Goal: Task Accomplishment & Management: Manage account settings

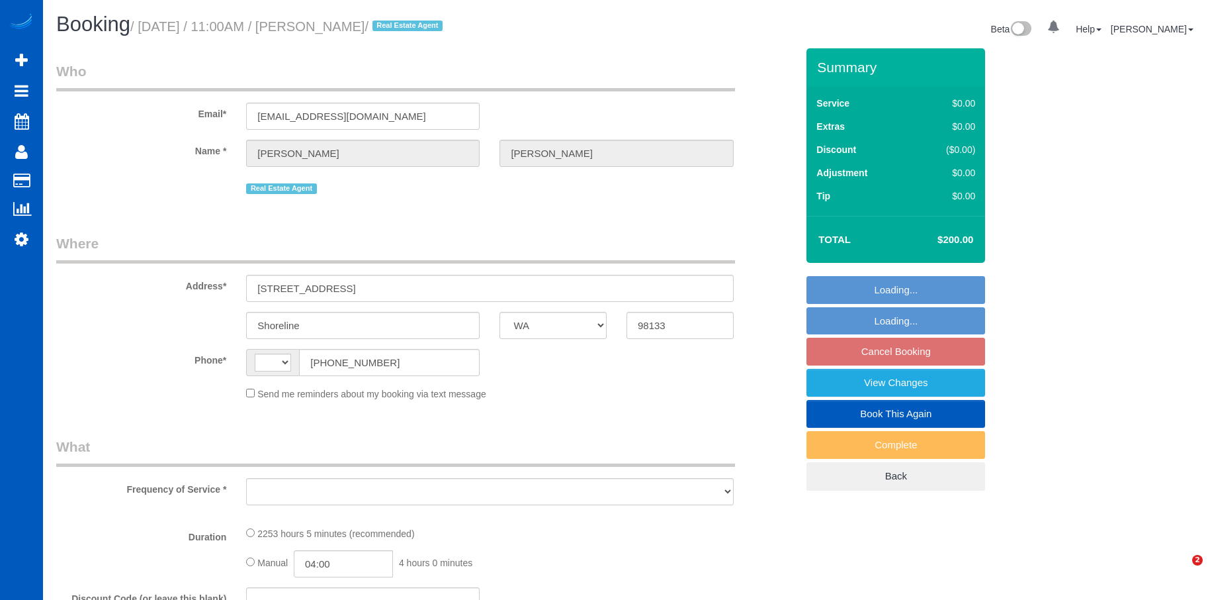
select select "WA"
select select "object:649"
select select "2"
select select "1001"
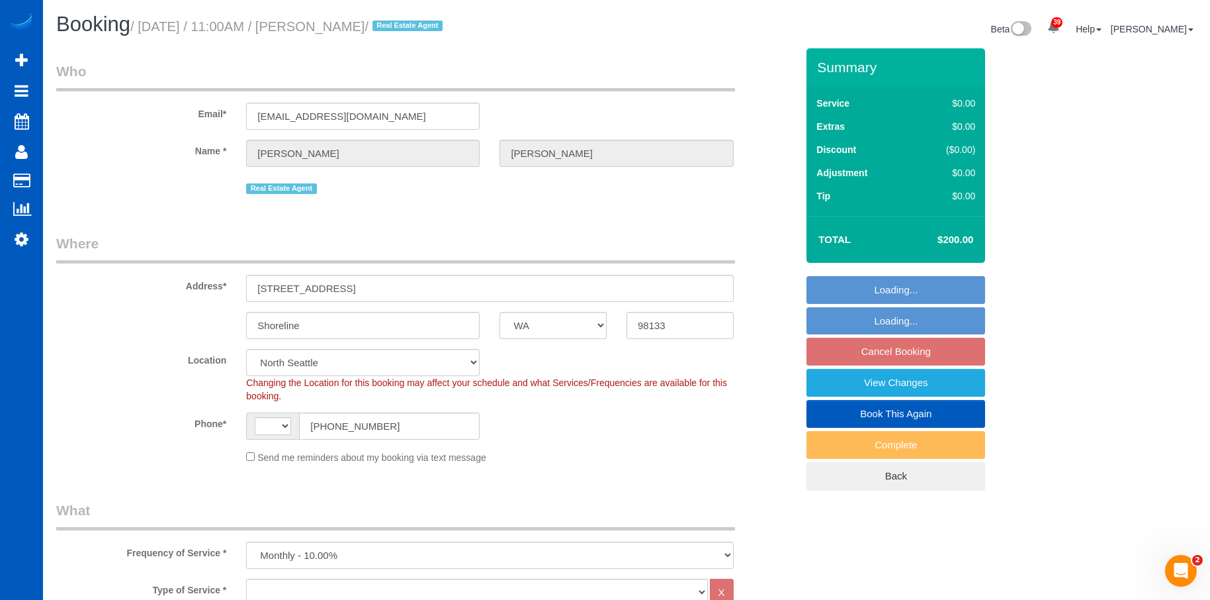
select select "string:[GEOGRAPHIC_DATA]"
select select "2"
select select "1001"
select select "object:960"
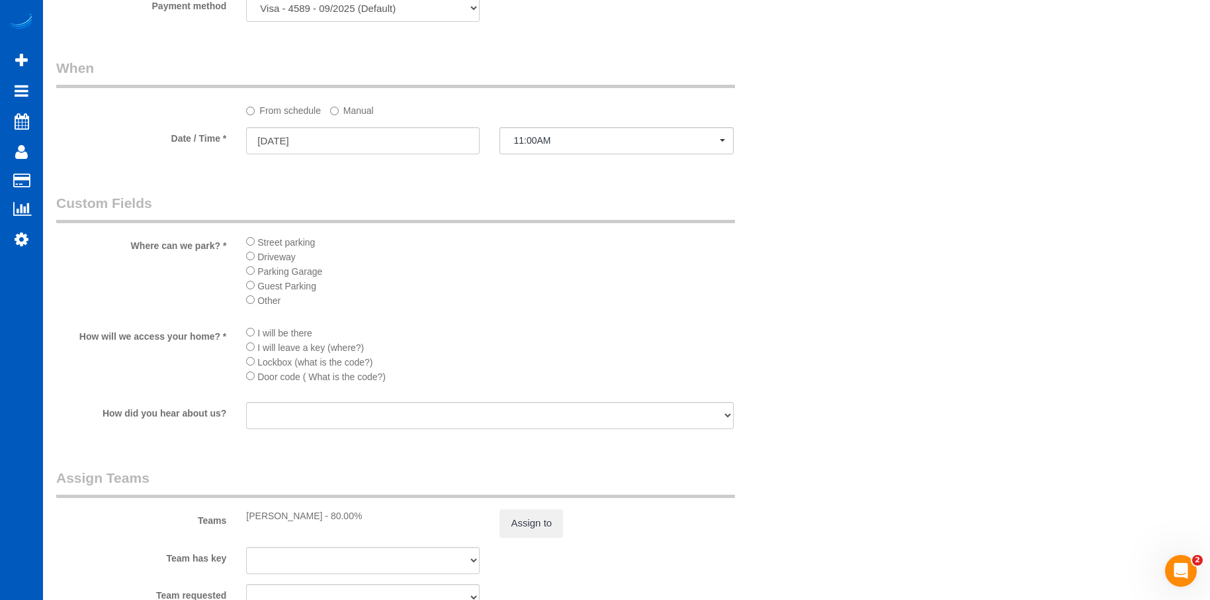
scroll to position [1125, 0]
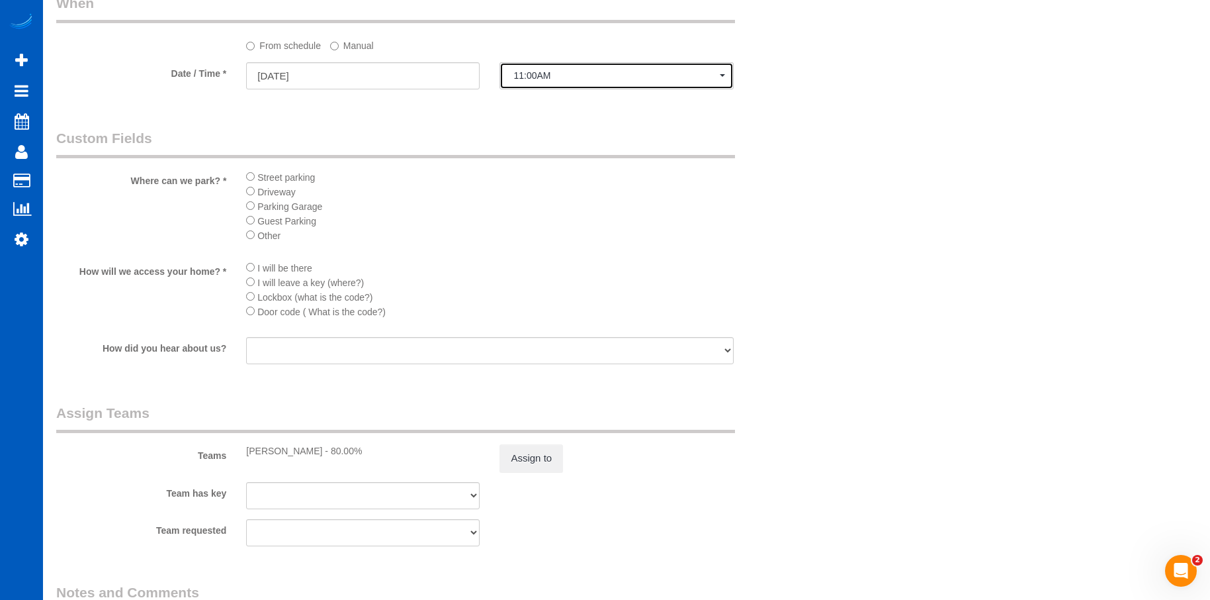
click at [570, 77] on span "11:00AM" at bounding box center [617, 75] width 206 height 11
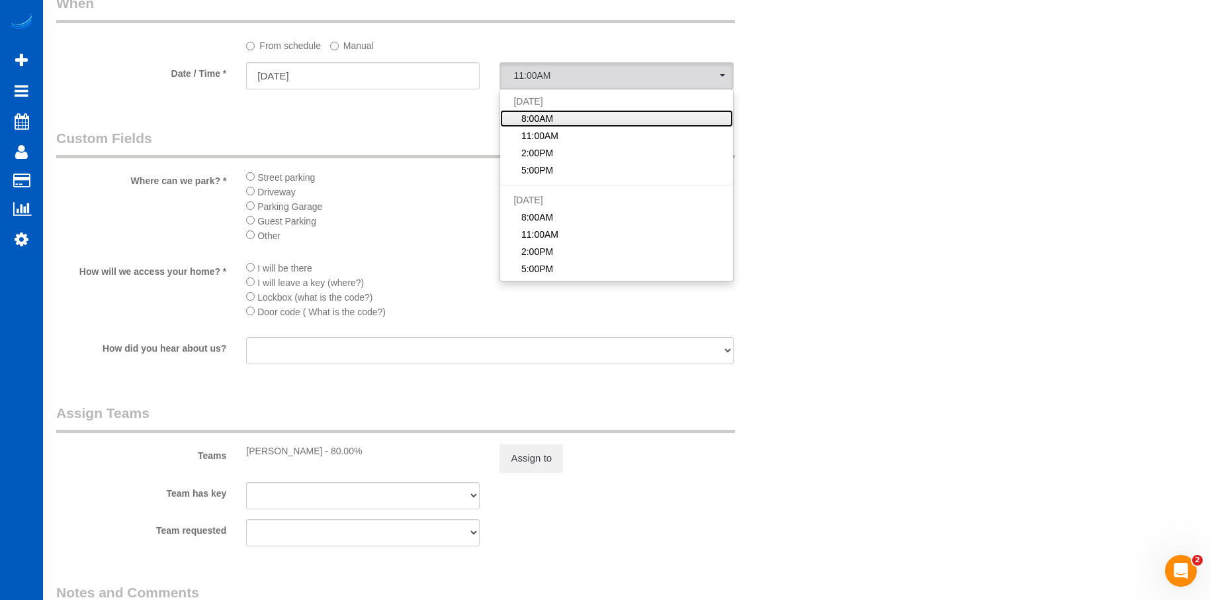
click at [569, 116] on link "8:00AM" at bounding box center [616, 118] width 232 height 17
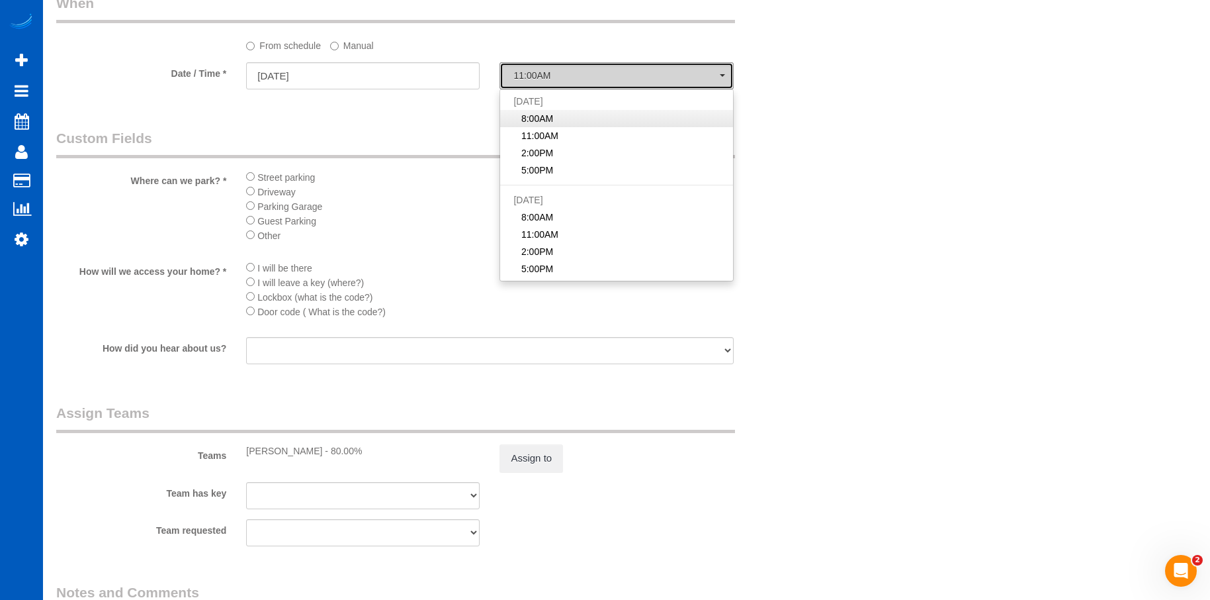
select select "spot1"
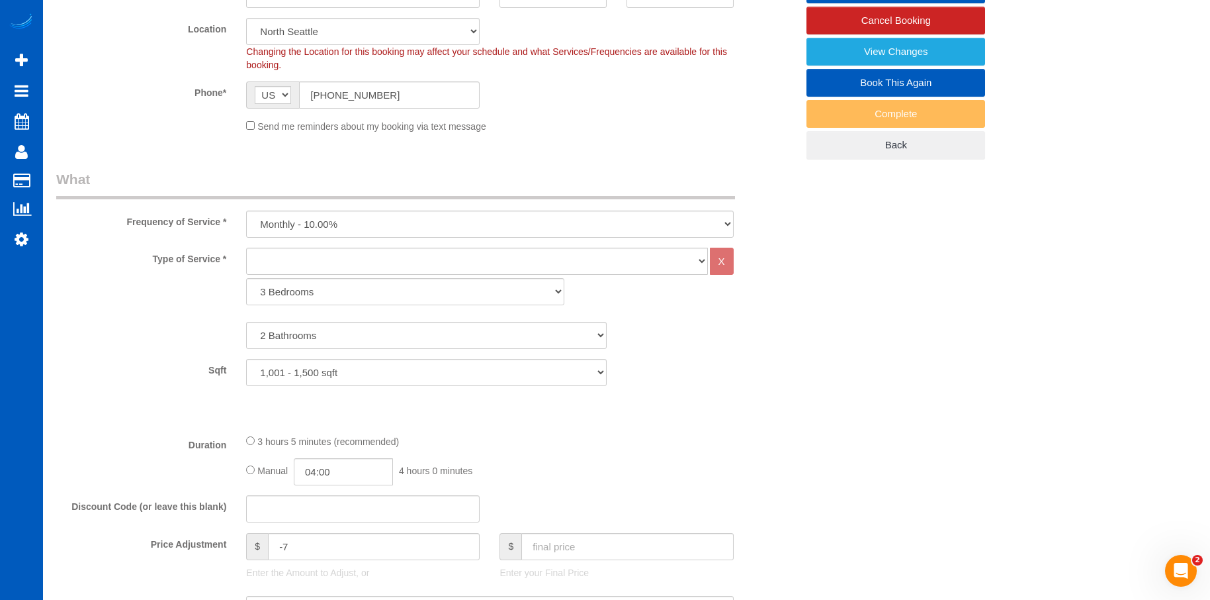
scroll to position [132, 0]
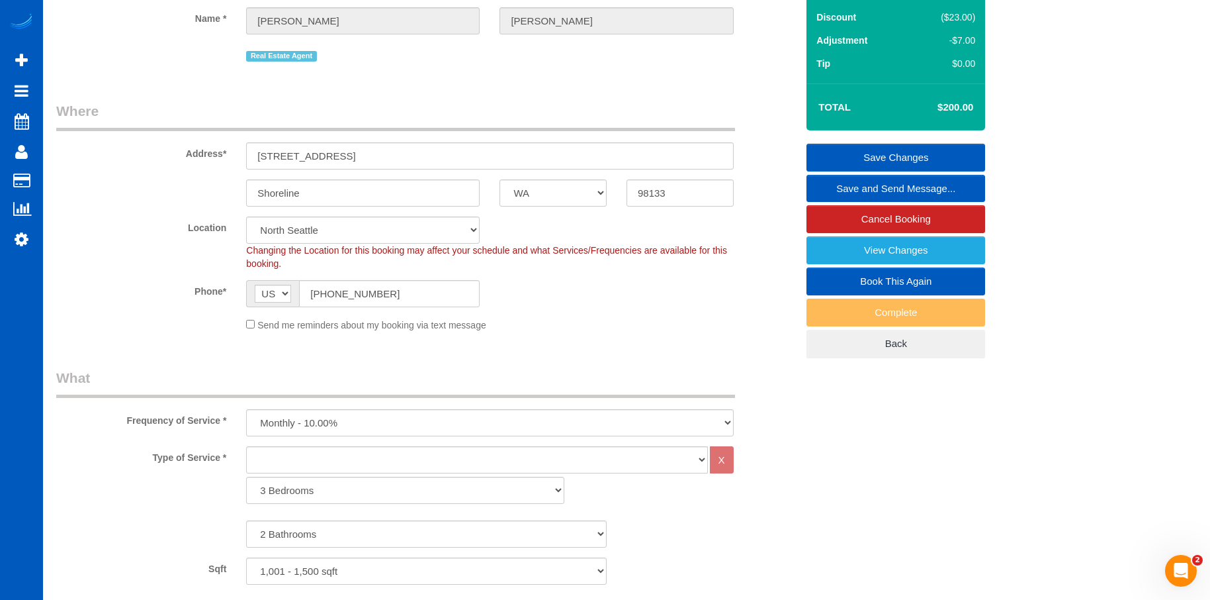
click at [838, 152] on link "Save Changes" at bounding box center [896, 158] width 179 height 28
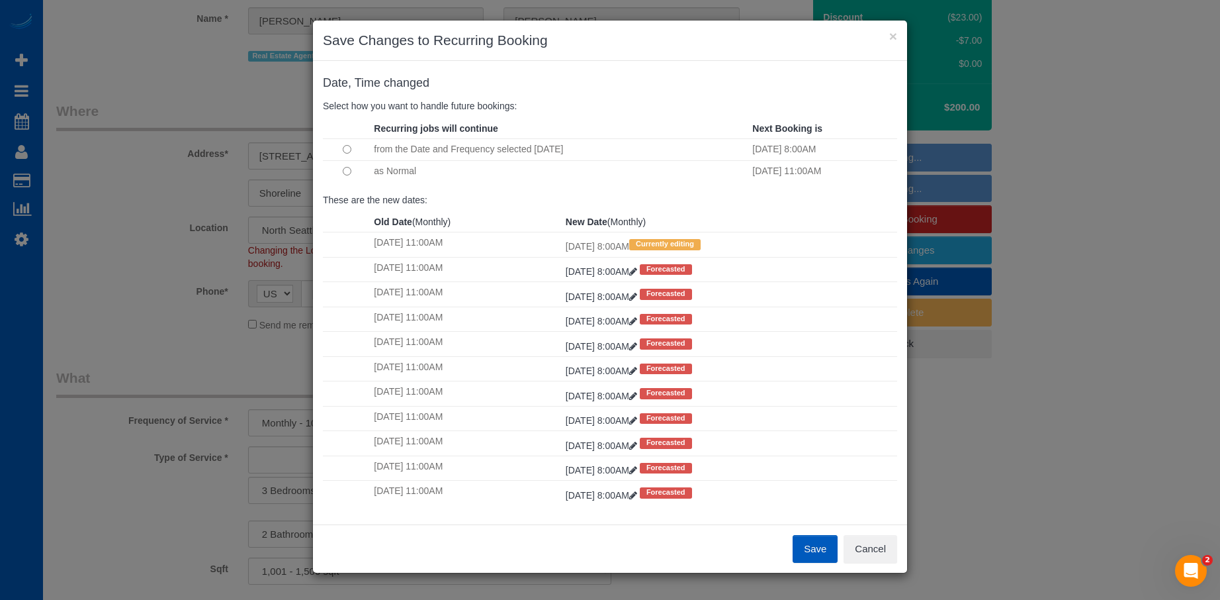
click at [809, 549] on button "Save" at bounding box center [815, 549] width 45 height 28
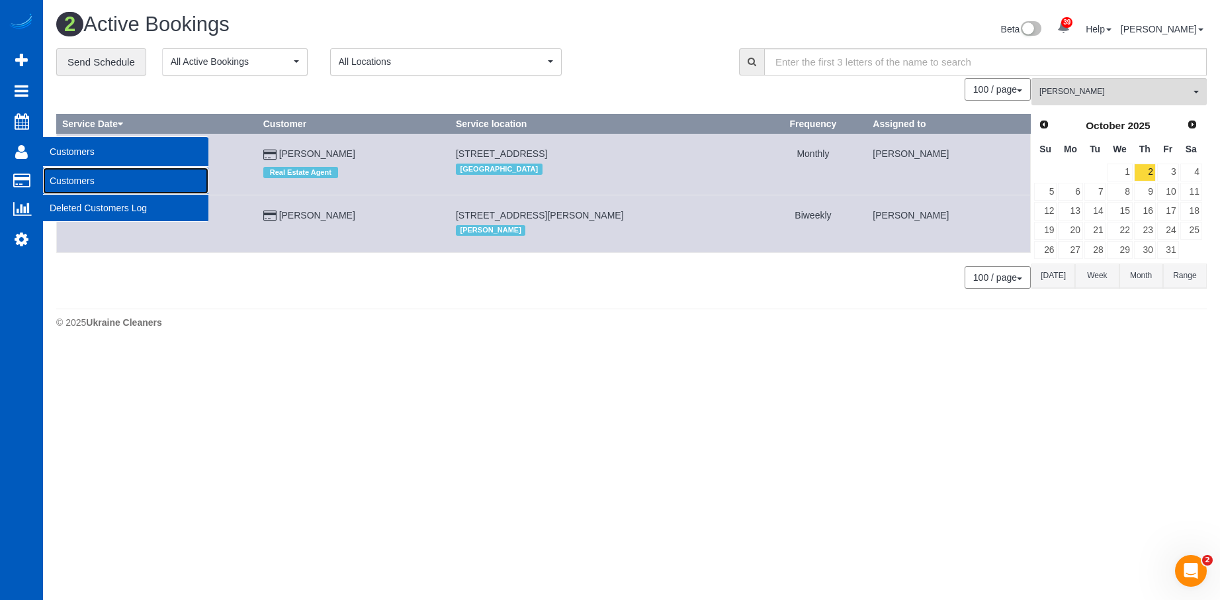
click at [62, 175] on link "Customers" at bounding box center [125, 180] width 165 height 26
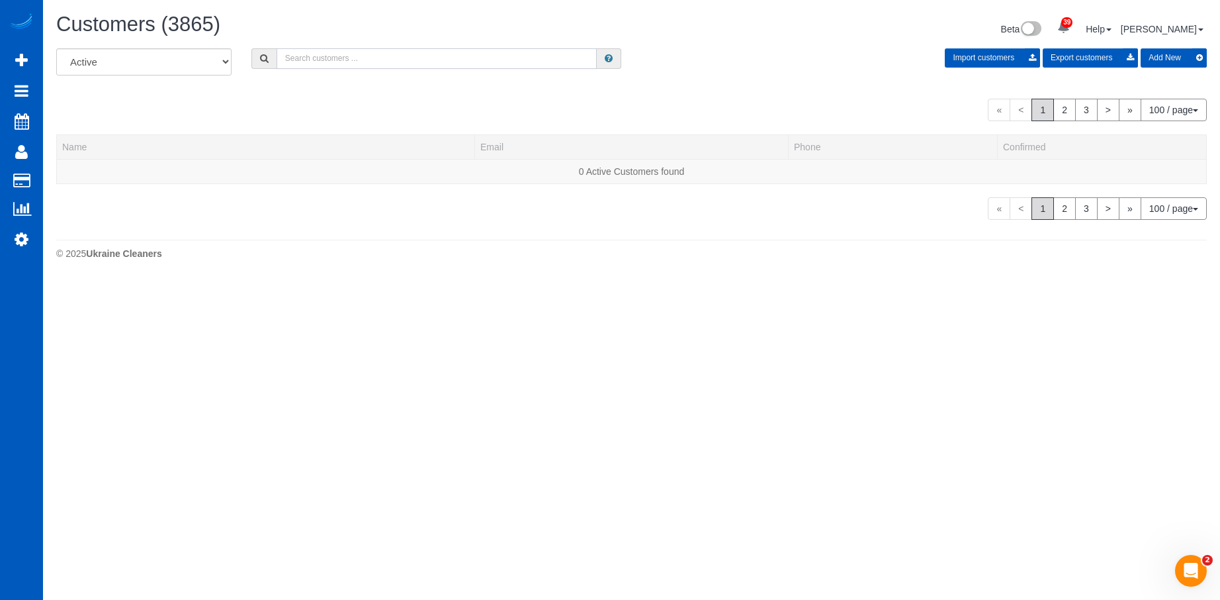
click at [346, 50] on input "text" at bounding box center [437, 58] width 321 height 21
paste input "Jeff1knowles@aol.com"
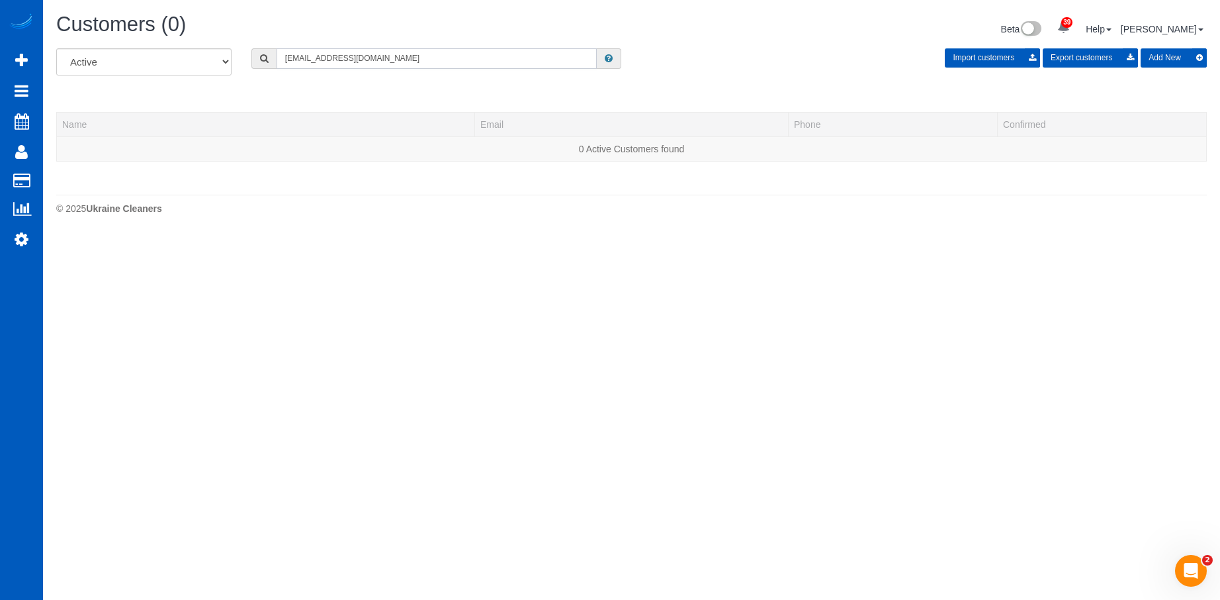
type input "Jeff1knowles@aol.com"
click at [1167, 62] on button "Add New" at bounding box center [1174, 57] width 66 height 19
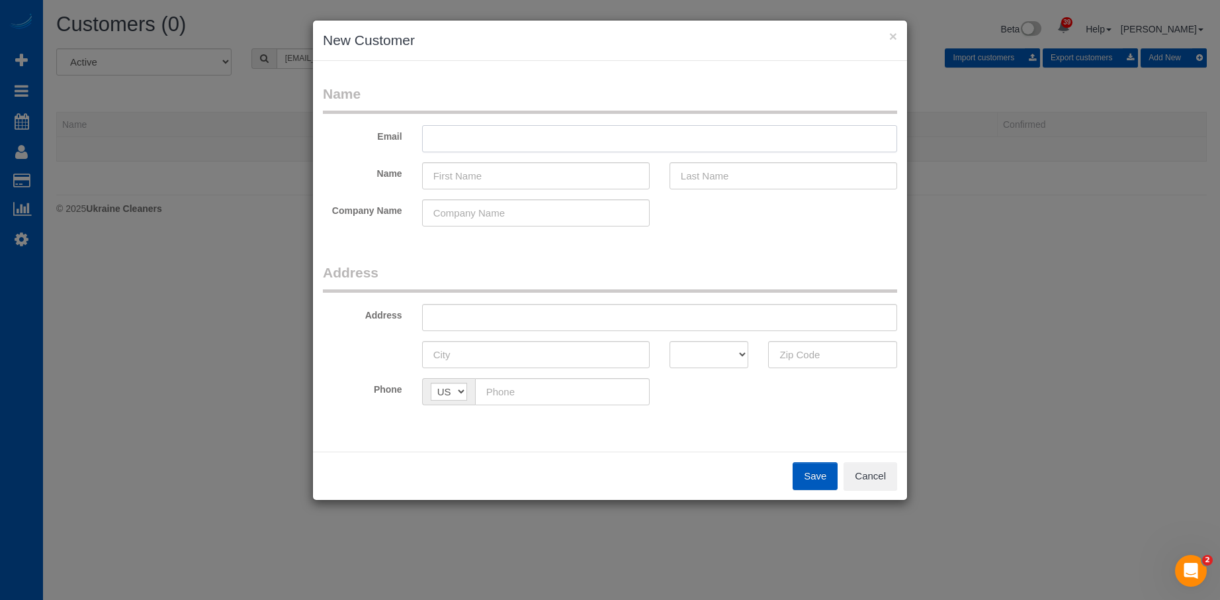
click at [514, 142] on input "text" at bounding box center [659, 138] width 475 height 27
paste input "Jeff1knowles@aol.com"
type input "Jeff1knowles@aol.com"
click at [475, 173] on input "text" at bounding box center [536, 175] width 228 height 27
paste input "Jeff Knowles"
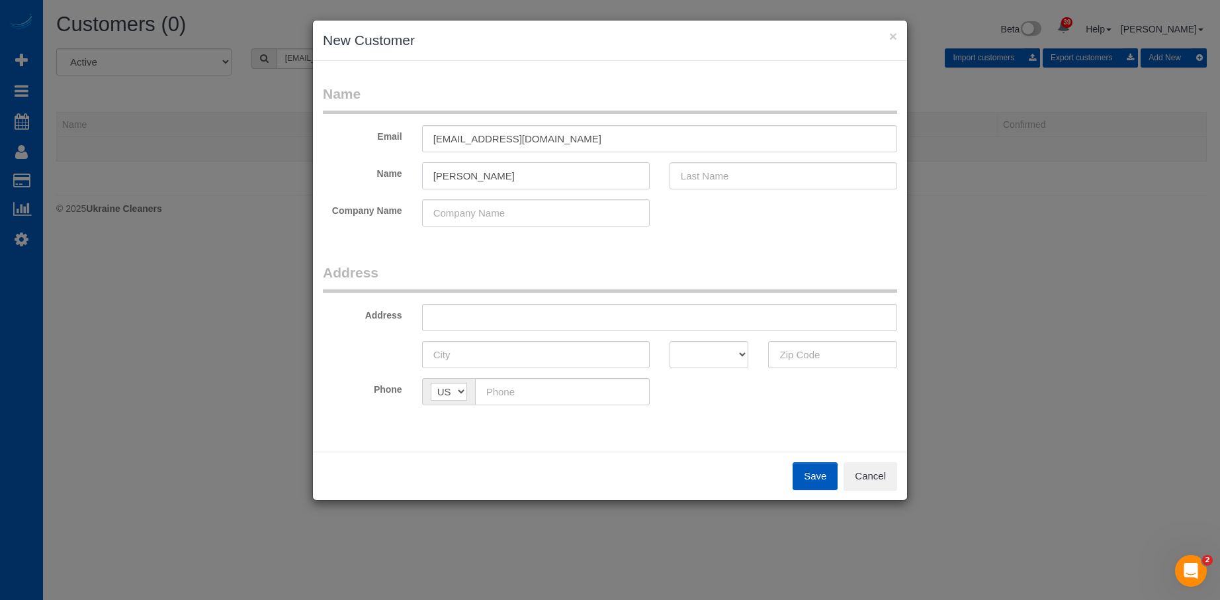
drag, startPoint x: 452, startPoint y: 178, endPoint x: 757, endPoint y: 187, distance: 305.2
click at [672, 187] on div "Name Jeff Knowles" at bounding box center [610, 175] width 594 height 27
type input "Jeff"
click at [760, 184] on input "text" at bounding box center [784, 175] width 228 height 27
paste input "Knowles"
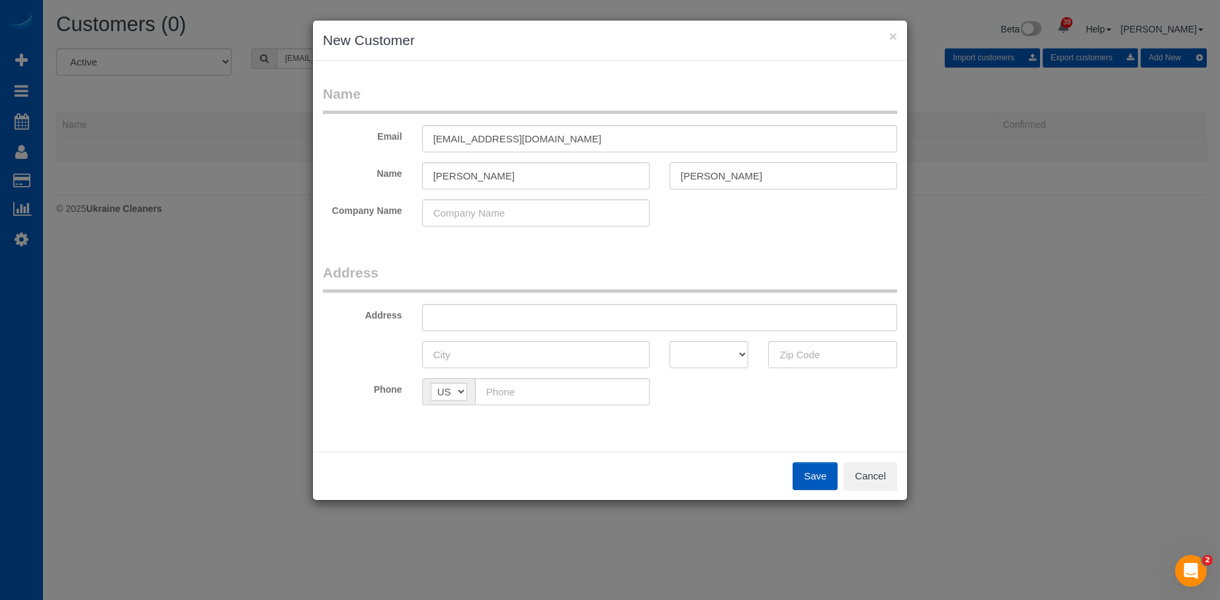
type input "Knowles"
click at [501, 172] on input "Jeff" at bounding box center [536, 175] width 228 height 27
type input "Jeff"
click at [636, 308] on input "text" at bounding box center [659, 317] width 475 height 27
paste input "5845 Weddington Dr, Cumming, GA 30040"
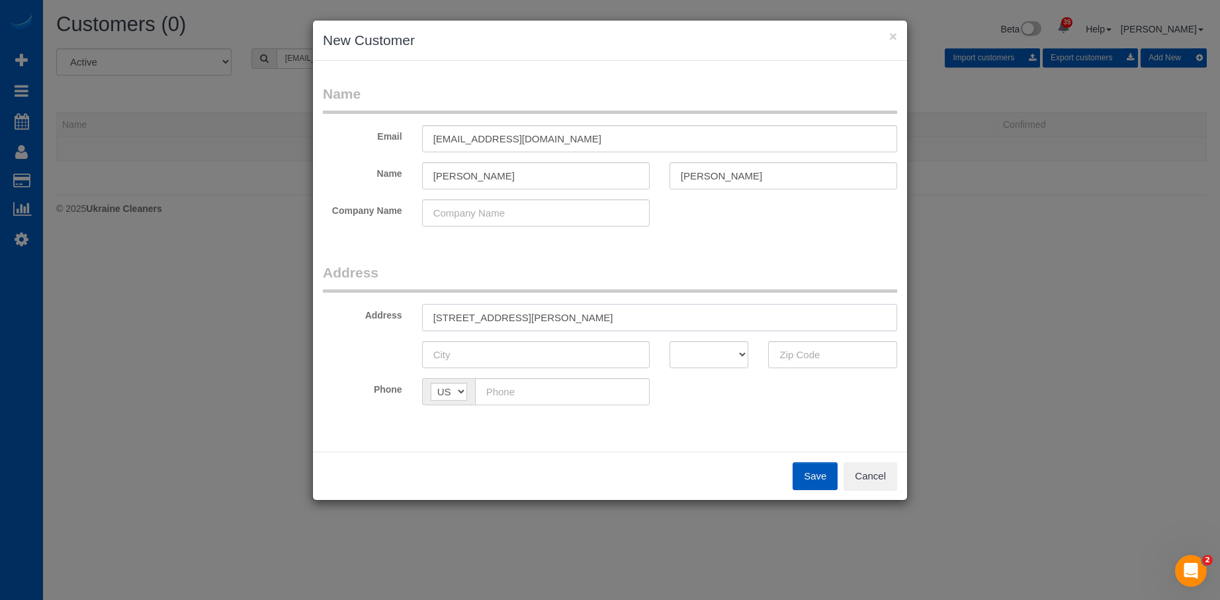
drag, startPoint x: 594, startPoint y: 318, endPoint x: 801, endPoint y: 351, distance: 209.8
click at [720, 320] on input "5845 Weddington Dr, Cumming, GA 30040" at bounding box center [659, 317] width 475 height 27
type input "5845 Weddington Dr, Cumming, GA"
click at [802, 352] on input "text" at bounding box center [832, 354] width 129 height 27
paste input "30040"
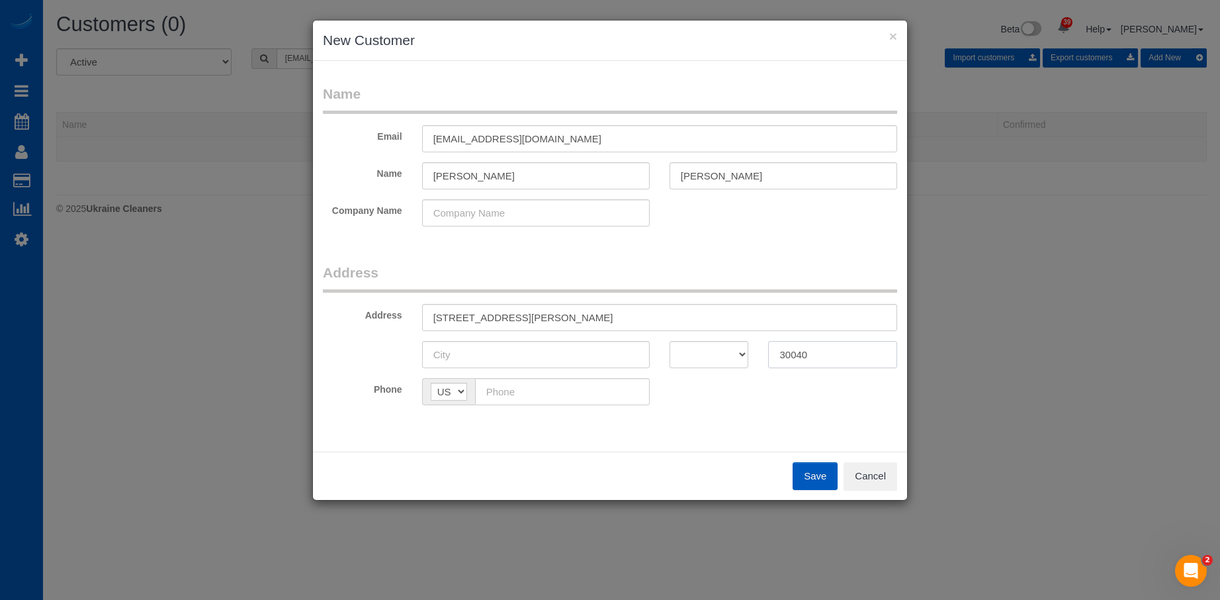
type input "30040"
drag, startPoint x: 696, startPoint y: 356, endPoint x: 696, endPoint y: 341, distance: 15.2
click at [696, 356] on select "AK AL AR AZ CA CO CT DC DE FL GA HI IA ID IL IN KS KY LA MA MD ME MI MN MO MS M…" at bounding box center [709, 354] width 79 height 27
select select "GA"
click at [670, 341] on select "AK AL AR AZ CA CO CT DC DE FL GA HI IA ID IL IN KS KY LA MA MD ME MI MN MO MS M…" at bounding box center [709, 354] width 79 height 27
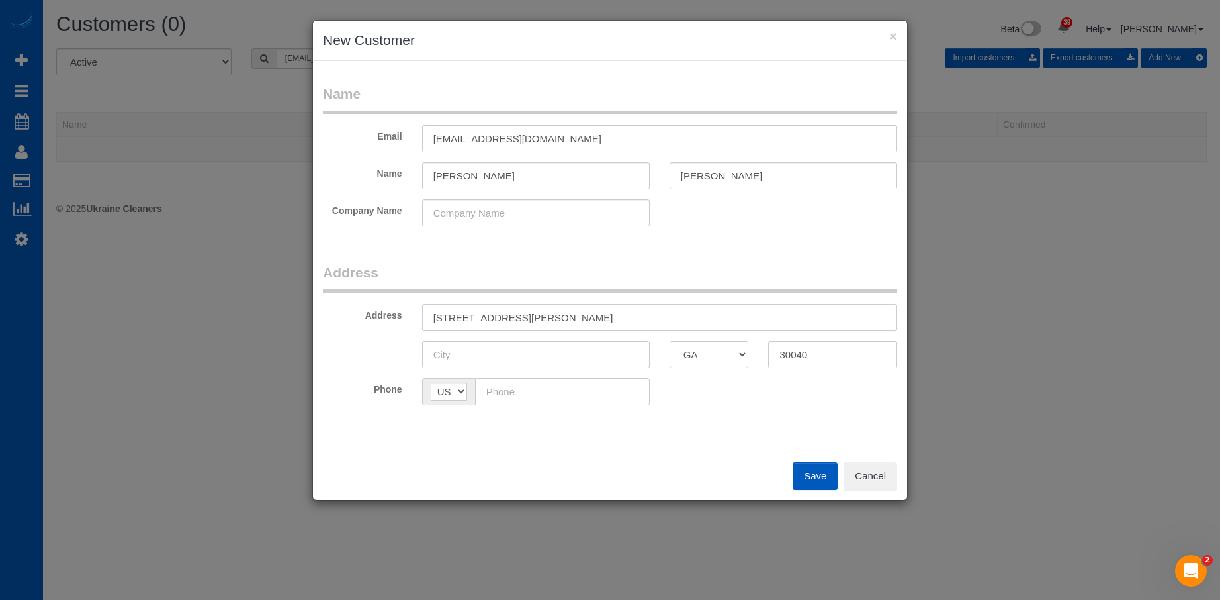
drag, startPoint x: 529, startPoint y: 316, endPoint x: 569, endPoint y: 316, distance: 39.7
click at [569, 316] on input "5845 Weddington Dr, Cumming, GA" at bounding box center [659, 317] width 475 height 27
type input "5845 Weddington Dr, , GA"
click at [512, 343] on input "text" at bounding box center [536, 354] width 228 height 27
paste input "Cumming"
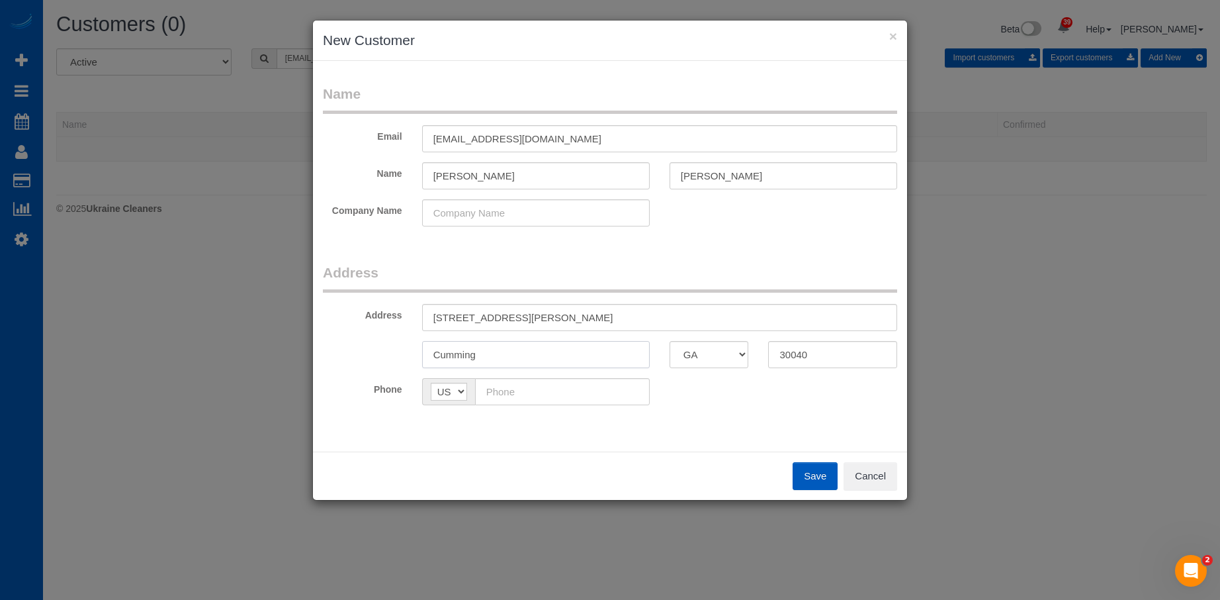
type input "Cumming"
drag, startPoint x: 523, startPoint y: 316, endPoint x: 628, endPoint y: 322, distance: 104.7
click at [628, 322] on input "5845 Weddington Dr, , GA" at bounding box center [659, 317] width 475 height 27
type input "5845 Weddington Dr"
click at [531, 385] on input "text" at bounding box center [562, 391] width 175 height 27
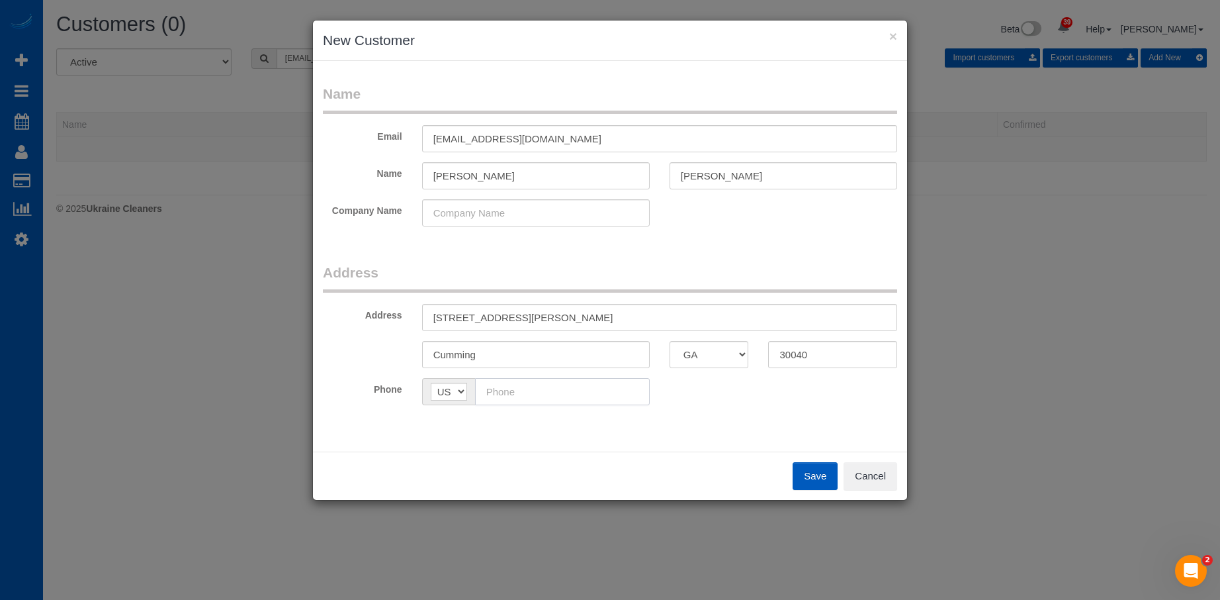
paste input "(770) 841-9008"
type input "(770) 841-9008"
click at [748, 405] on fieldset "Address Address 5845 Weddington Dr Cumming AK AL AR AZ CA CO CT DC DE FL GA HI …" at bounding box center [610, 339] width 574 height 152
click at [809, 471] on button "Save" at bounding box center [815, 476] width 45 height 28
type input "jeff1knowles@aol.com"
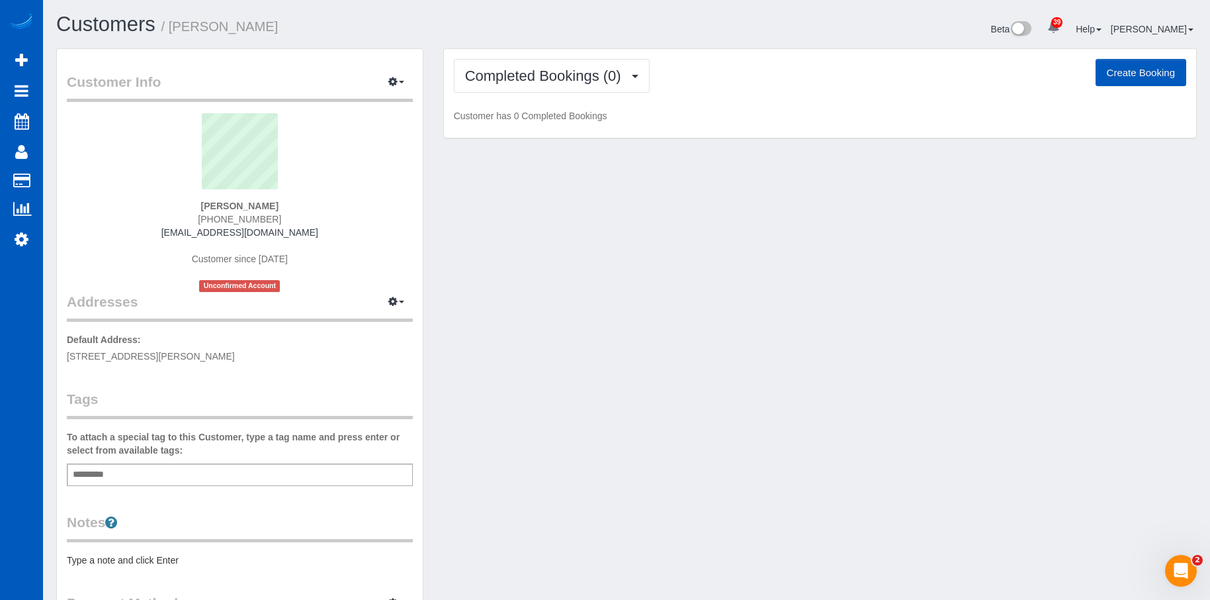
click at [1102, 70] on button "Create Booking" at bounding box center [1141, 73] width 91 height 28
select select "GA"
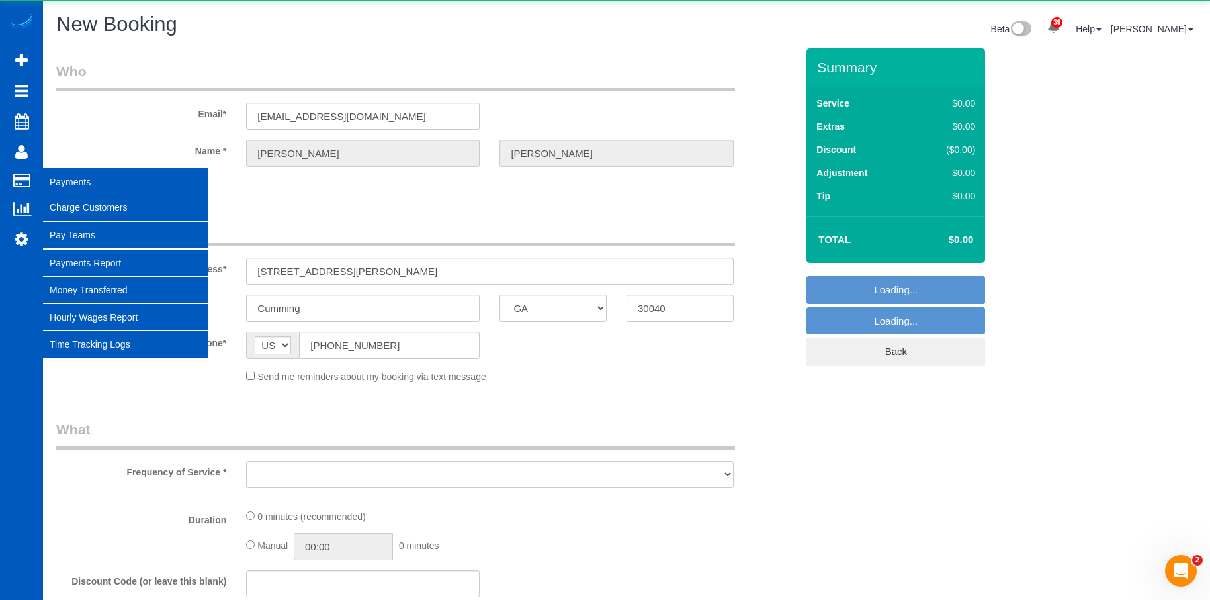
select select "object:2864"
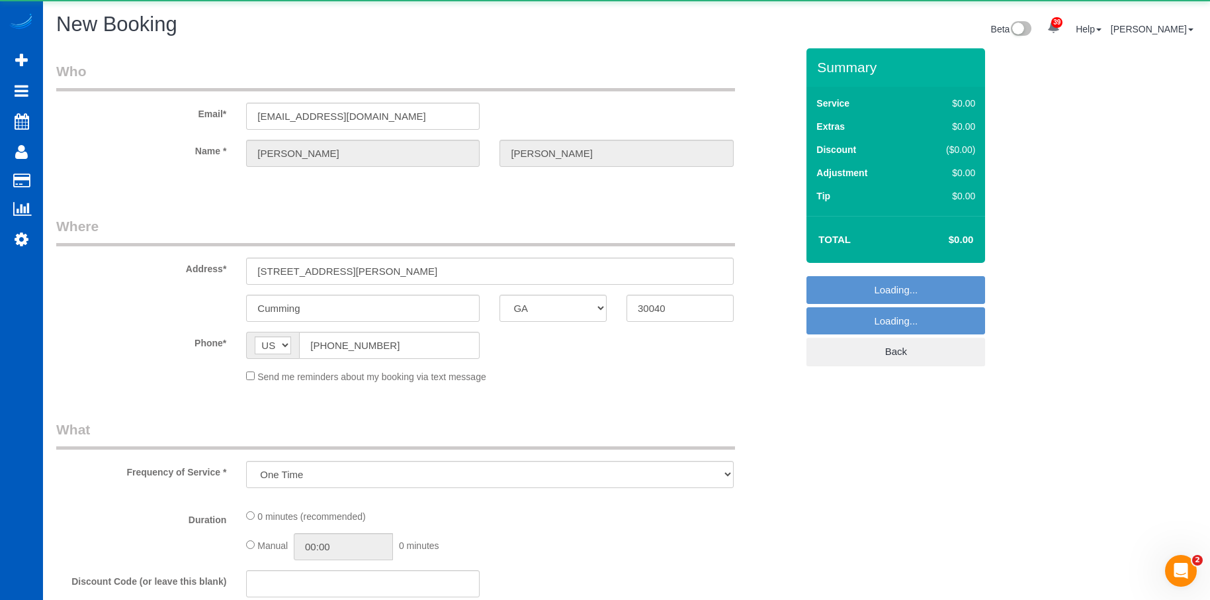
select select "199"
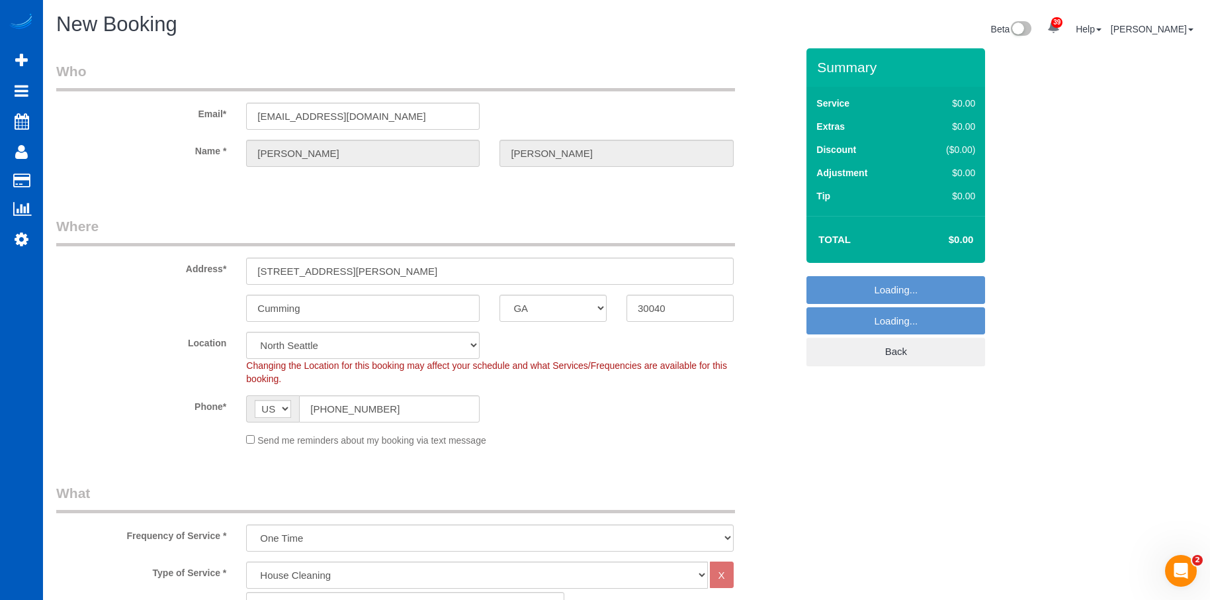
select select "object:3210"
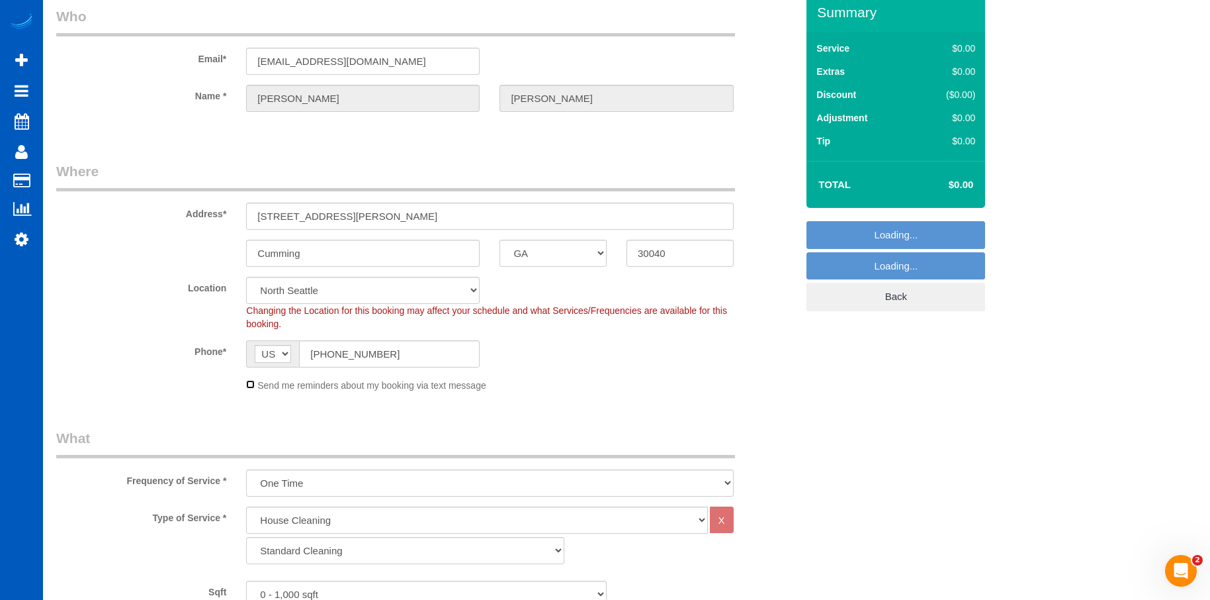
select select "369"
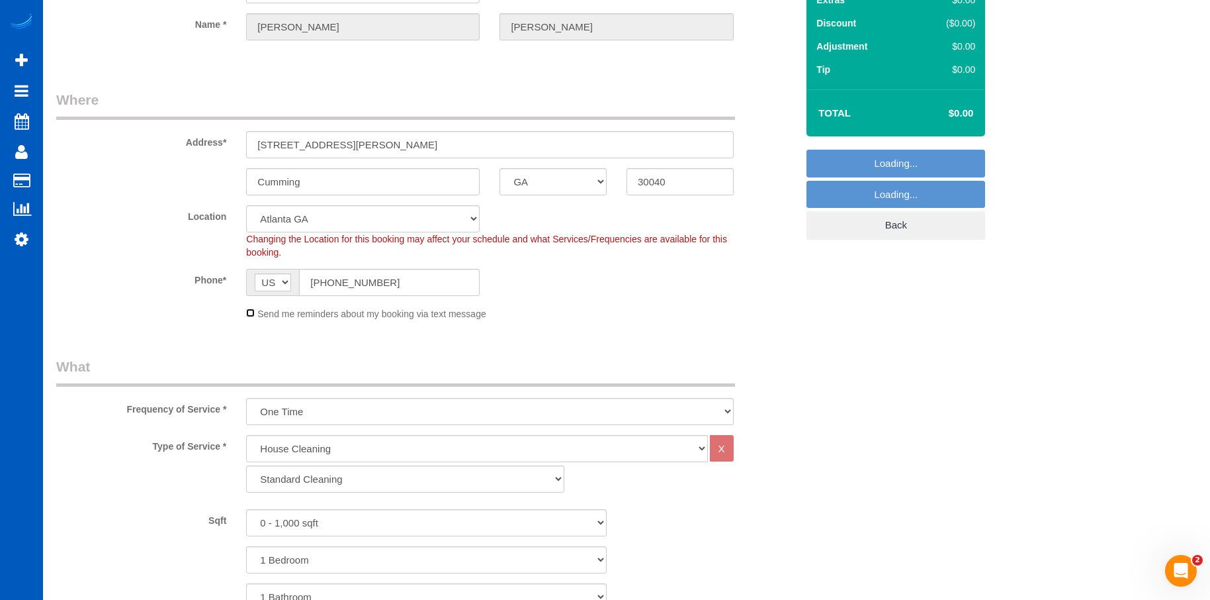
scroll to position [132, 0]
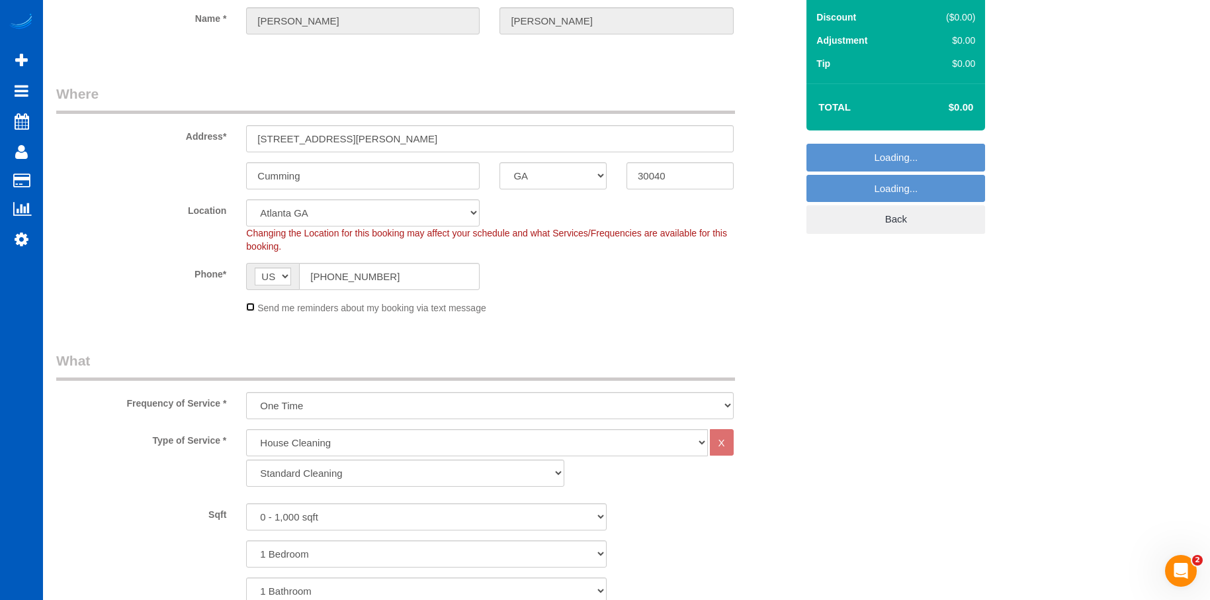
select select "object:3216"
click at [334, 477] on select "Standard Cleaning Deep Cleaning Move In/ Out Cleaning" at bounding box center [405, 472] width 318 height 27
select select "367"
click at [246, 459] on select "Standard Cleaning Deep Cleaning Move In/ Out Cleaning" at bounding box center [405, 472] width 318 height 27
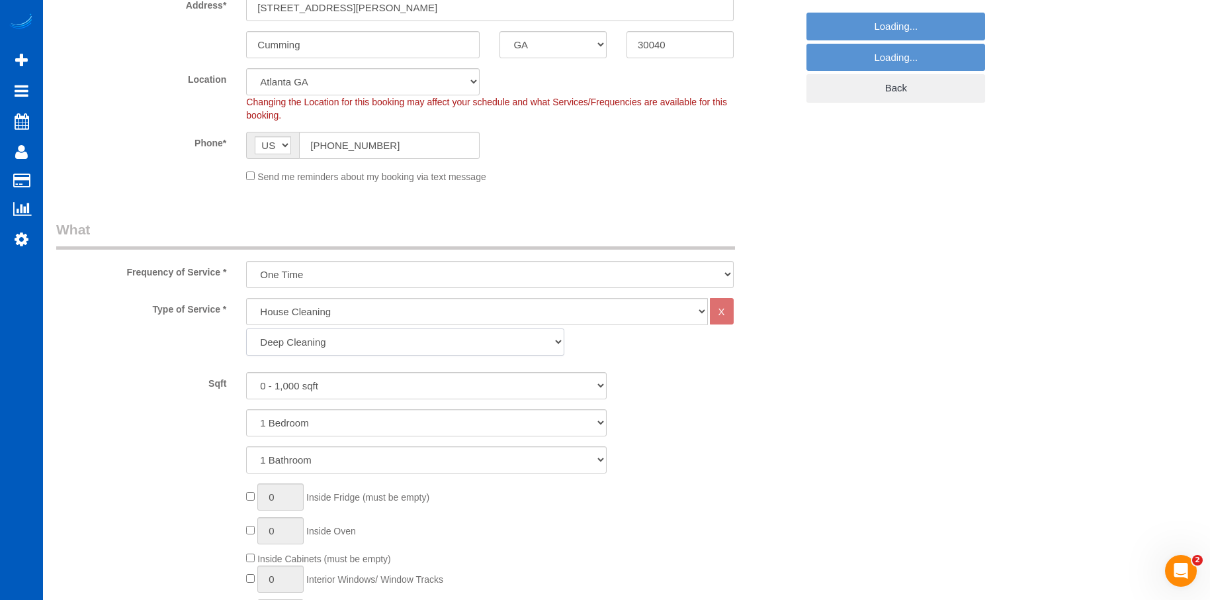
scroll to position [265, 0]
click at [350, 390] on select "0 - 1,000 sqft 1,001 - 1,500 sqft 1,501 - 2,000 sqft 2,001 - 2,500 sqft 2,501 -…" at bounding box center [426, 384] width 361 height 27
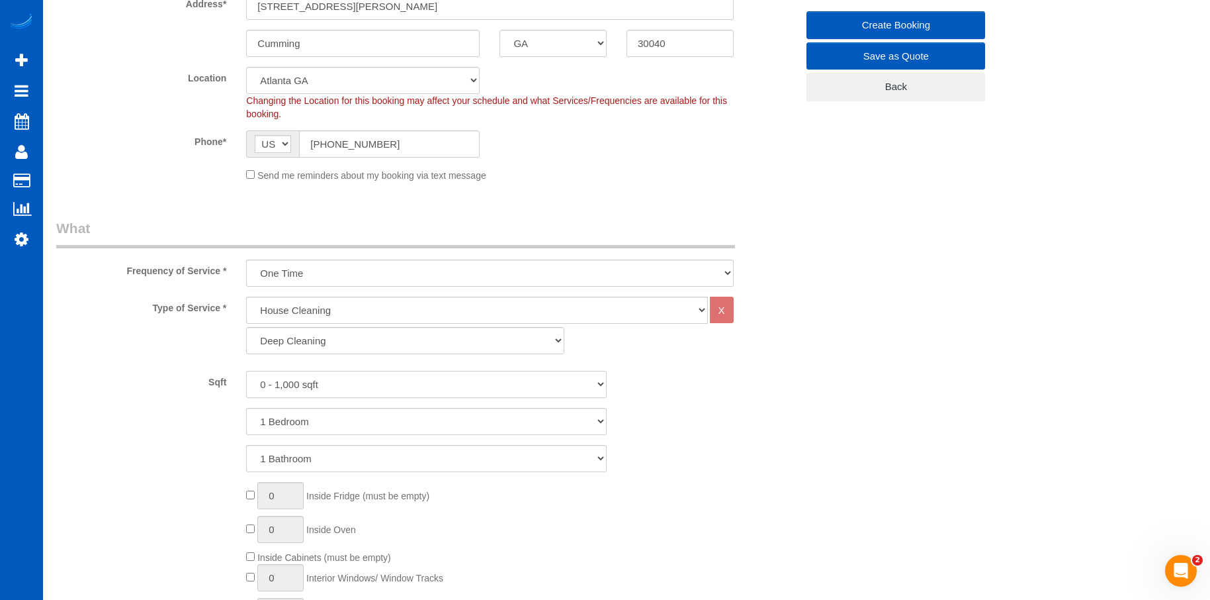
select select "1501"
click at [246, 371] on select "0 - 1,000 sqft 1,001 - 1,500 sqft 1,501 - 2,000 sqft 2,001 - 2,500 sqft 2,501 -…" at bounding box center [426, 384] width 361 height 27
click at [352, 419] on select "1 Bedroom 2 Bedrooms 3 Bedrooms 4 Bedrooms 5 Bedrooms 6 Bedrooms 7 Bedrooms" at bounding box center [426, 421] width 361 height 27
select select "3"
click at [246, 408] on select "1 Bedroom 2 Bedrooms 3 Bedrooms 4 Bedrooms 5 Bedrooms 6 Bedrooms 7 Bedrooms" at bounding box center [426, 421] width 361 height 27
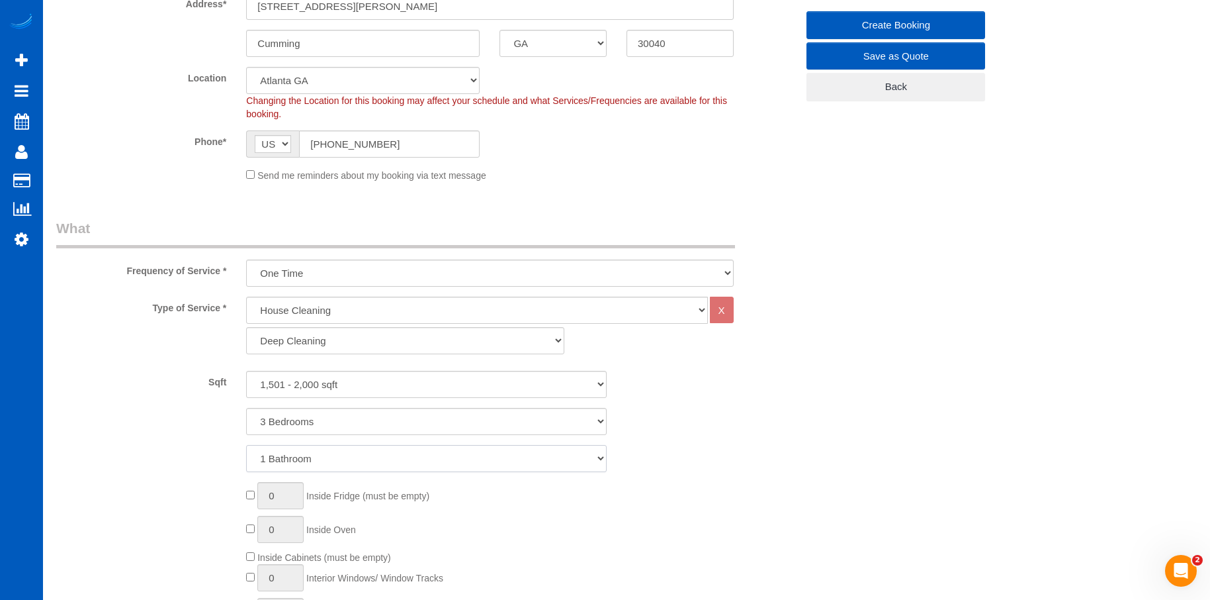
click at [358, 457] on select "1 Bathroom 2 Bathrooms 3 Bathrooms 4 Bathrooms 5 Bathrooms 6 Bathrooms 7 Bathro…" at bounding box center [426, 458] width 361 height 27
select select "2"
click at [246, 445] on select "1 Bathroom 2 Bathrooms 3 Bathrooms 4 Bathrooms 5 Bathrooms 6 Bathrooms 7 Bathro…" at bounding box center [426, 458] width 361 height 27
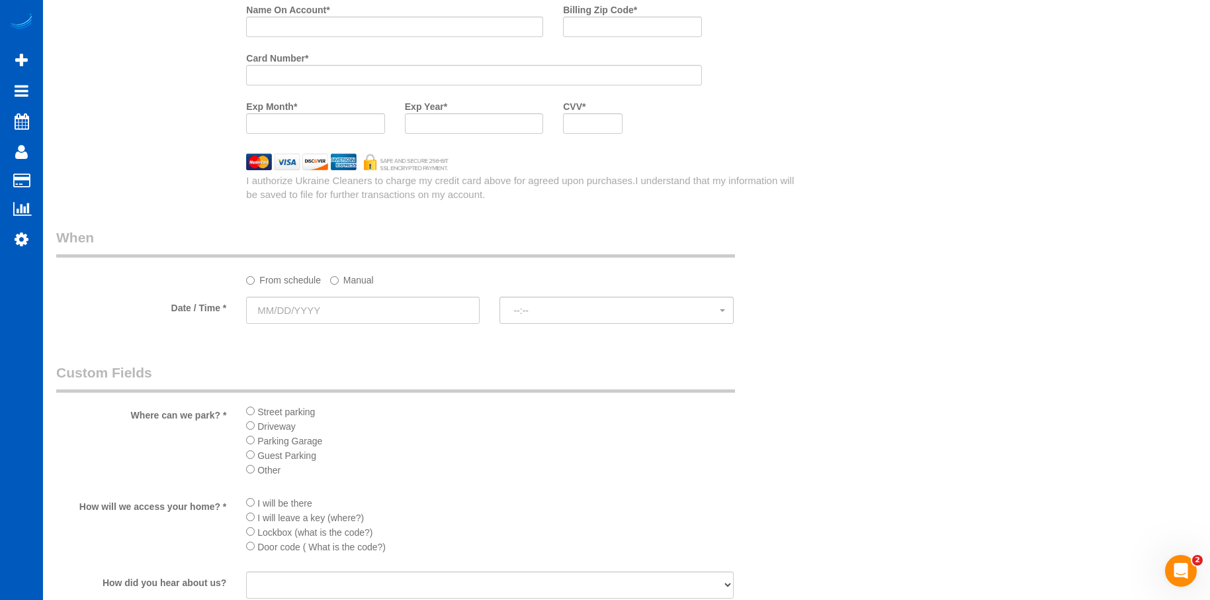
scroll to position [1324, 0]
click at [420, 310] on input "text" at bounding box center [363, 306] width 234 height 27
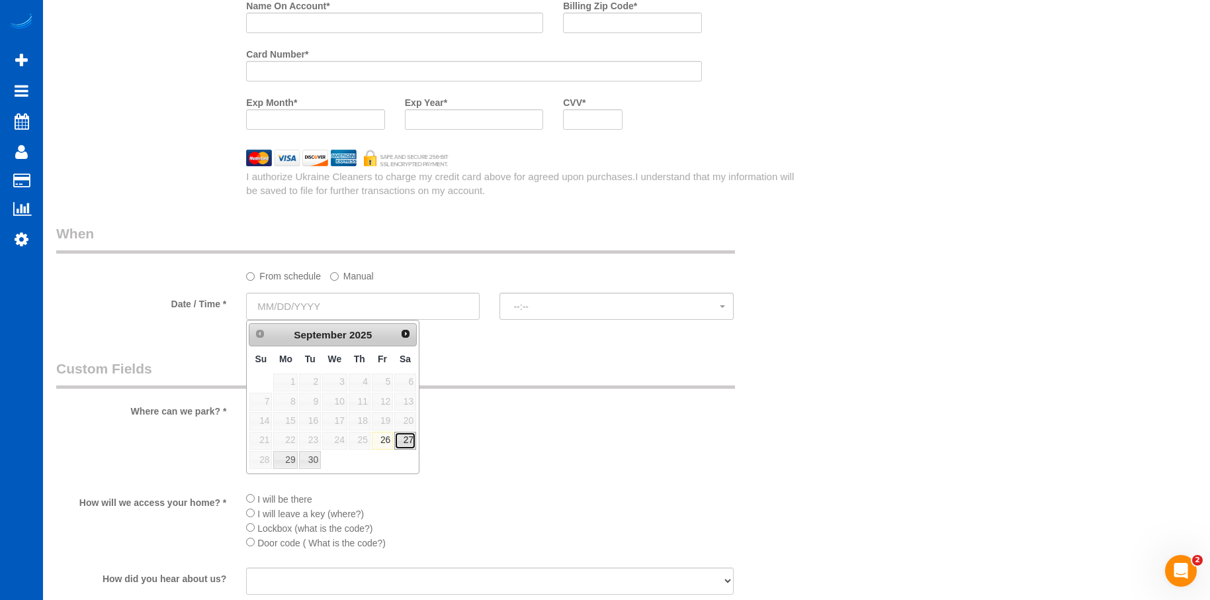
click at [404, 436] on link "27" at bounding box center [405, 440] width 22 height 18
type input "09/27/2025"
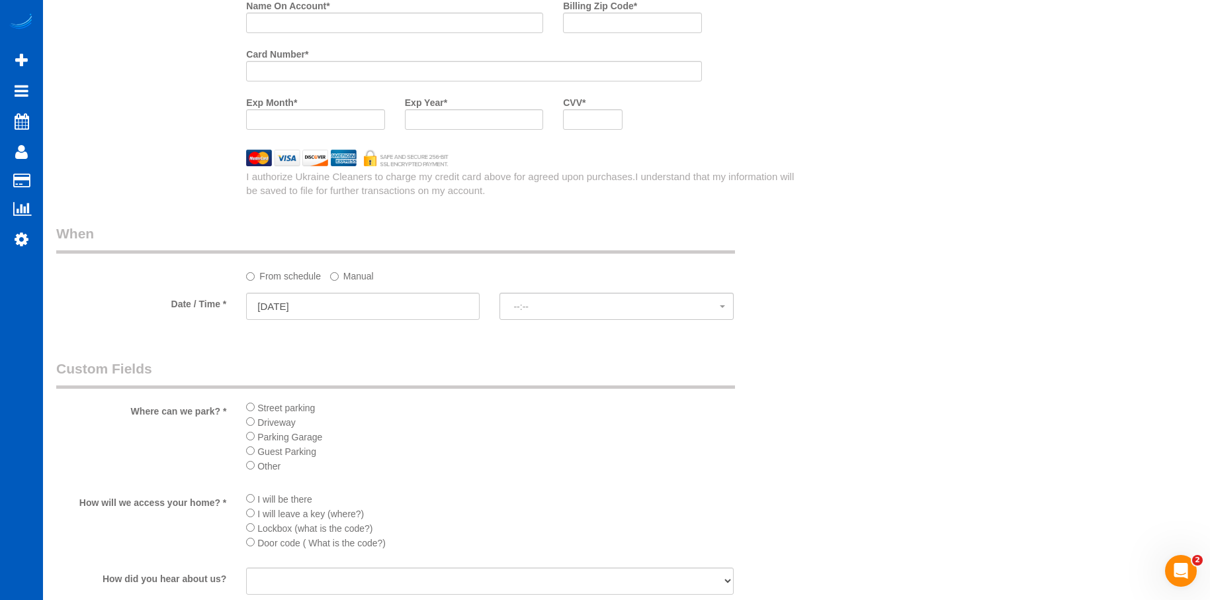
select select "spot18"
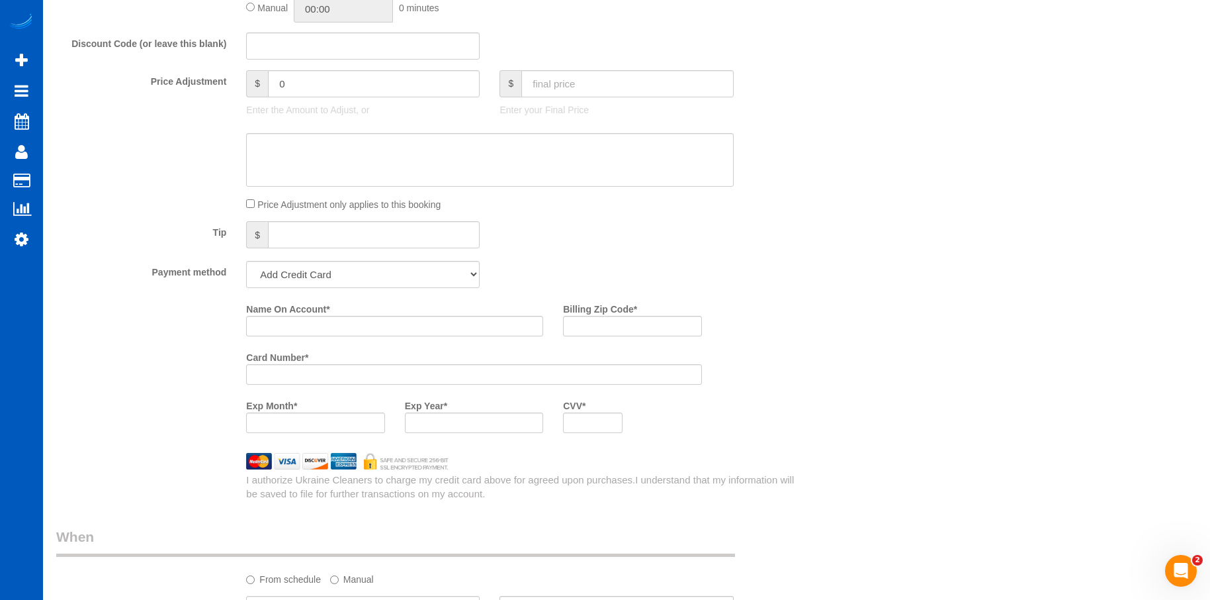
scroll to position [926, 0]
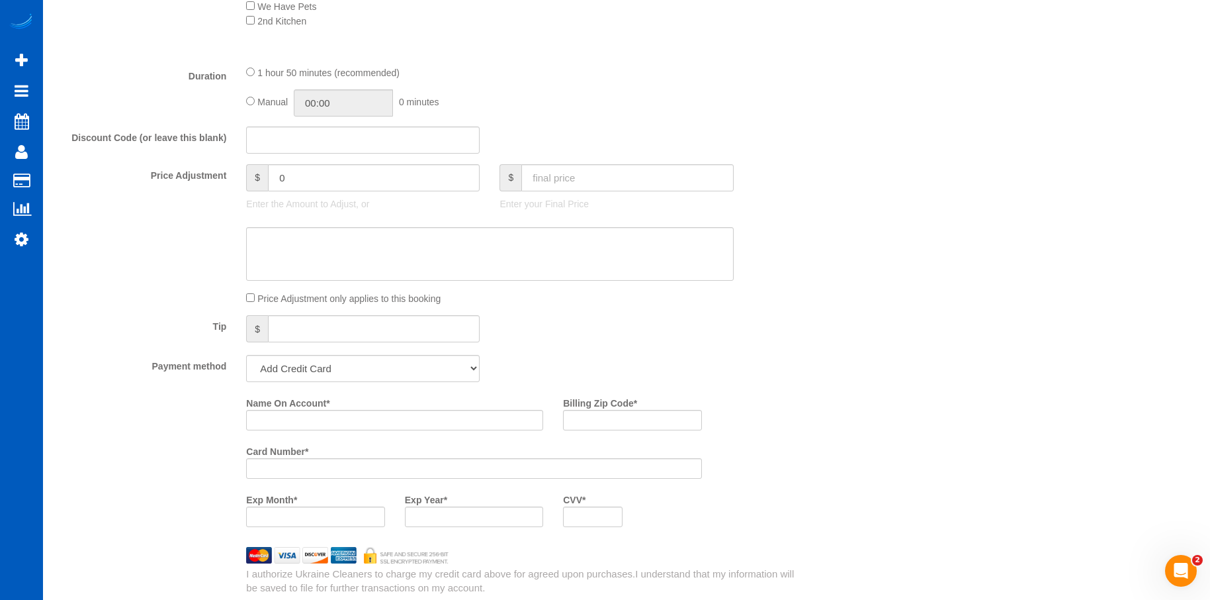
click at [582, 193] on div at bounding box center [617, 192] width 234 height 3
click at [588, 185] on input "text" at bounding box center [627, 177] width 212 height 27
type input "135.15"
click at [478, 249] on textarea at bounding box center [489, 254] width 487 height 54
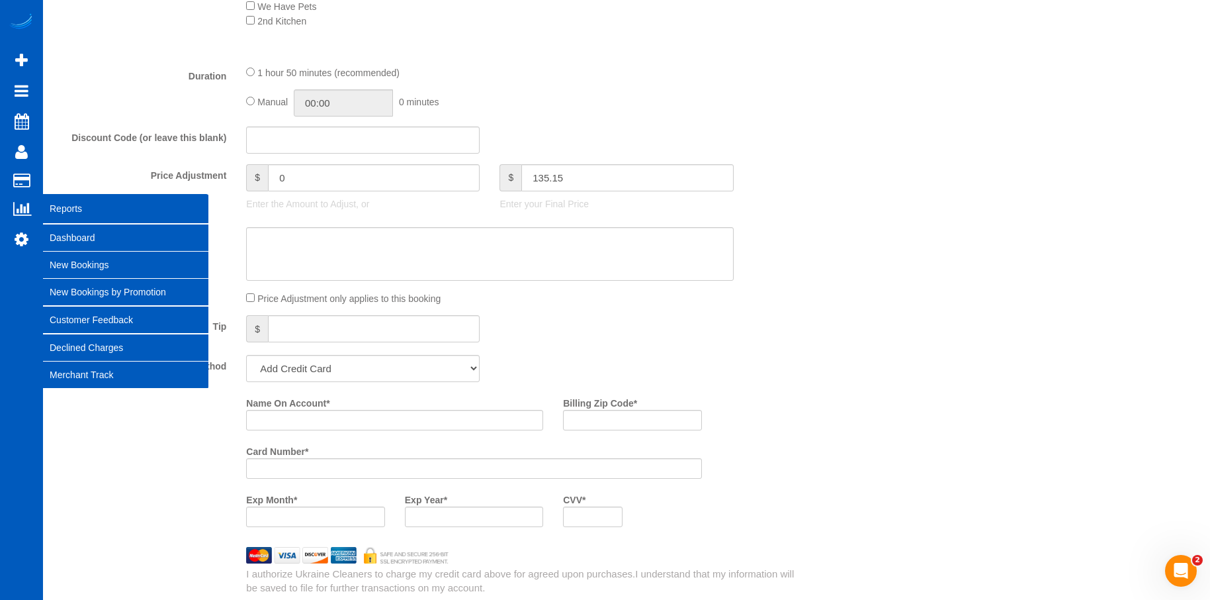
type input "-188.85"
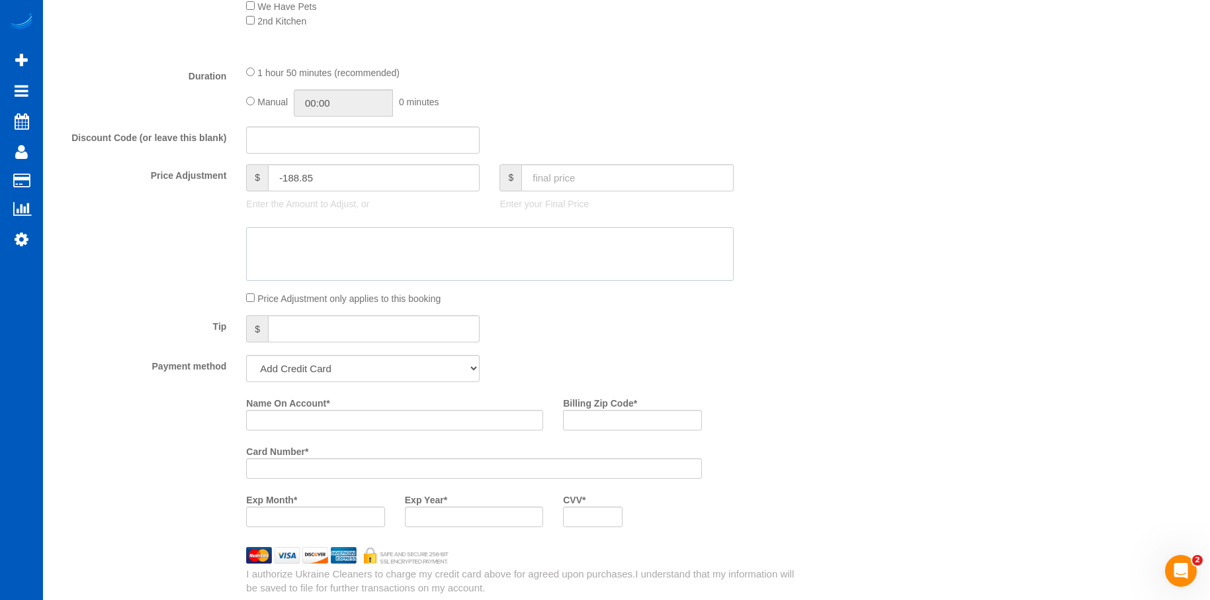
click at [459, 250] on textarea at bounding box center [489, 254] width 487 height 54
paste textarea "GA, hourly"
type textarea "GA, hourly"
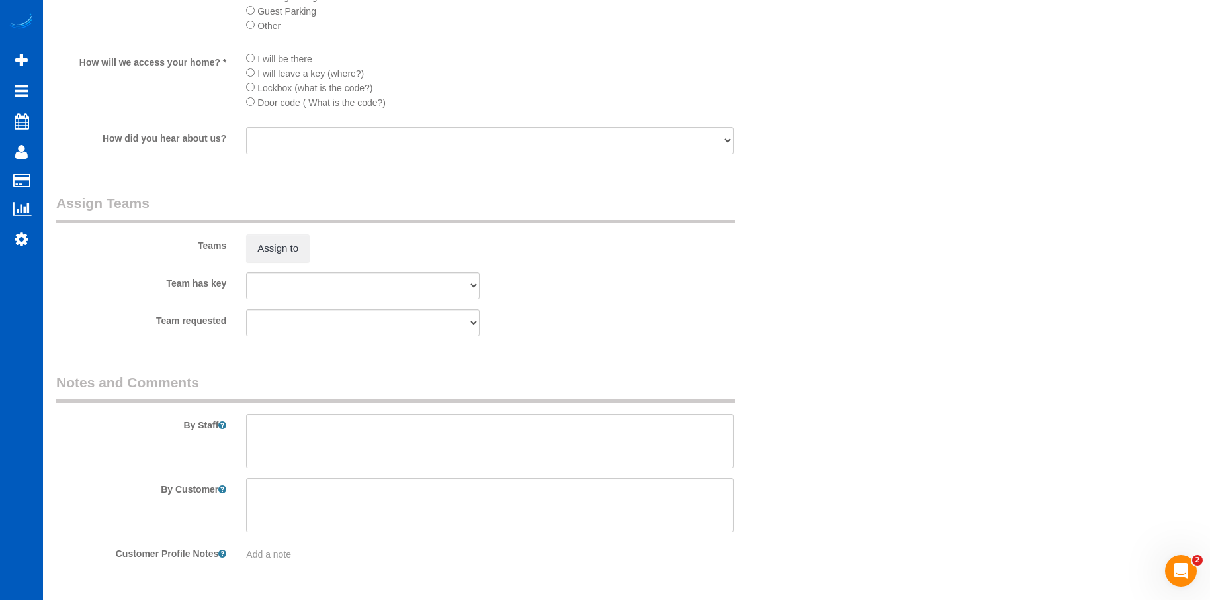
scroll to position [1807, 0]
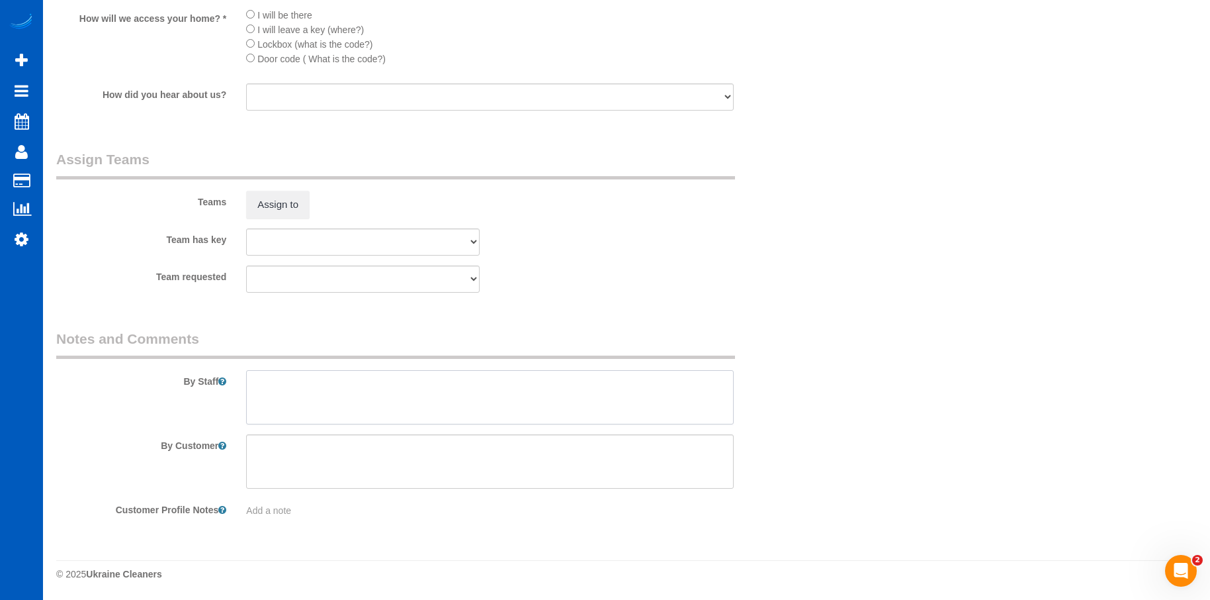
click at [392, 404] on textarea at bounding box center [489, 397] width 487 height 54
paste textarea "Hourly job; we are ONLY cleaning one bathroom, main concern is shower stall. Wi…"
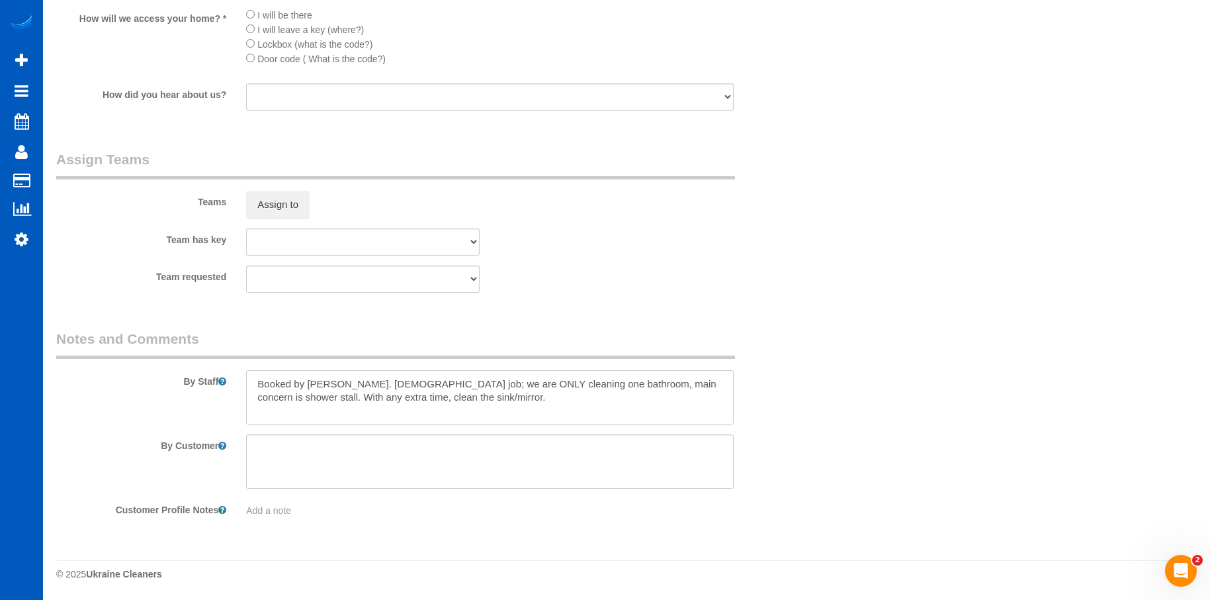
type textarea "Booked by Jade. Hourly job; we are ONLY cleaning one bathroom, main concern is …"
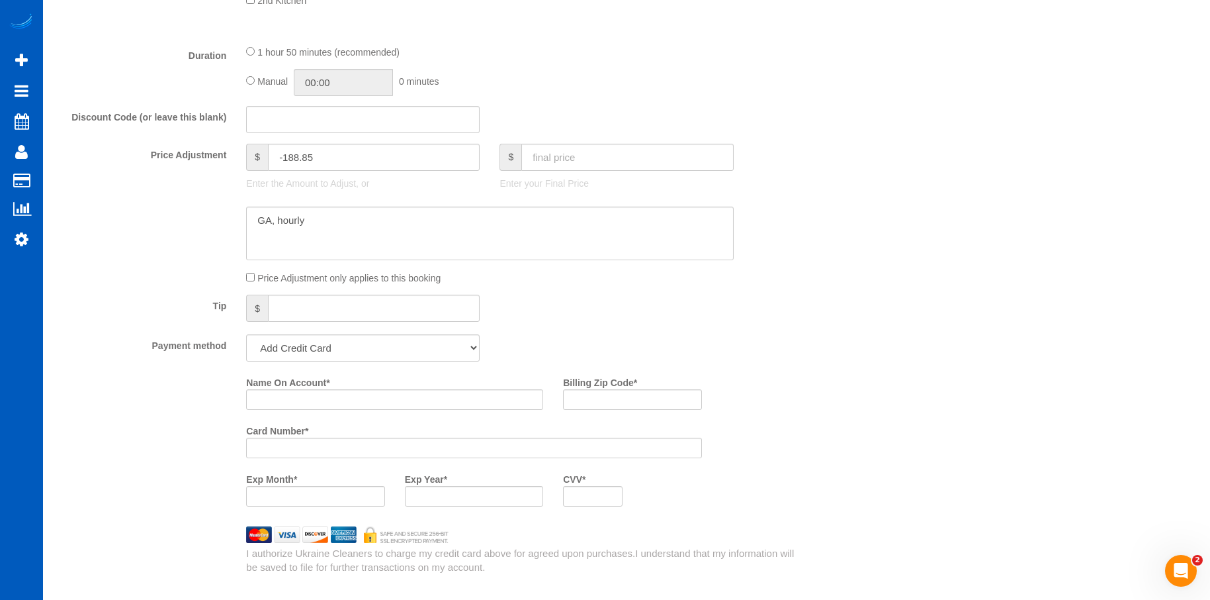
scroll to position [815, 0]
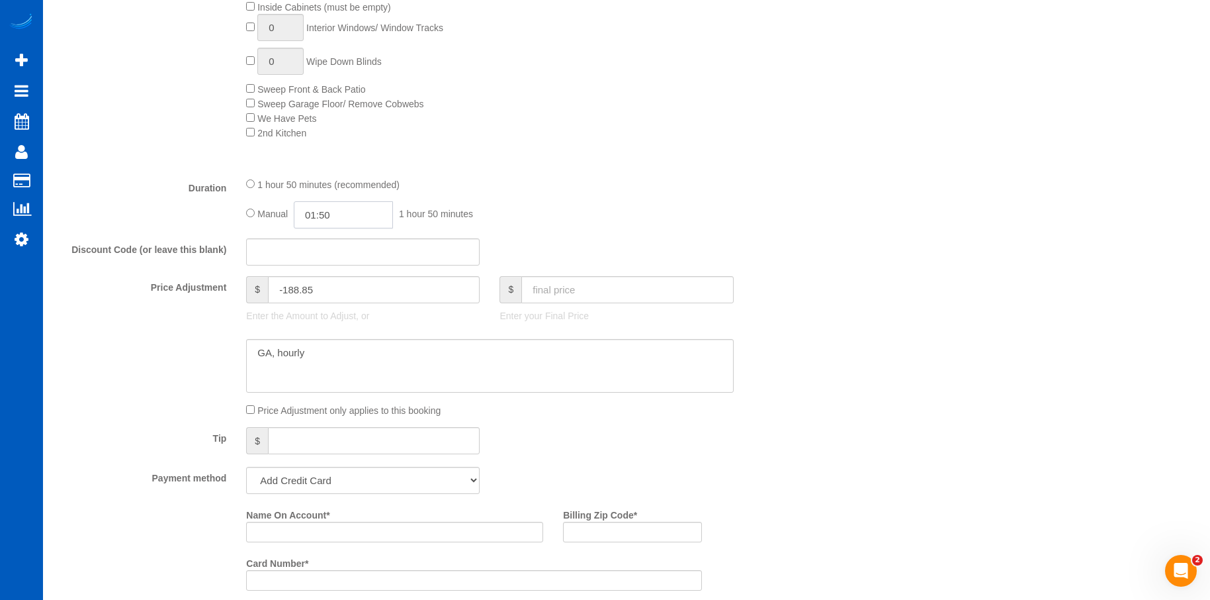
click at [345, 215] on input "01:50" at bounding box center [343, 214] width 99 height 27
type input "03:00"
click at [325, 271] on li "03:00" at bounding box center [329, 274] width 59 height 17
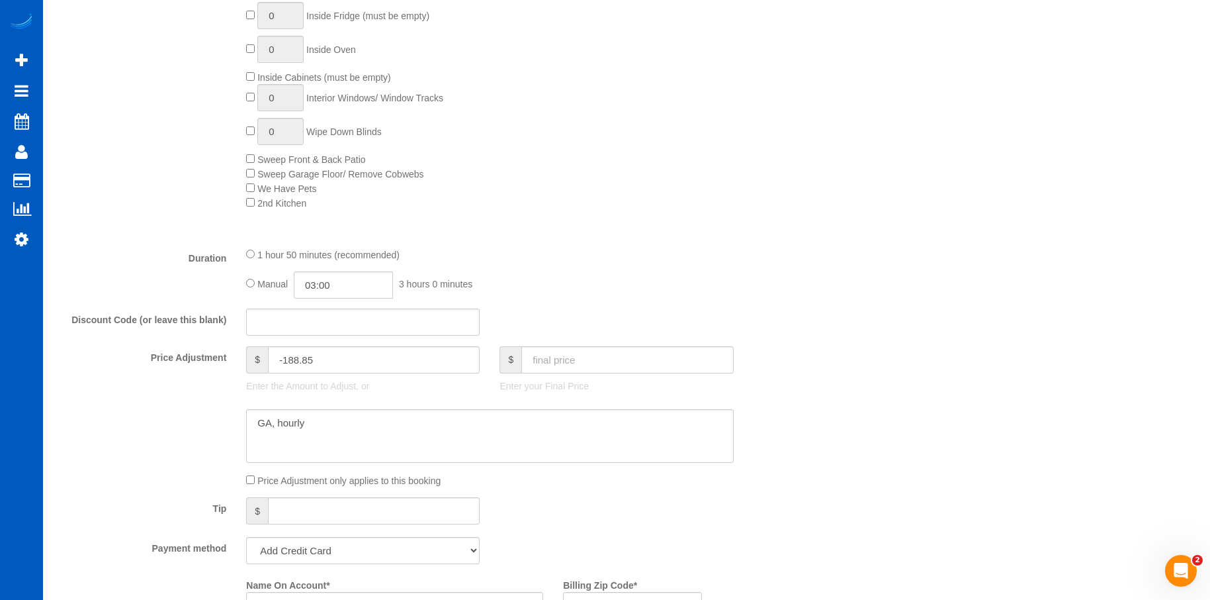
select select "spot29"
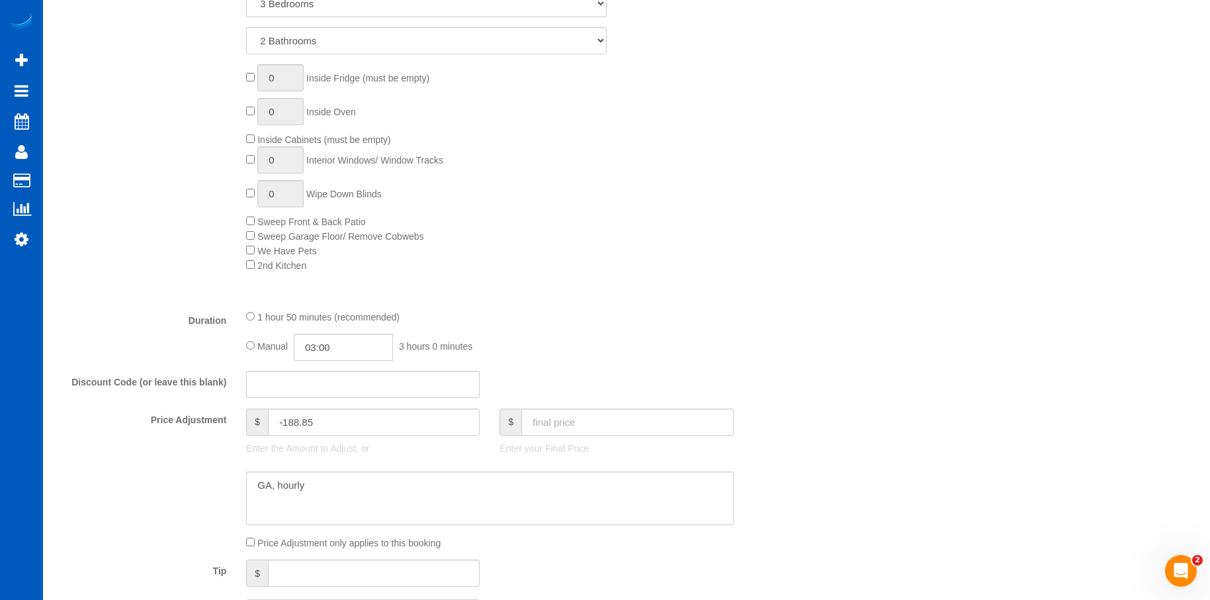
scroll to position [947, 0]
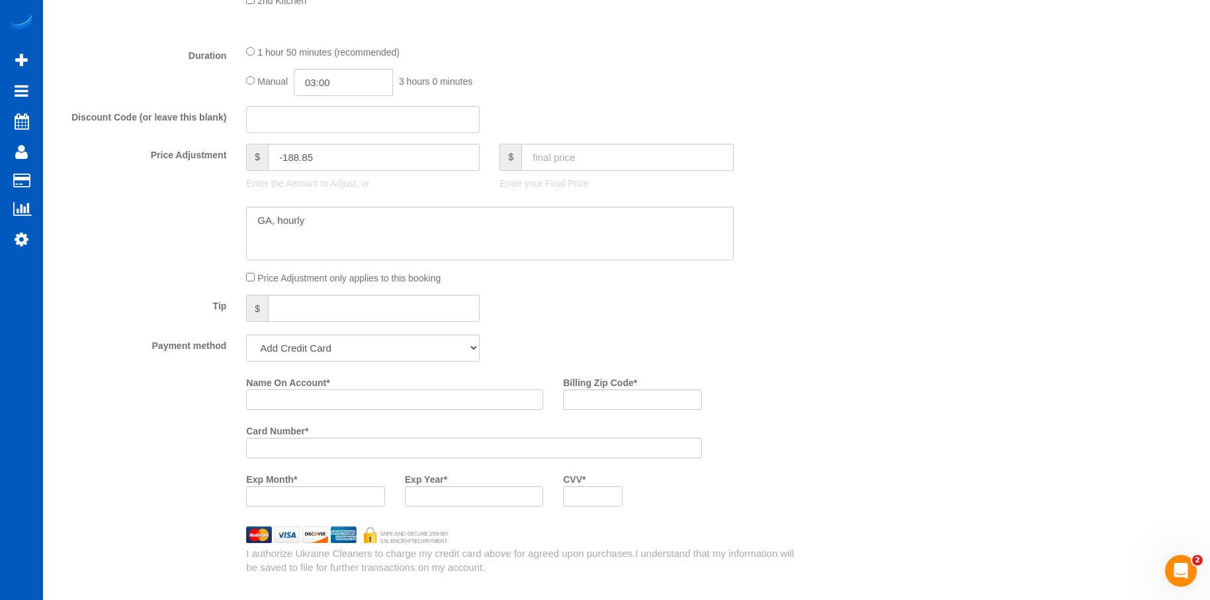
click at [388, 400] on input "Name On Account *" at bounding box center [394, 399] width 297 height 21
paste input "Jeffery Knowles"
type input "Jeffery Knowles"
click at [598, 398] on input "Billing Zip Code *" at bounding box center [632, 399] width 138 height 21
paste input "30040"
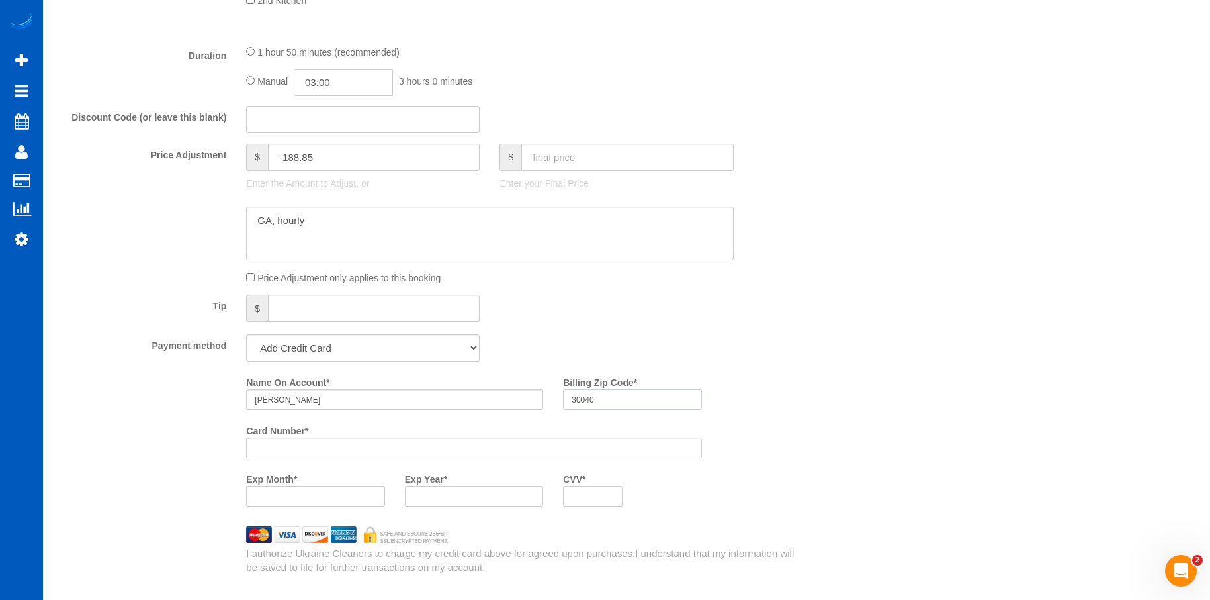
type input "30040"
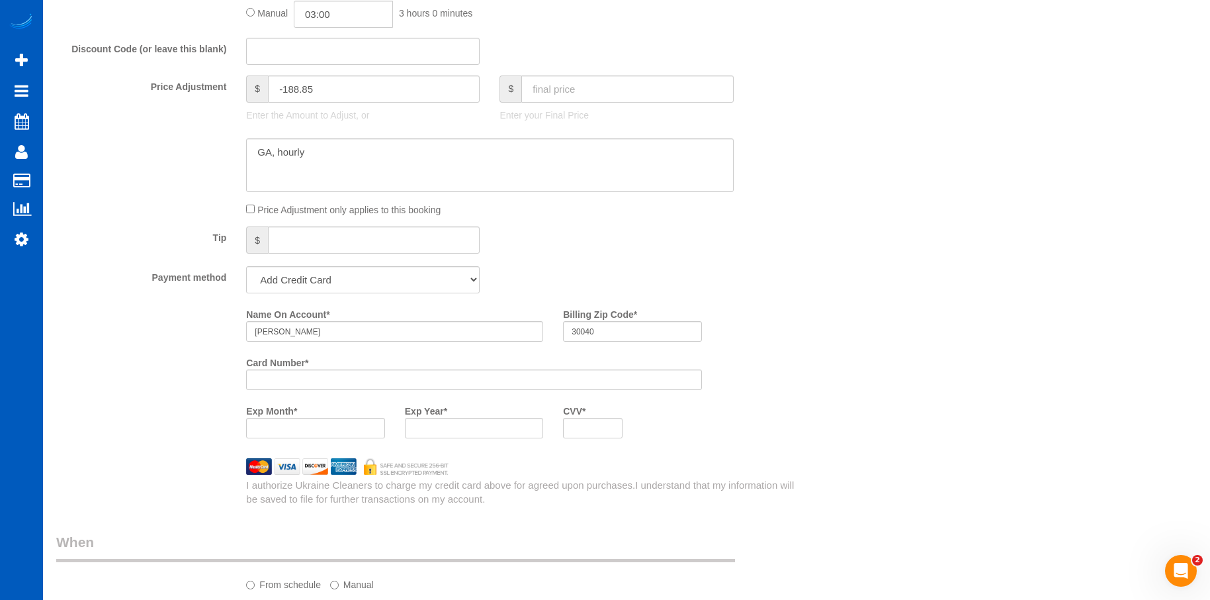
scroll to position [1079, 0]
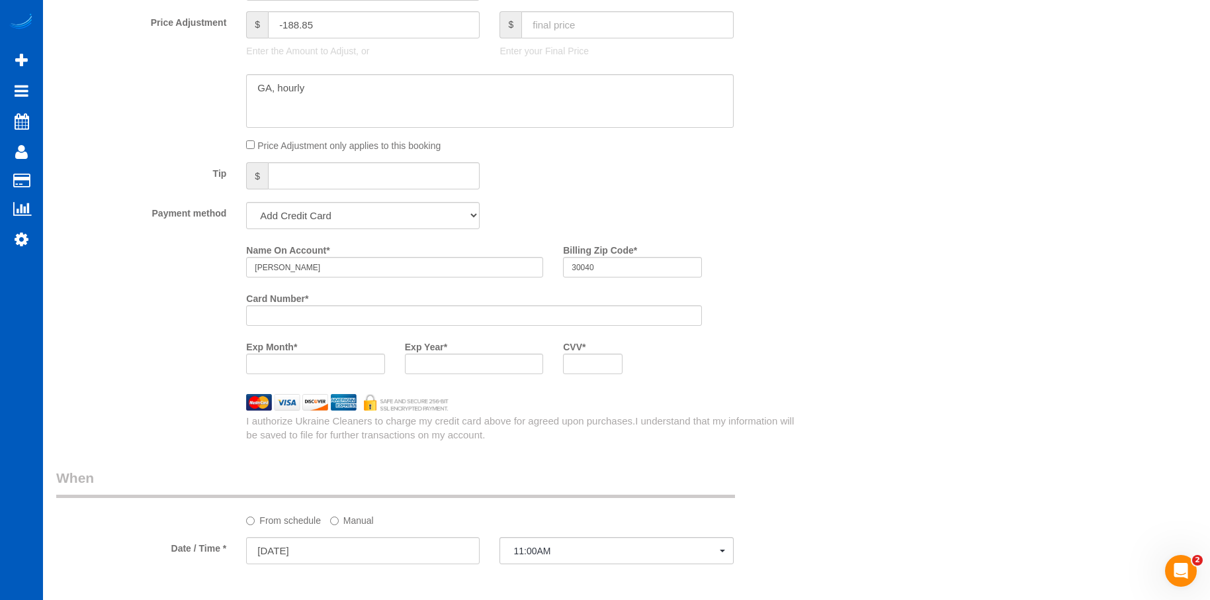
click at [345, 369] on iframe at bounding box center [315, 363] width 121 height 11
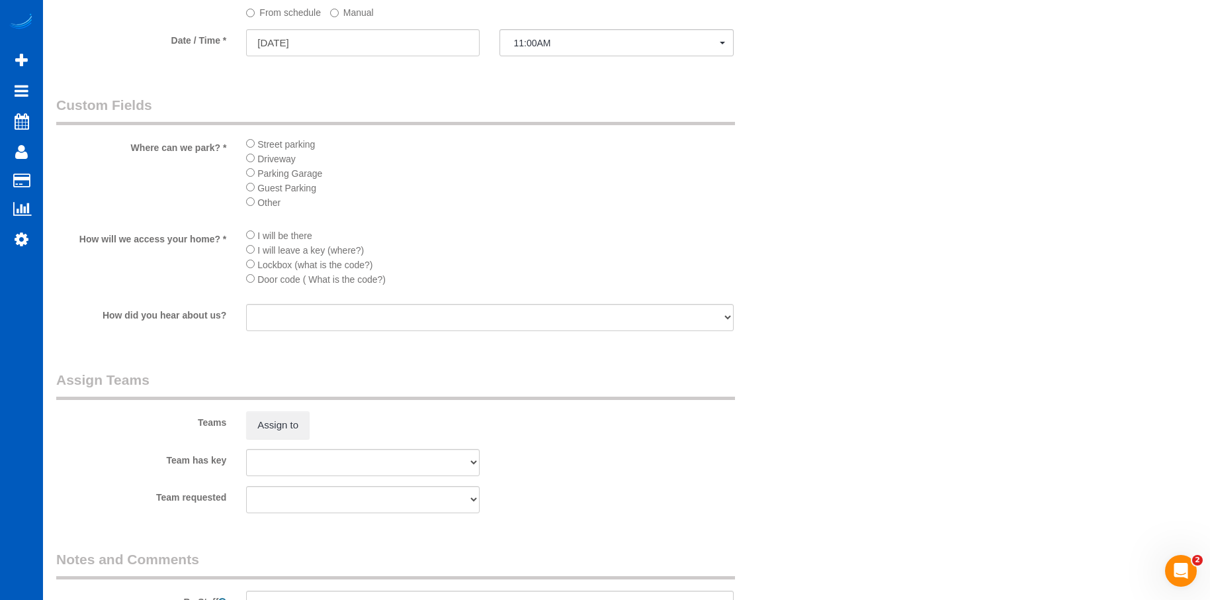
scroll to position [1741, 0]
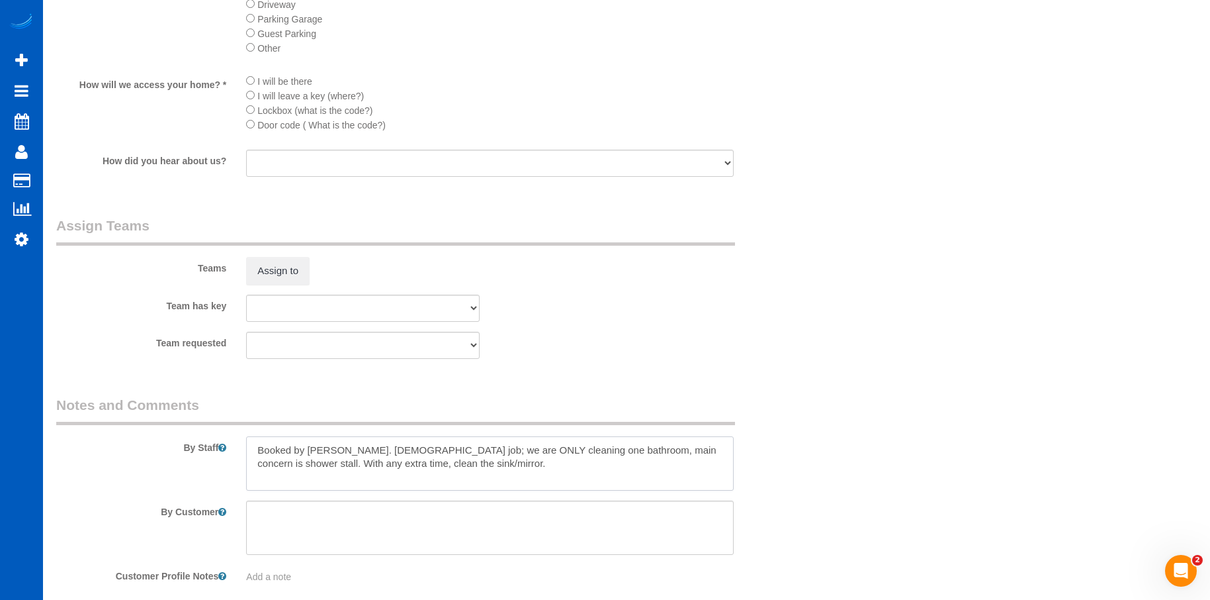
click at [378, 448] on textarea at bounding box center [489, 463] width 487 height 54
type textarea "Booked by Jade. Hourly job - max 3 hrs; we are ONLY cleaning one bathroom, main…"
click at [265, 270] on button "Assign to" at bounding box center [278, 271] width 64 height 28
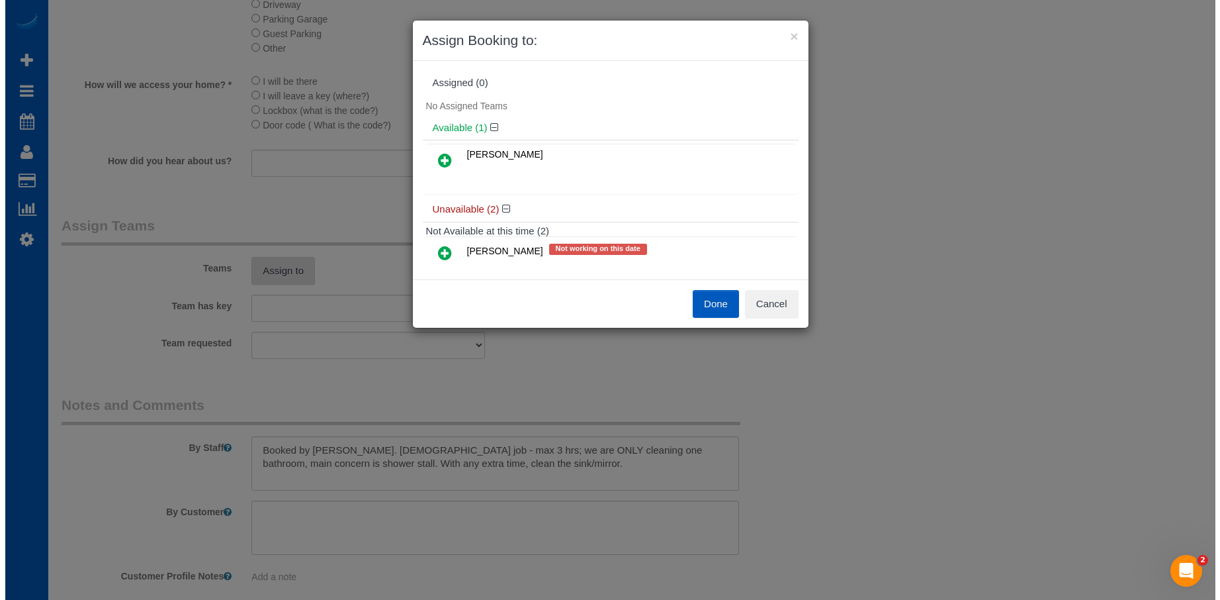
scroll to position [1742, 0]
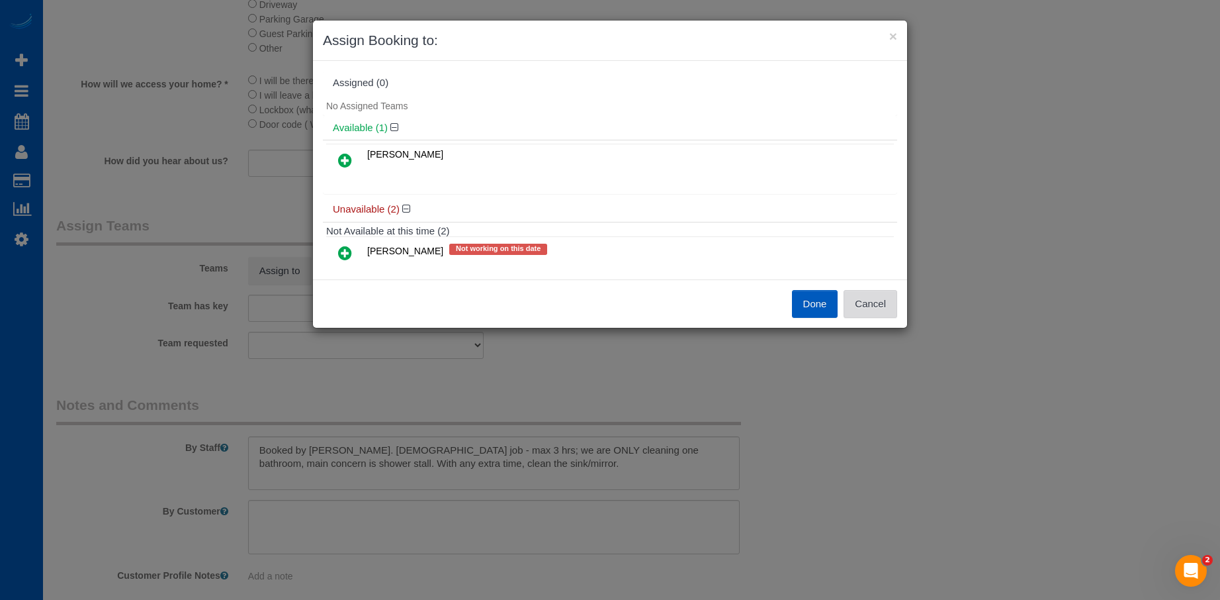
click at [887, 309] on button "Cancel" at bounding box center [871, 304] width 54 height 28
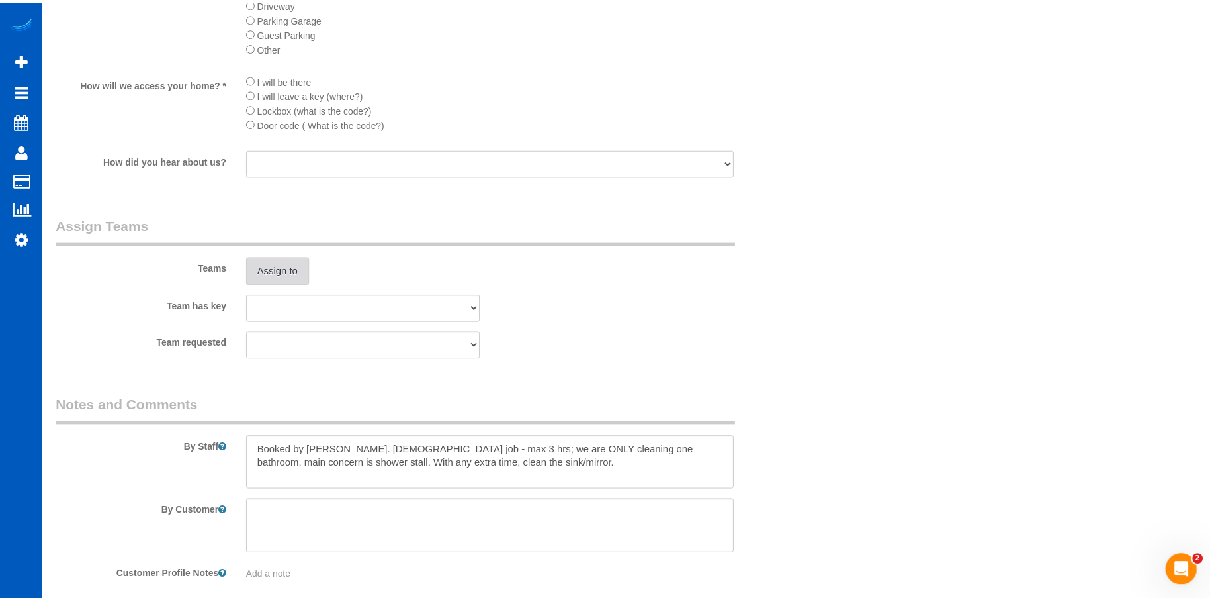
scroll to position [1741, 0]
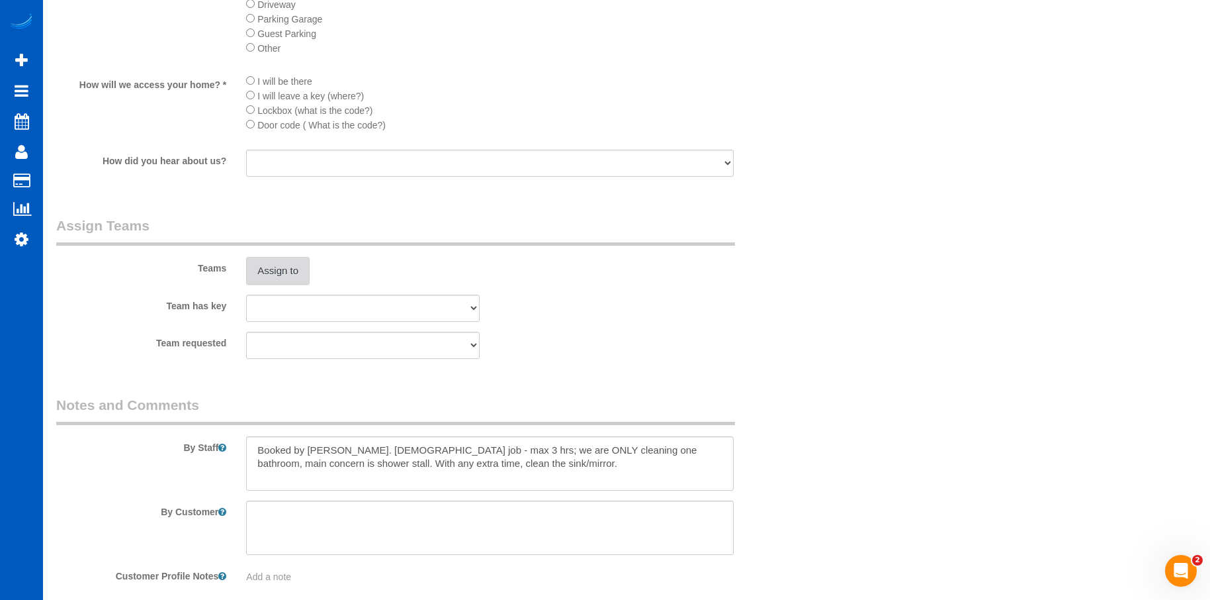
click at [294, 279] on button "Assign to" at bounding box center [278, 271] width 64 height 28
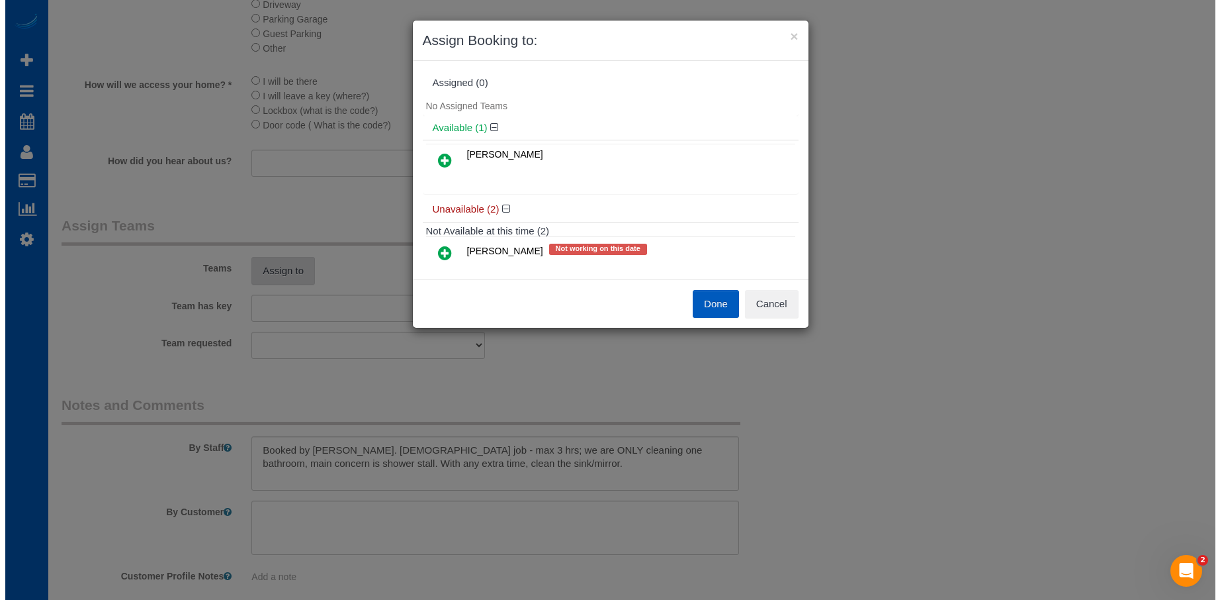
scroll to position [1742, 0]
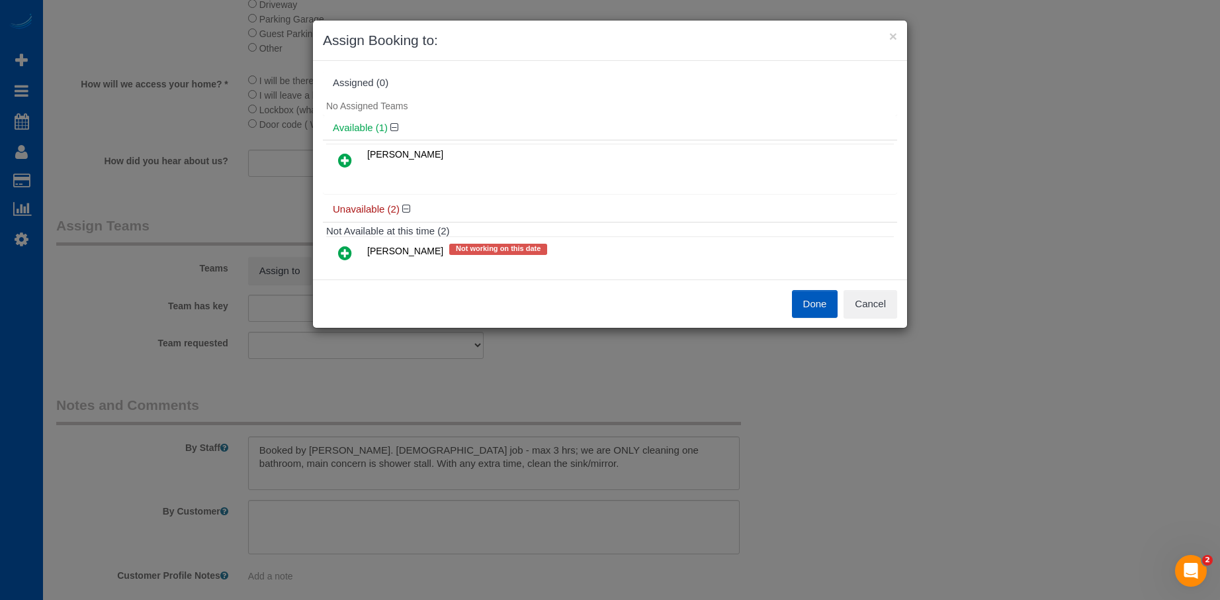
drag, startPoint x: 343, startPoint y: 157, endPoint x: 393, endPoint y: 146, distance: 51.4
click at [343, 156] on icon at bounding box center [345, 160] width 14 height 16
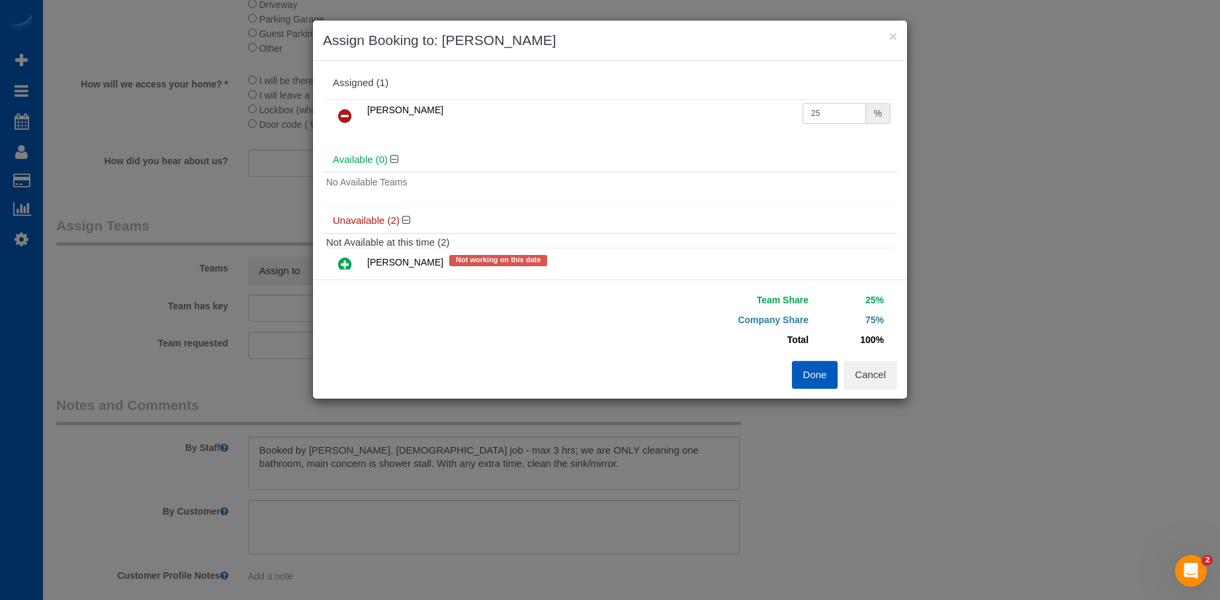
click at [824, 110] on input "25" at bounding box center [835, 113] width 64 height 21
drag, startPoint x: 825, startPoint y: 109, endPoint x: 727, endPoint y: 109, distance: 98.6
click at [727, 109] on tr "Viktoriia Baydak 25 %" at bounding box center [610, 116] width 568 height 34
type input "54"
click at [814, 375] on button "Done" at bounding box center [815, 375] width 46 height 28
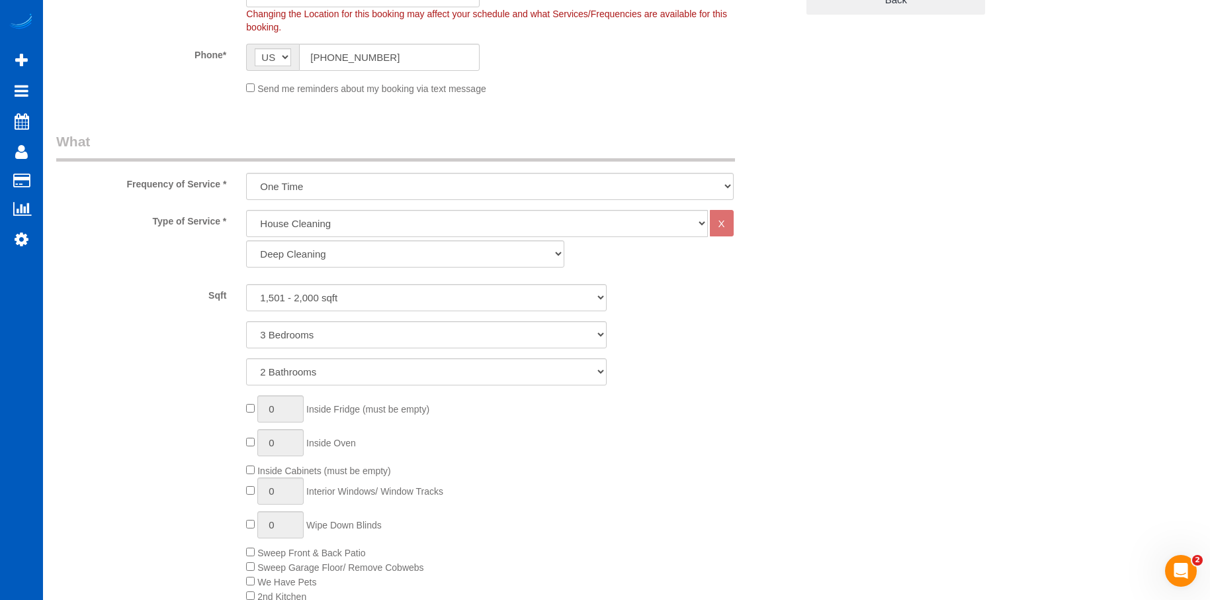
scroll to position [87, 0]
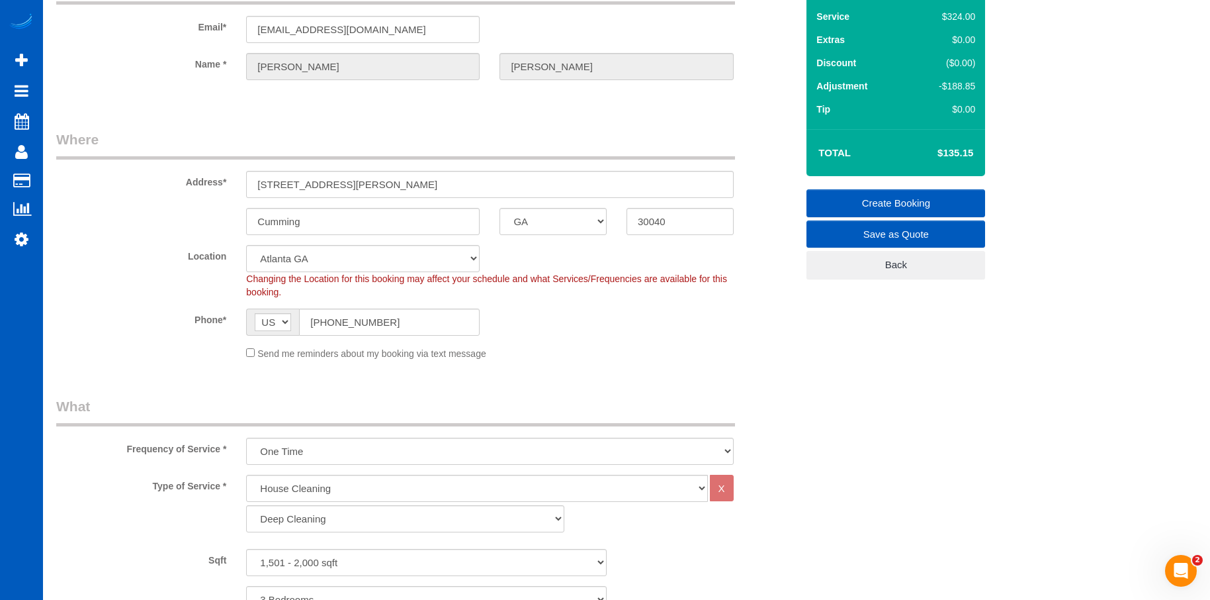
click at [866, 201] on link "Create Booking" at bounding box center [896, 203] width 179 height 28
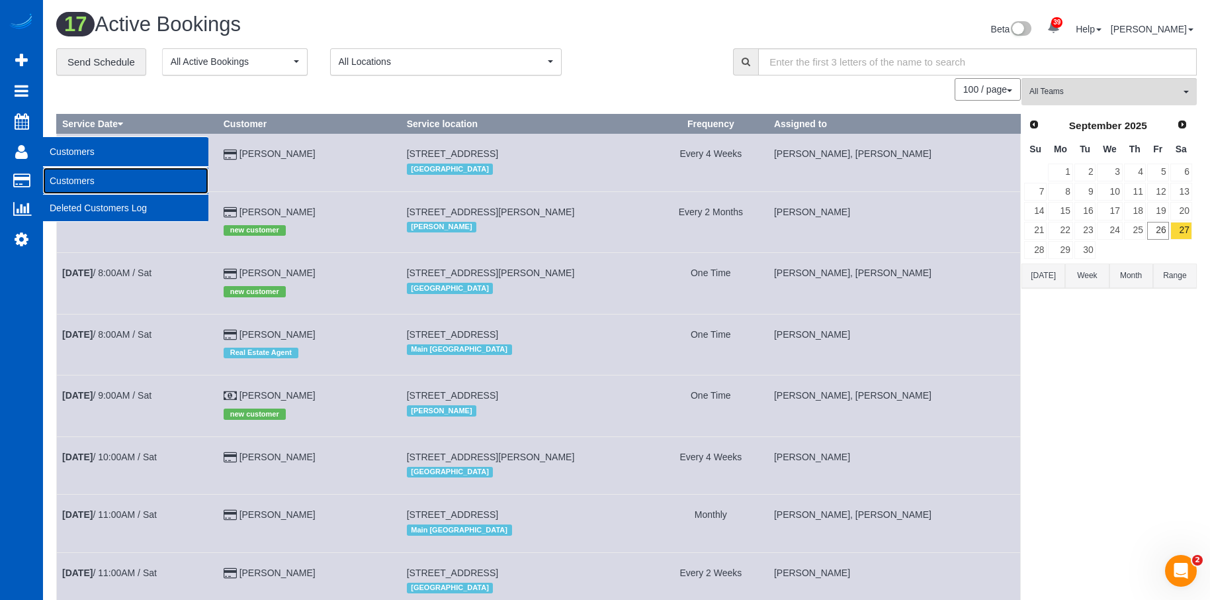
click at [67, 174] on link "Customers" at bounding box center [125, 180] width 165 height 26
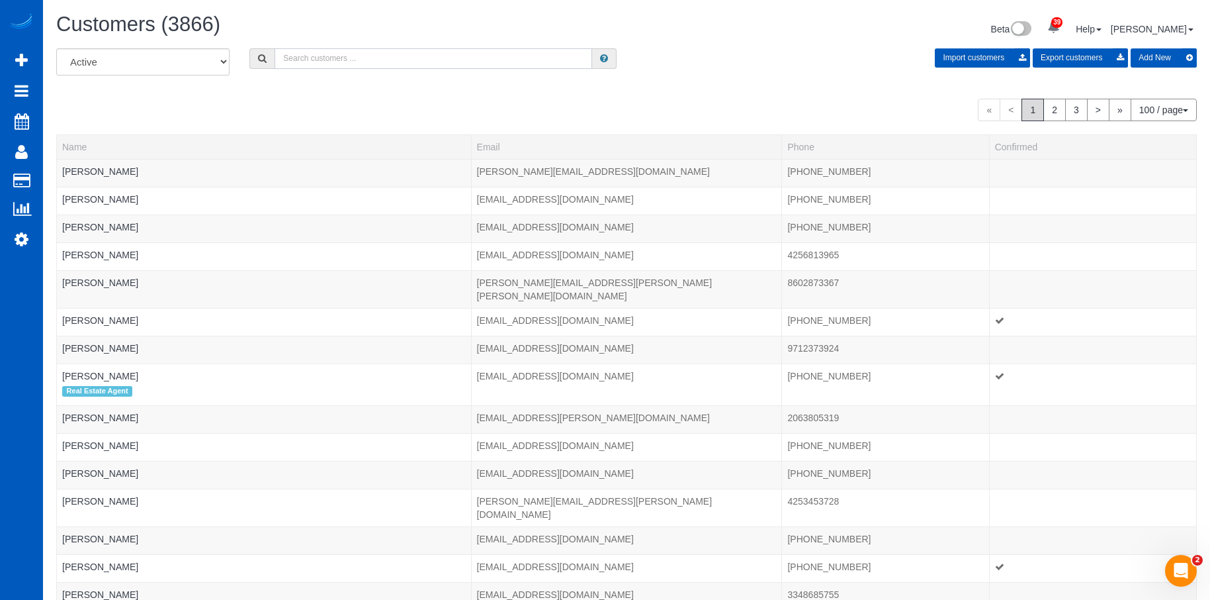
click at [328, 63] on input "text" at bounding box center [434, 58] width 318 height 21
paste input "misslavinia97@gmail.com"
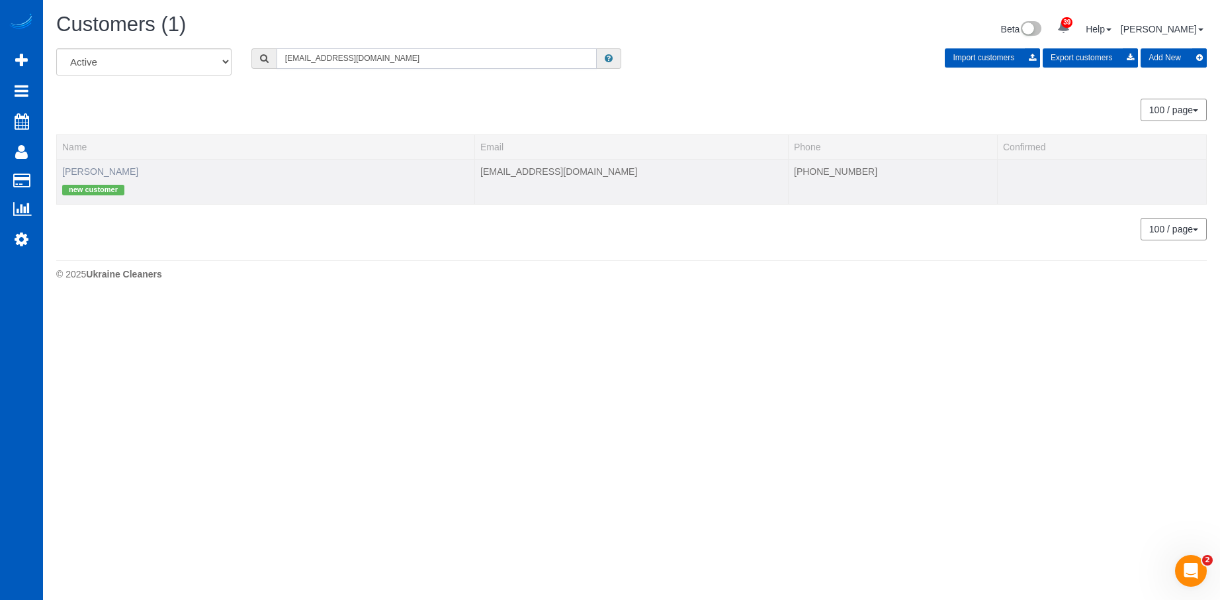
type input "misslavinia97@gmail.com"
click at [95, 167] on link "Lavinia Moisiuc" at bounding box center [100, 171] width 76 height 11
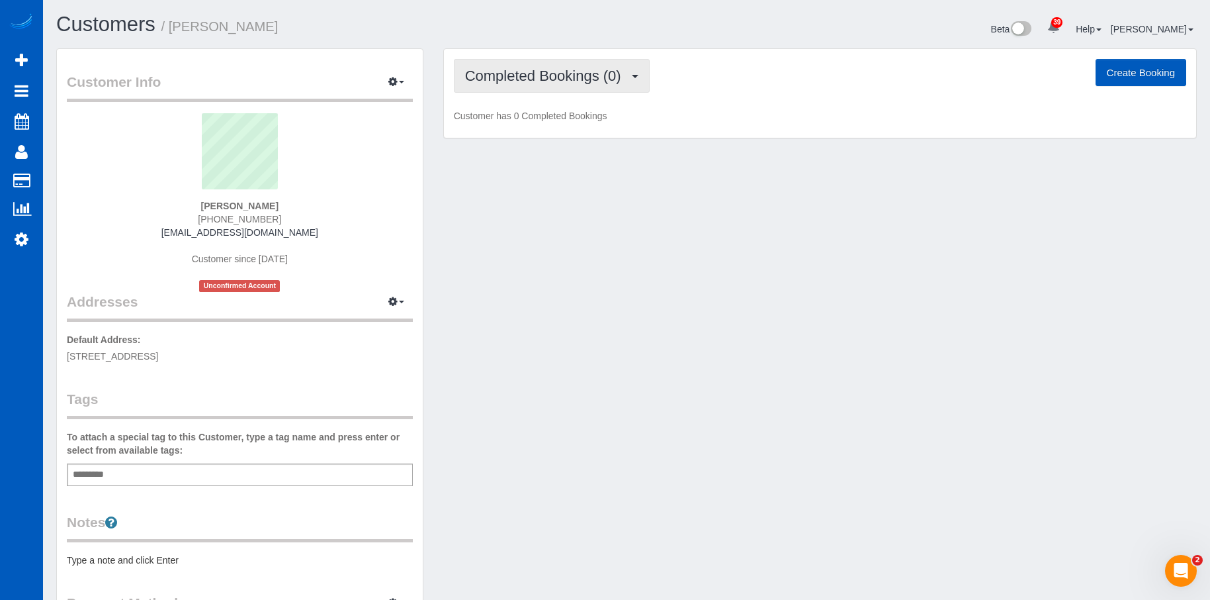
click at [604, 81] on span "Completed Bookings (0)" at bounding box center [546, 76] width 163 height 17
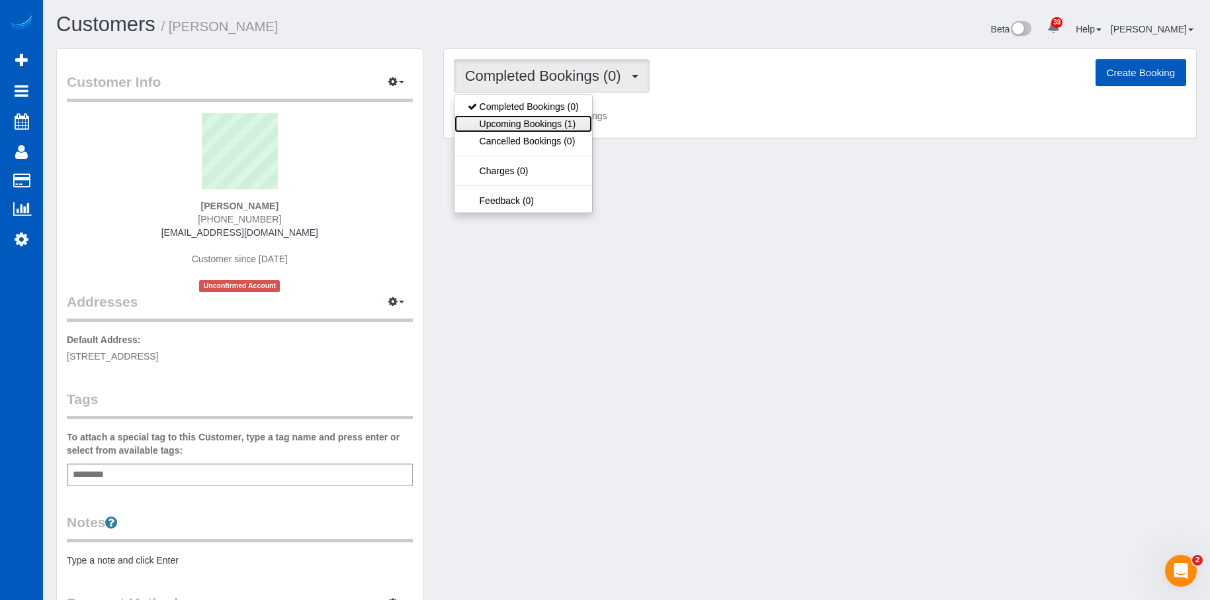
click at [553, 122] on link "Upcoming Bookings (1)" at bounding box center [524, 123] width 138 height 17
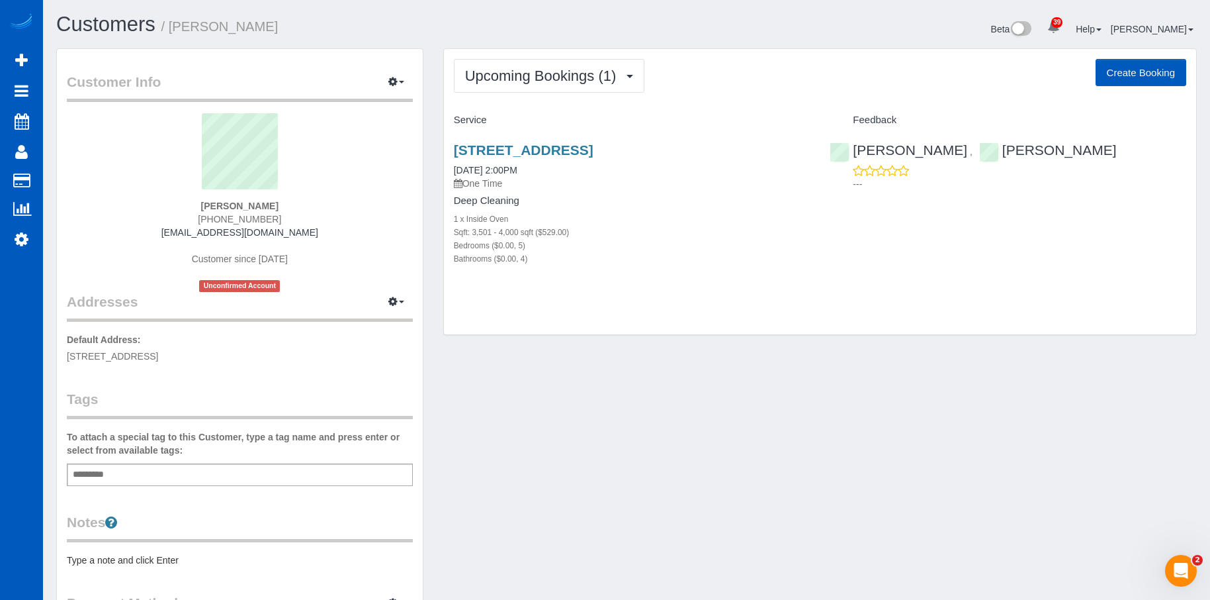
click at [1145, 64] on button "Create Booking" at bounding box center [1141, 73] width 91 height 28
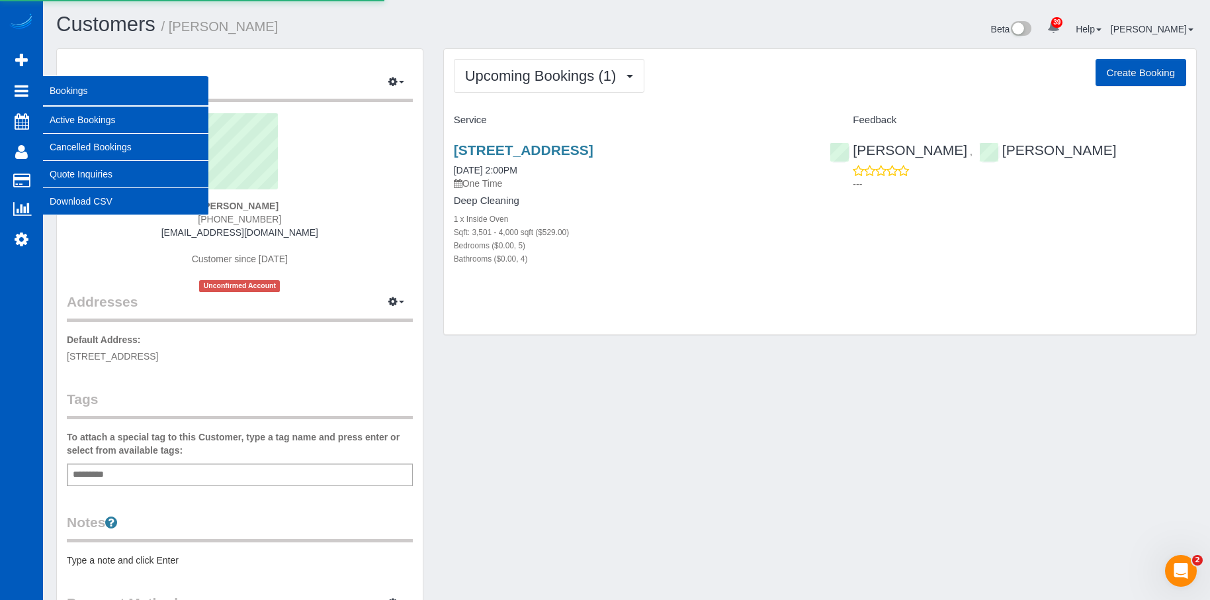
select select "WA"
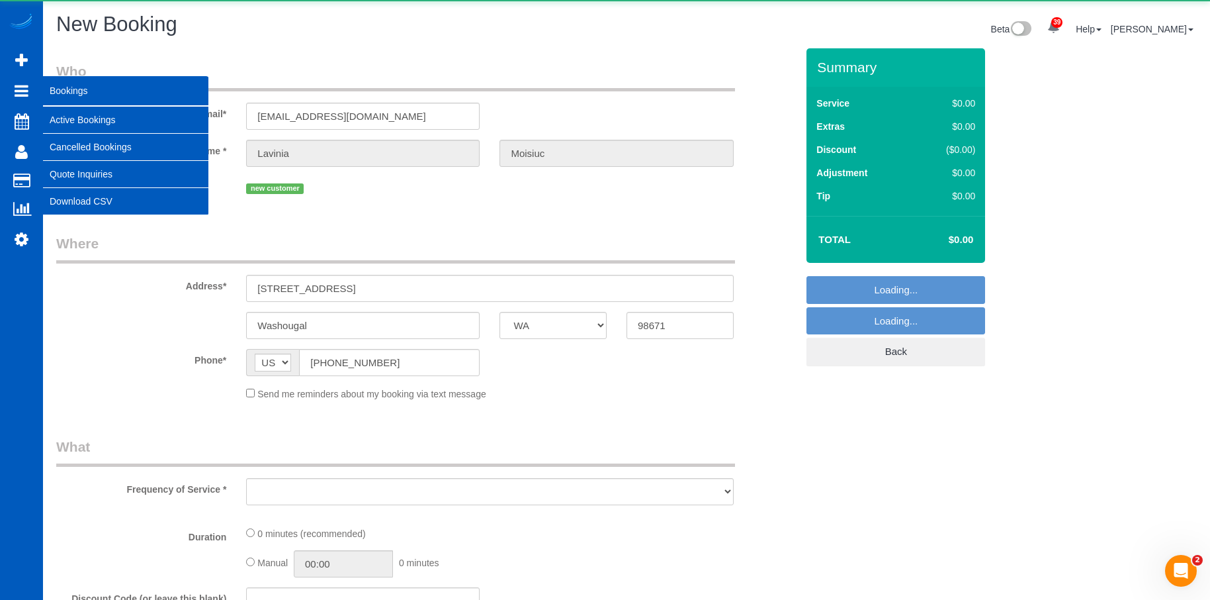
select select "string:fspay-d6e09793-6074-40bf-9efd-049660afd341"
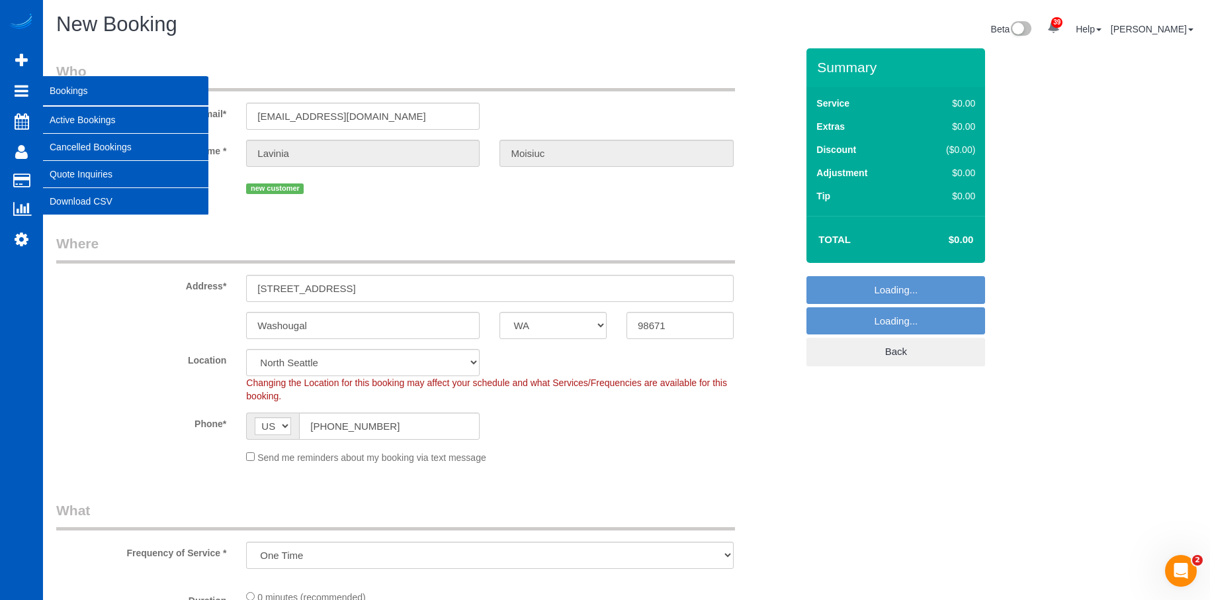
select select "object:5313"
select select "199"
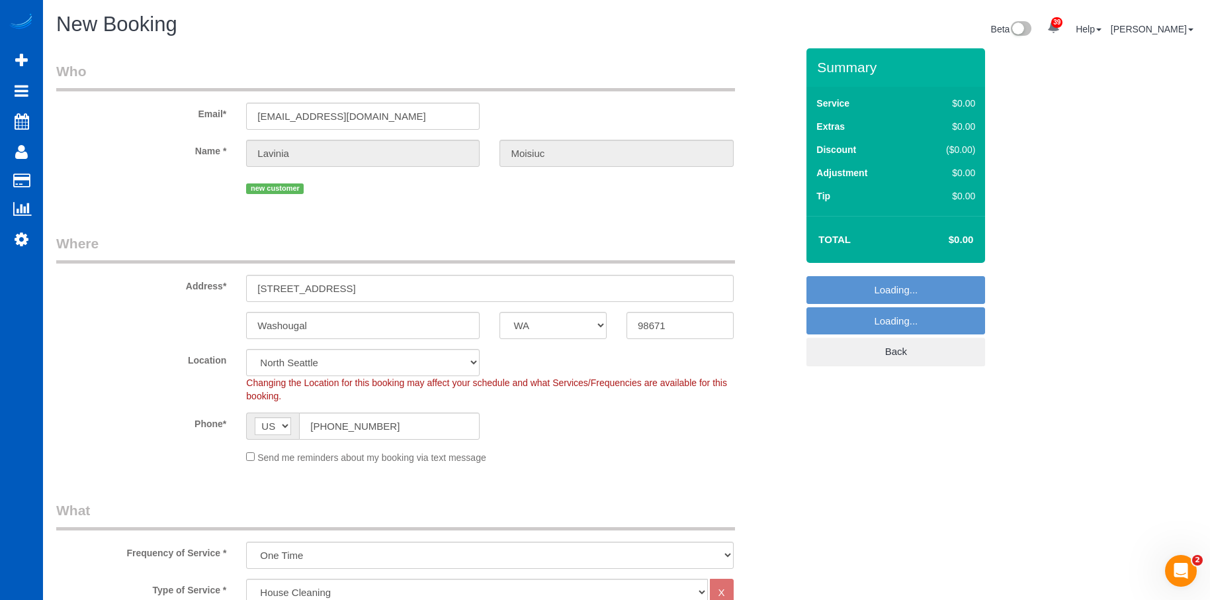
select select "object:5457"
select select "366"
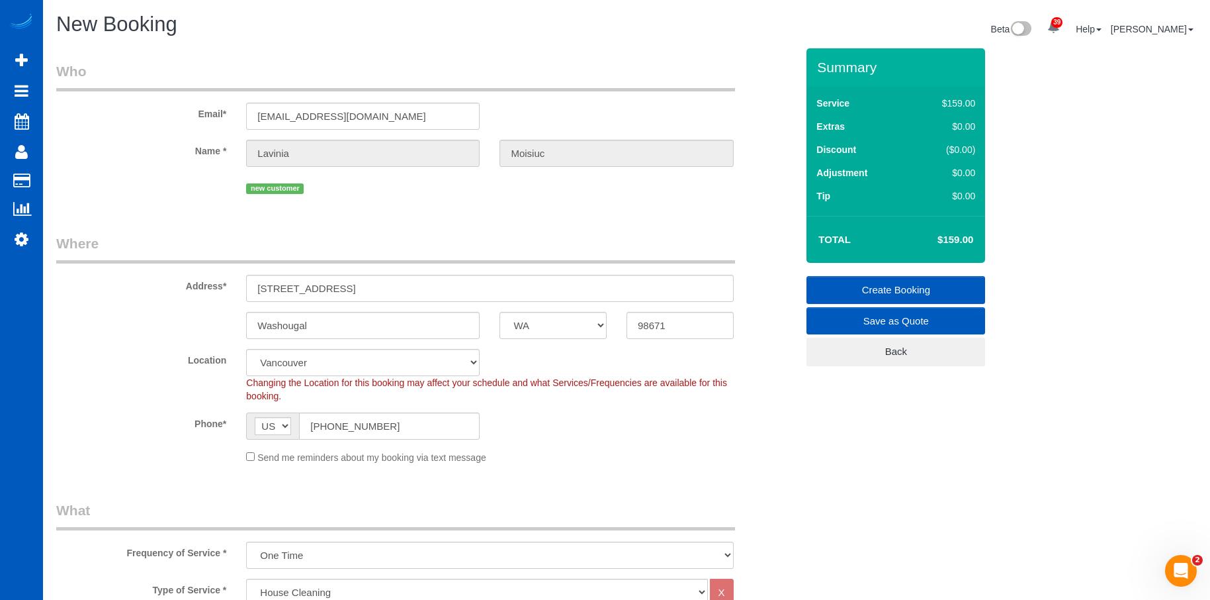
click at [246, 460] on div "Send me reminders about my booking via text message" at bounding box center [489, 456] width 507 height 15
click at [251, 451] on div "Send me reminders about my booking via text message" at bounding box center [489, 456] width 507 height 15
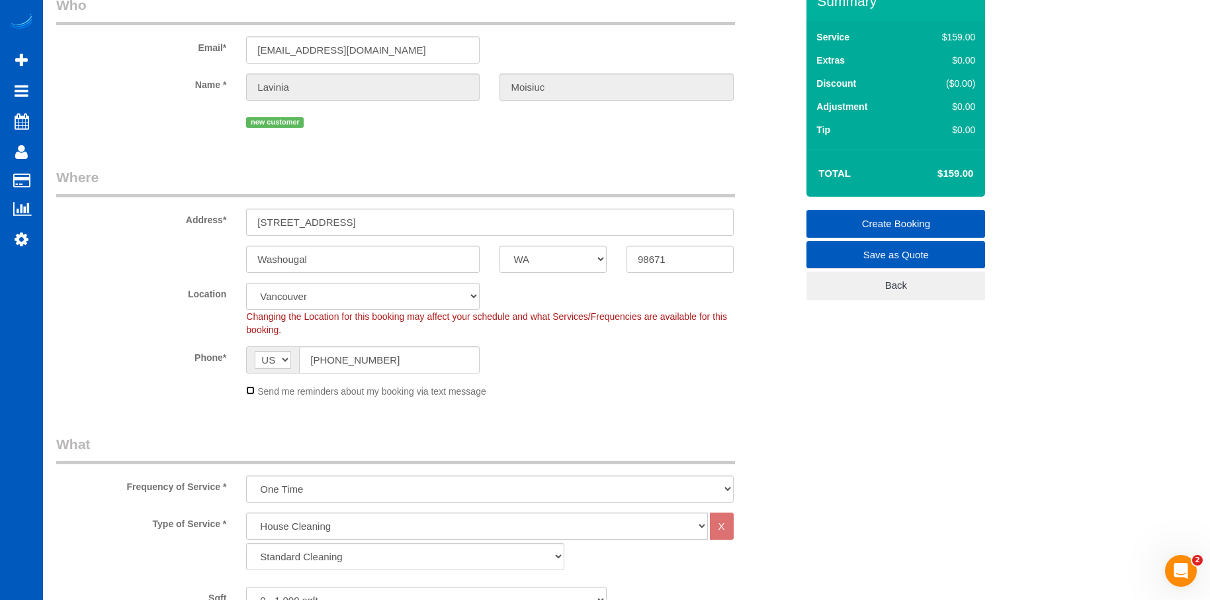
scroll to position [132, 0]
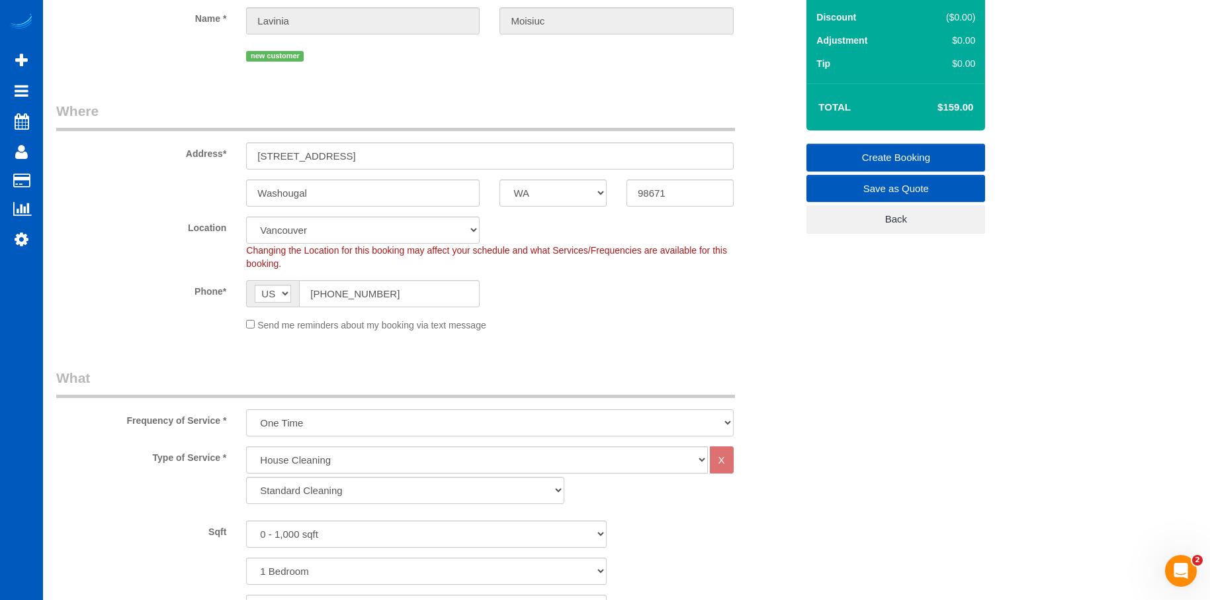
click at [347, 427] on select "One Time Weekly - 15.00% Every 2 Weeks - 10.00% Every 4 Weeks - 5.00% Every 2 M…" at bounding box center [489, 422] width 487 height 27
select select "object:5631"
click at [246, 409] on select "One Time Weekly - 15.00% Every 2 Weeks - 10.00% Every 4 Weeks - 5.00% Every 2 M…" at bounding box center [489, 422] width 487 height 27
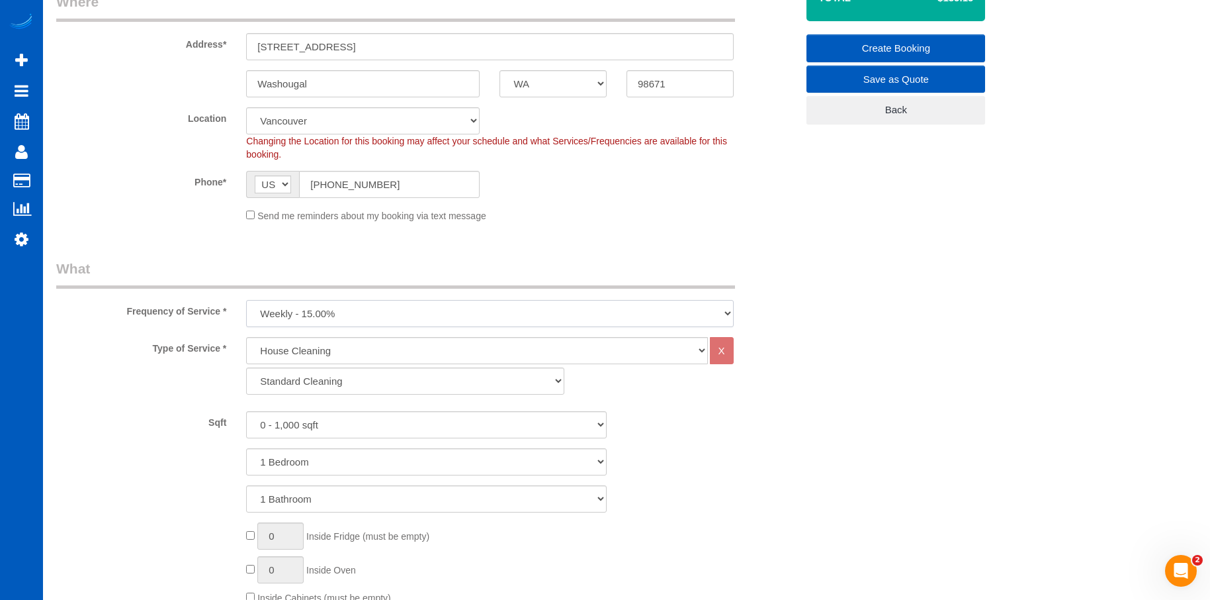
scroll to position [265, 0]
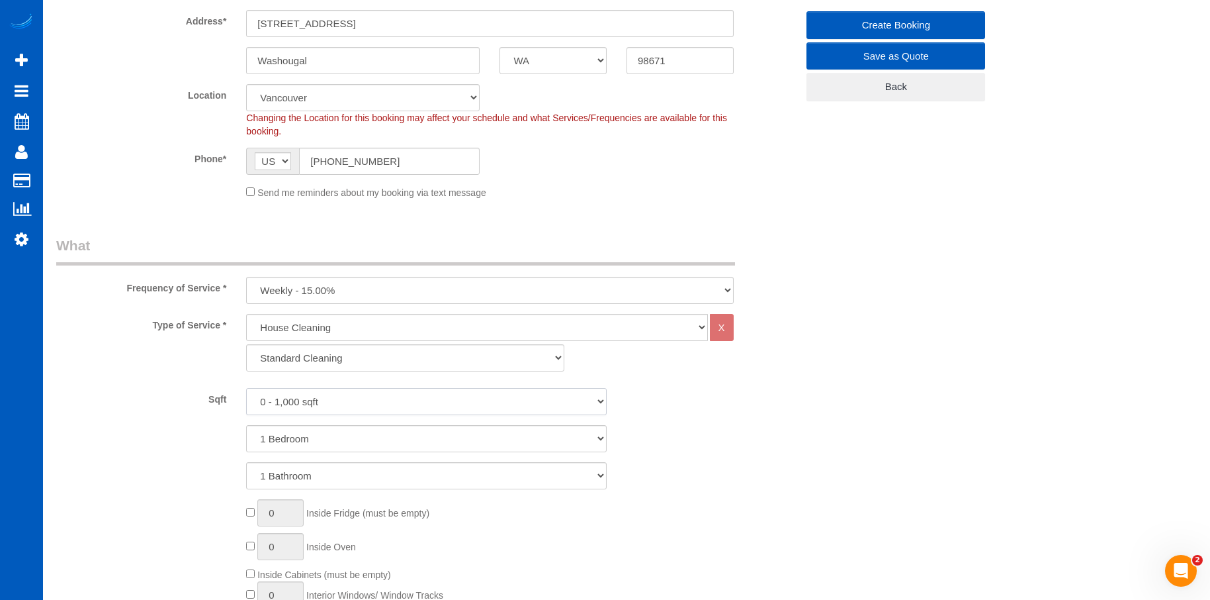
click at [373, 401] on select "0 - 1,000 sqft 1,001 - 1,500 sqft 1,501 - 2,000 sqft 2,001 - 2,500 sqft 2,501 -…" at bounding box center [426, 401] width 361 height 27
select select "3501"
click at [246, 388] on select "0 - 1,000 sqft 1,001 - 1,500 sqft 1,501 - 2,000 sqft 2,001 - 2,500 sqft 2,501 -…" at bounding box center [426, 401] width 361 height 27
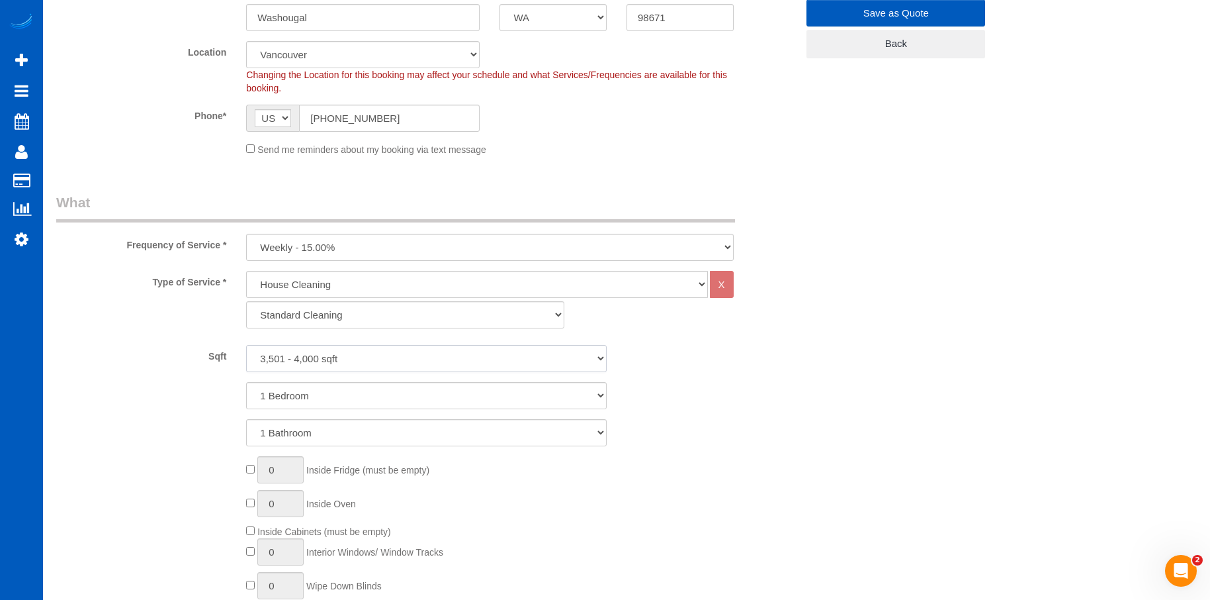
scroll to position [331, 0]
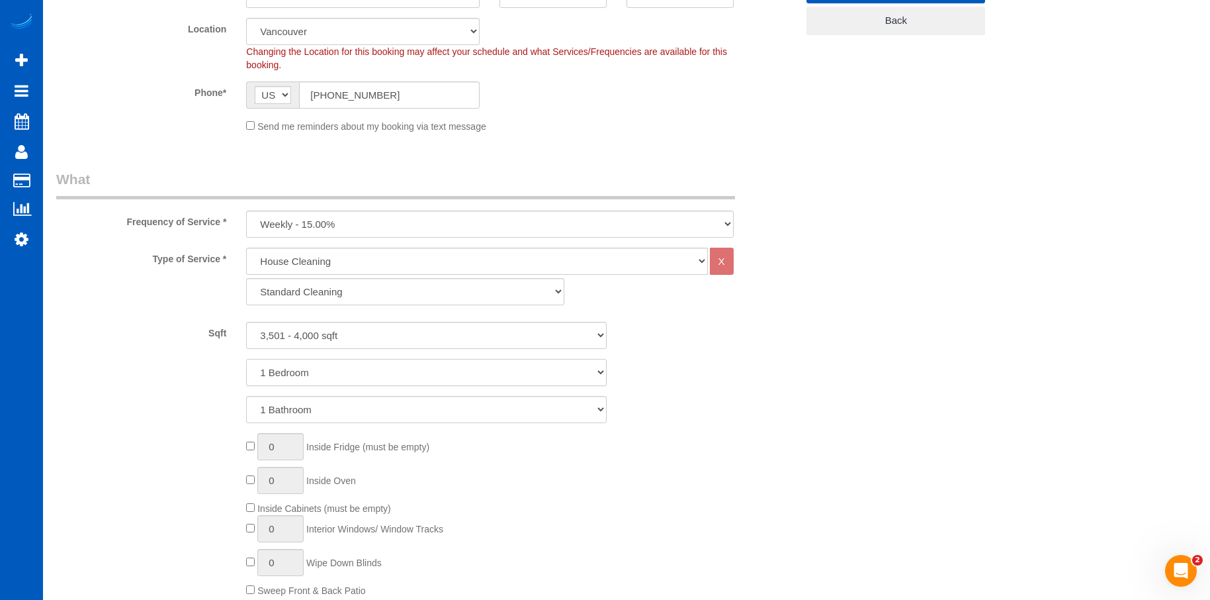
click at [391, 370] on select "1 Bedroom 2 Bedrooms 3 Bedrooms 4 Bedrooms 5 Bedrooms 6 Bedrooms 7 Bedrooms" at bounding box center [426, 372] width 361 height 27
select select "5"
click at [246, 359] on select "1 Bedroom 2 Bedrooms 3 Bedrooms 4 Bedrooms 5 Bedrooms 6 Bedrooms 7 Bedrooms" at bounding box center [426, 372] width 361 height 27
click at [388, 413] on select "1 Bathroom 2 Bathrooms 3 Bathrooms 4 Bathrooms 5 Bathrooms 6 Bathrooms 7 Bathro…" at bounding box center [426, 409] width 361 height 27
select select "4"
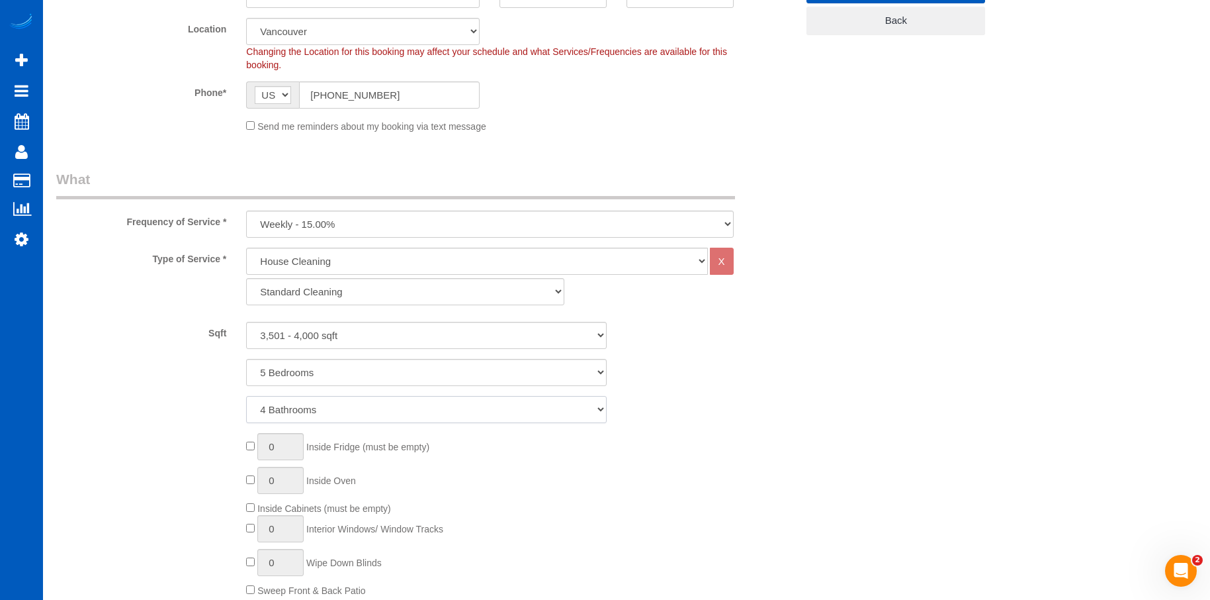
click at [246, 396] on select "1 Bathroom 2 Bathrooms 3 Bathrooms 4 Bathrooms 5 Bathrooms 6 Bathrooms 7 Bathro…" at bounding box center [426, 409] width 361 height 27
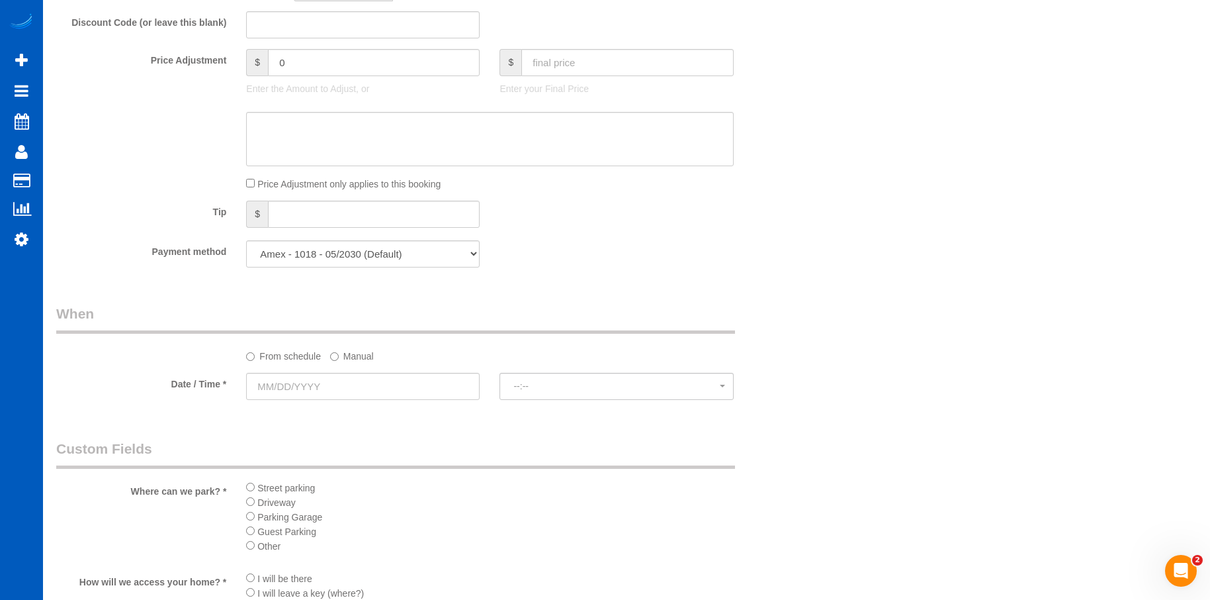
scroll to position [1125, 0]
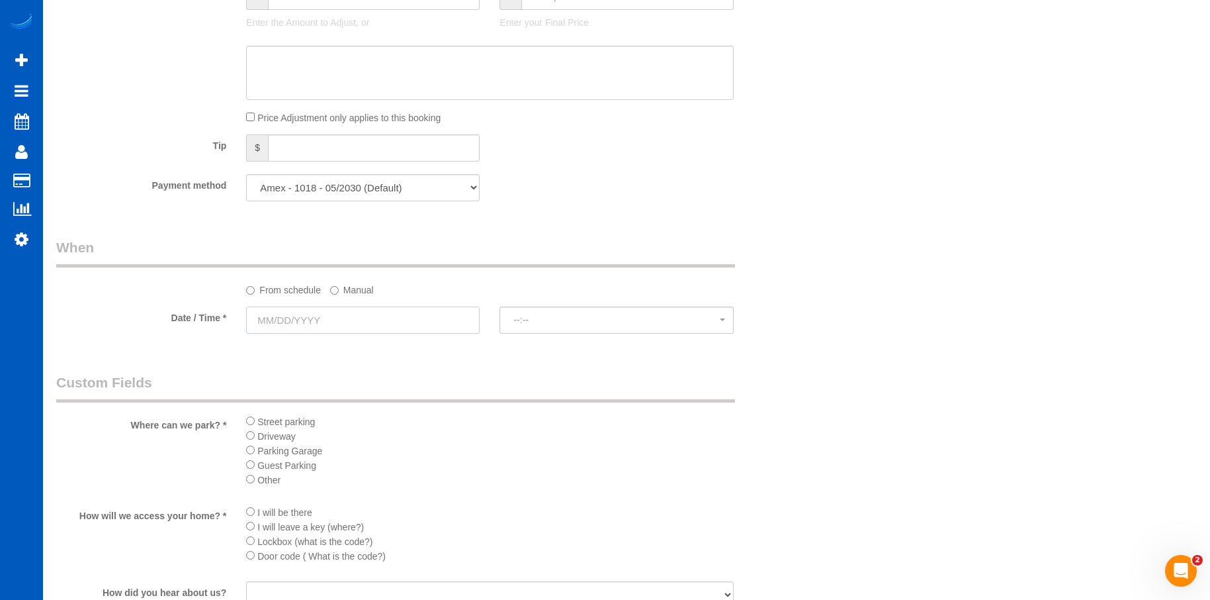
click at [399, 319] on input "text" at bounding box center [363, 319] width 234 height 27
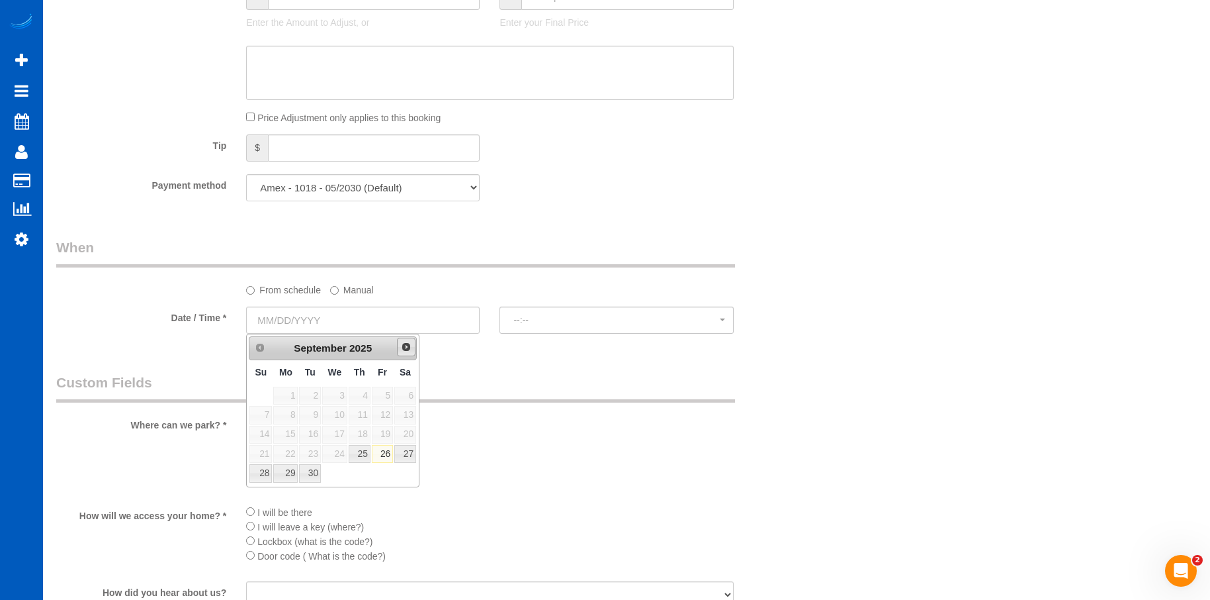
click at [402, 343] on span "Next" at bounding box center [406, 346] width 11 height 11
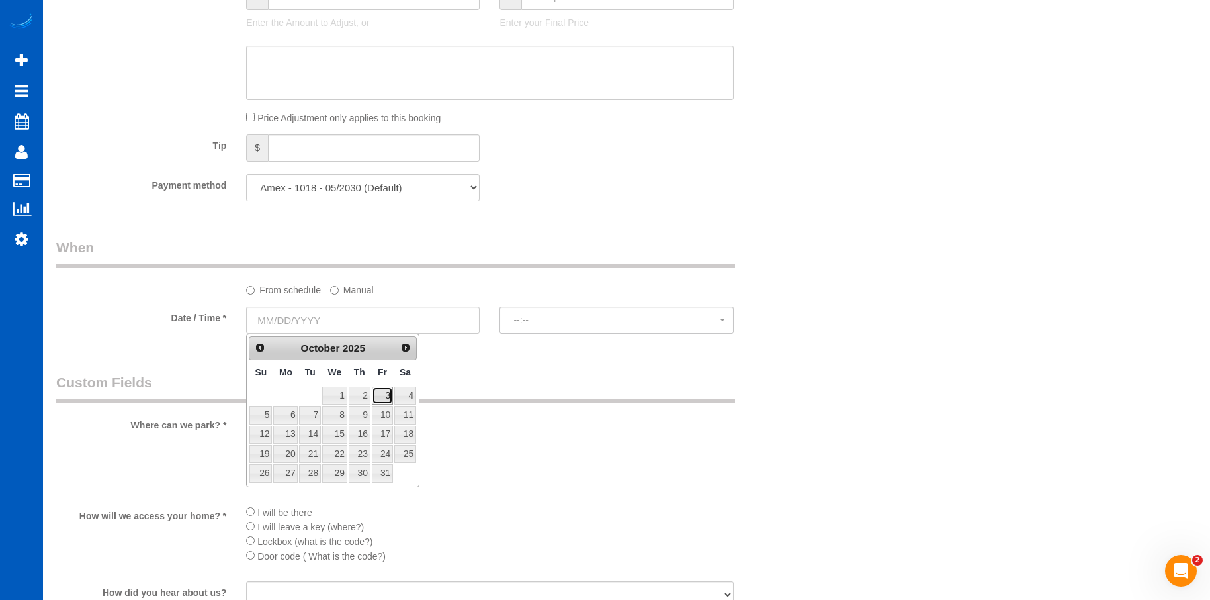
click at [387, 389] on link "3" at bounding box center [382, 395] width 21 height 18
type input "10/03/2025"
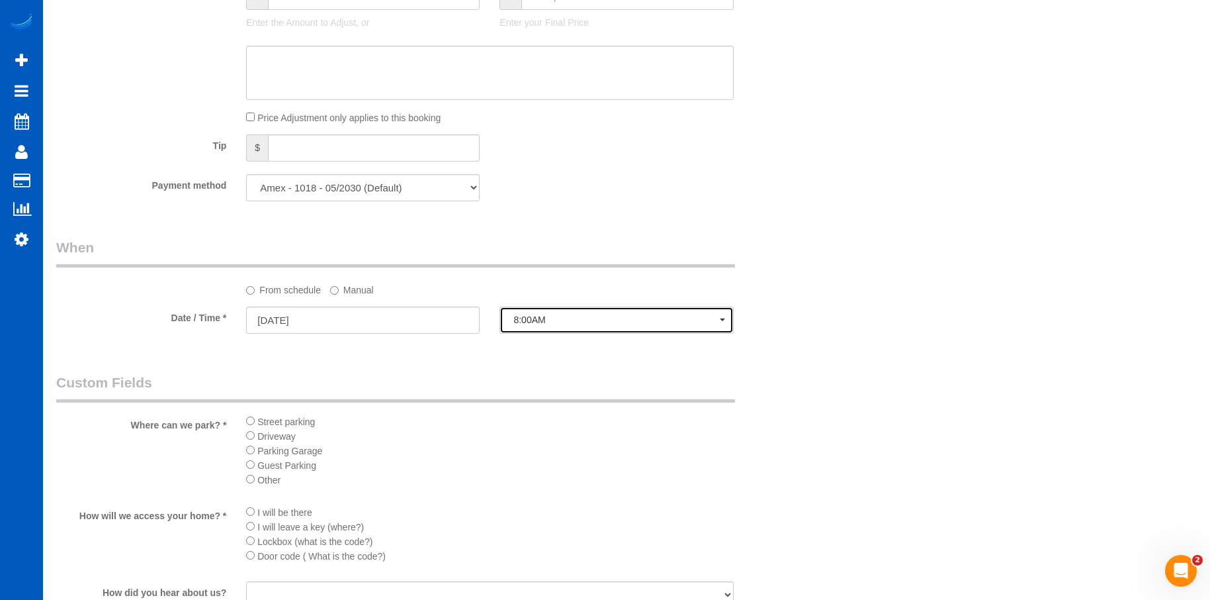
click at [559, 320] on span "8:00AM" at bounding box center [617, 319] width 206 height 11
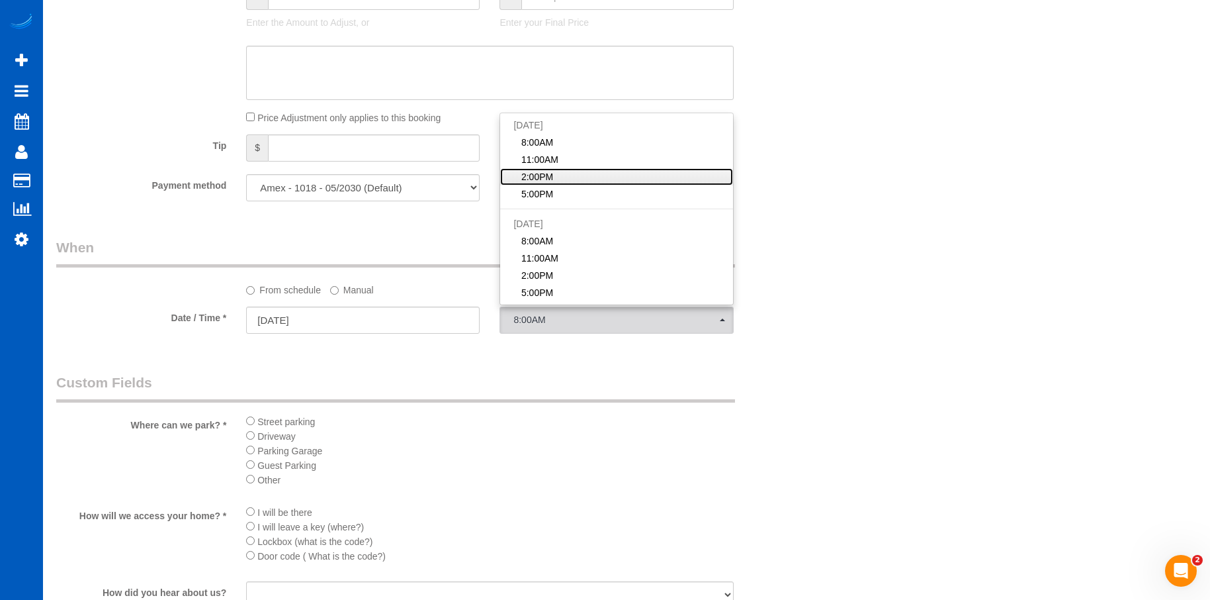
click at [559, 173] on link "2:00PM" at bounding box center [616, 176] width 232 height 17
select select "spot42"
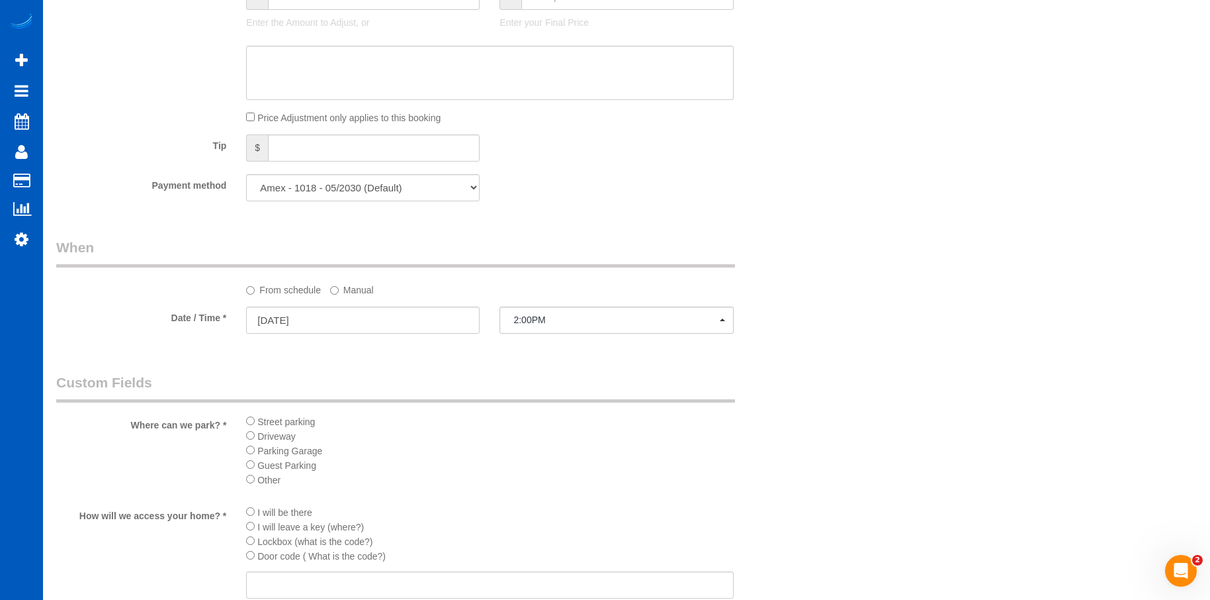
scroll to position [1390, 0]
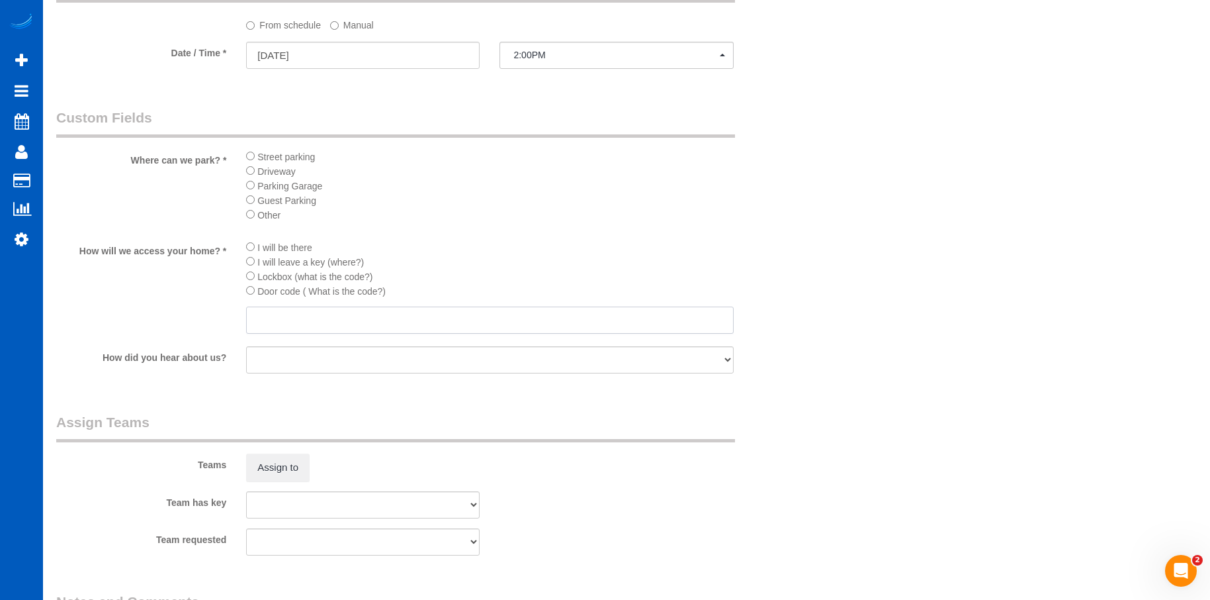
click at [352, 312] on input "text" at bounding box center [489, 319] width 487 height 27
paste input "Garage code 1997"
type input "Garage code 1997"
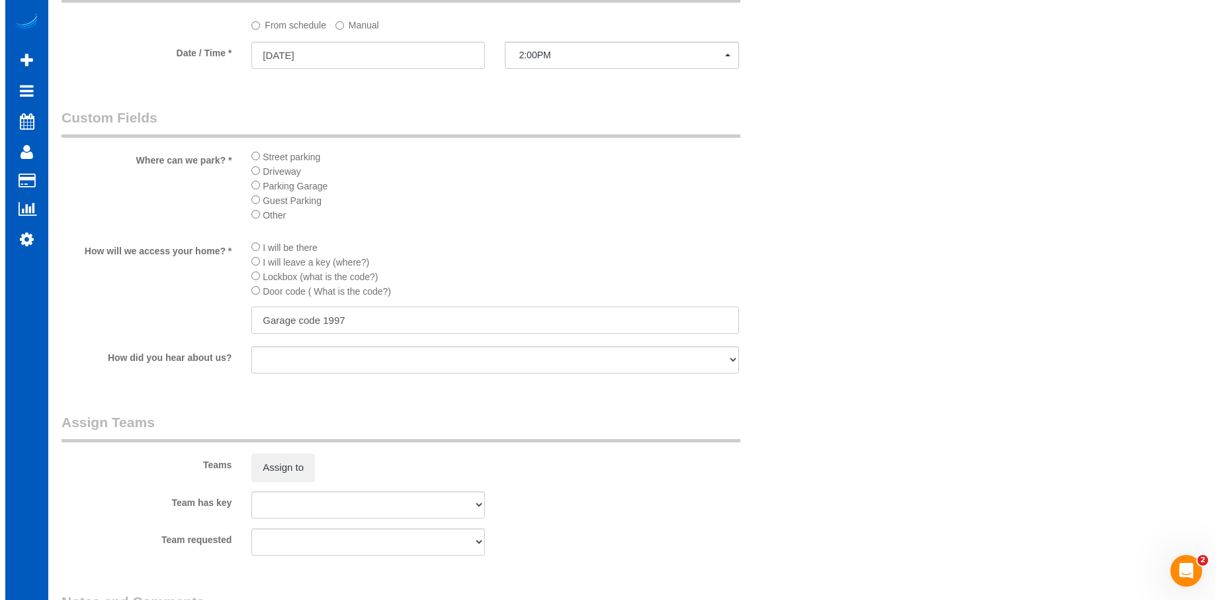
scroll to position [1652, 0]
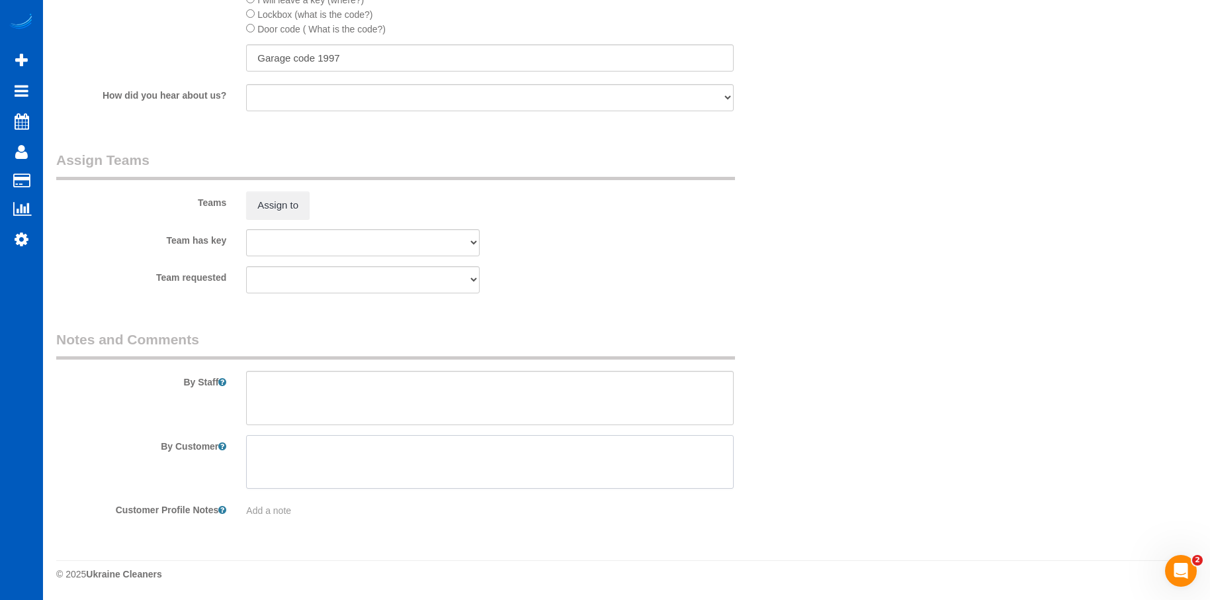
click at [338, 447] on textarea at bounding box center [489, 462] width 487 height 54
paste textarea "Use a surface oil on the tubs upstairs and the glass top stove"
type textarea "Use a surface oil on the tubs upstairs and the glass top stove"
click at [278, 196] on button "Assign to" at bounding box center [278, 205] width 64 height 28
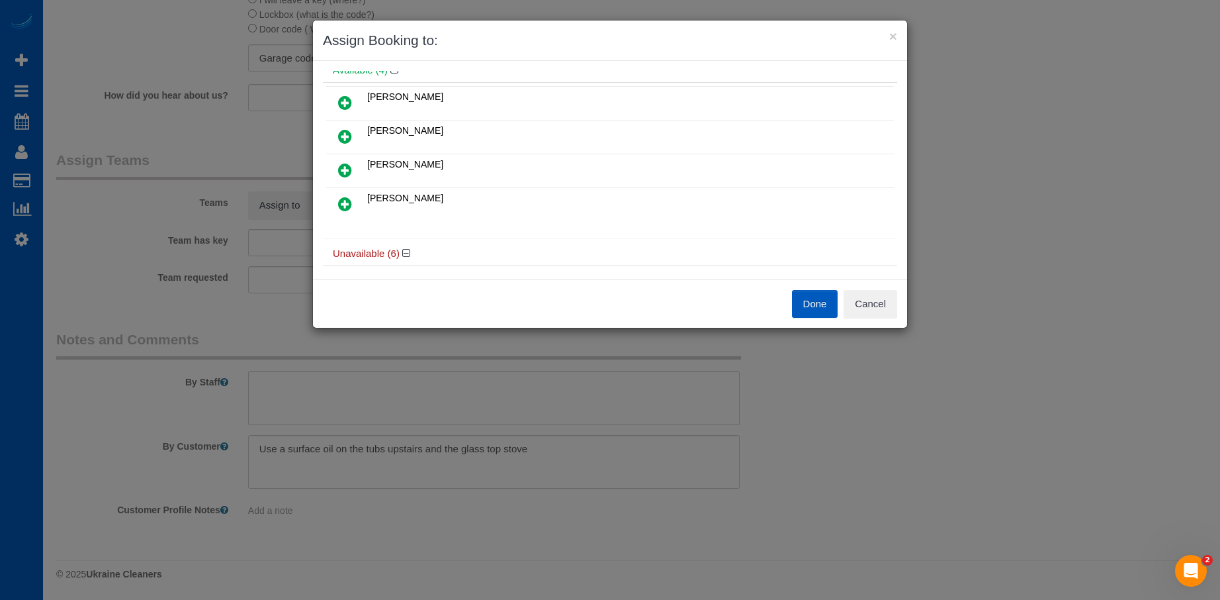
scroll to position [57, 0]
click at [345, 164] on icon at bounding box center [345, 171] width 14 height 16
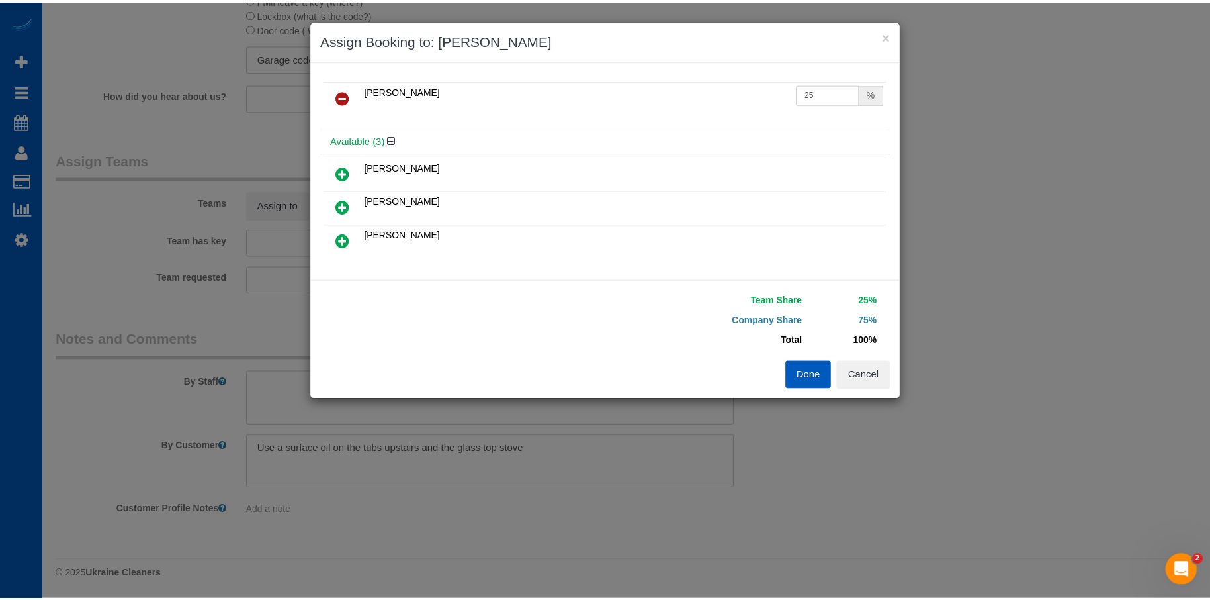
scroll to position [0, 0]
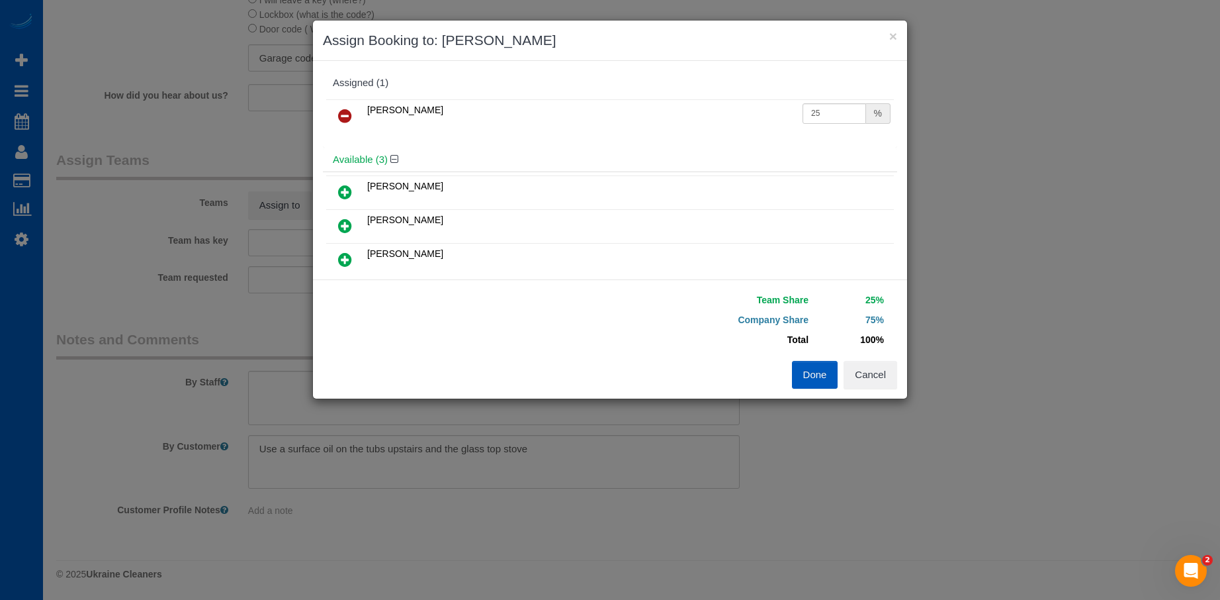
click at [352, 187] on link at bounding box center [345, 192] width 31 height 26
click at [817, 367] on button "Done" at bounding box center [815, 375] width 46 height 28
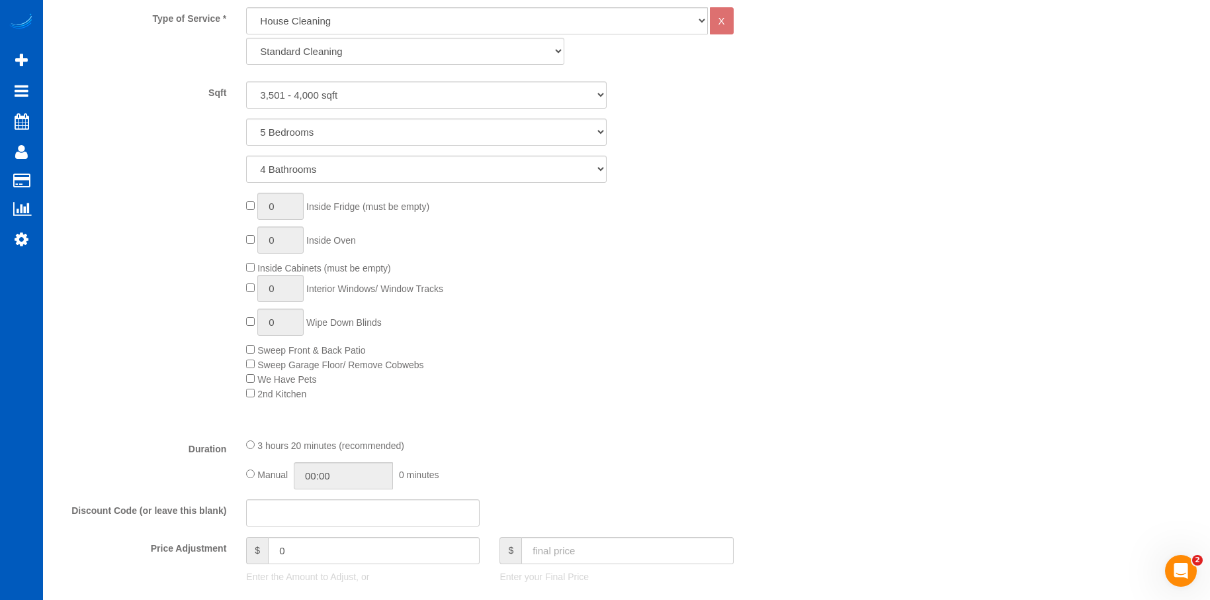
scroll to position [791, 0]
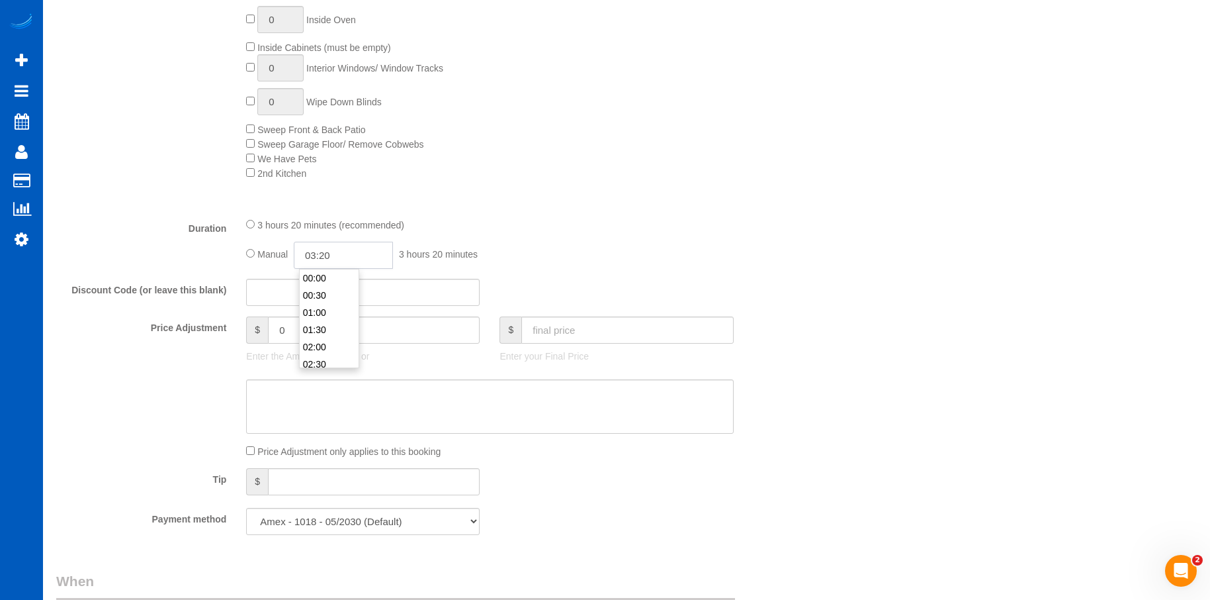
click at [341, 255] on input "03:20" at bounding box center [343, 255] width 99 height 27
type input "04:00"
click at [329, 284] on li "04:00" at bounding box center [329, 283] width 59 height 17
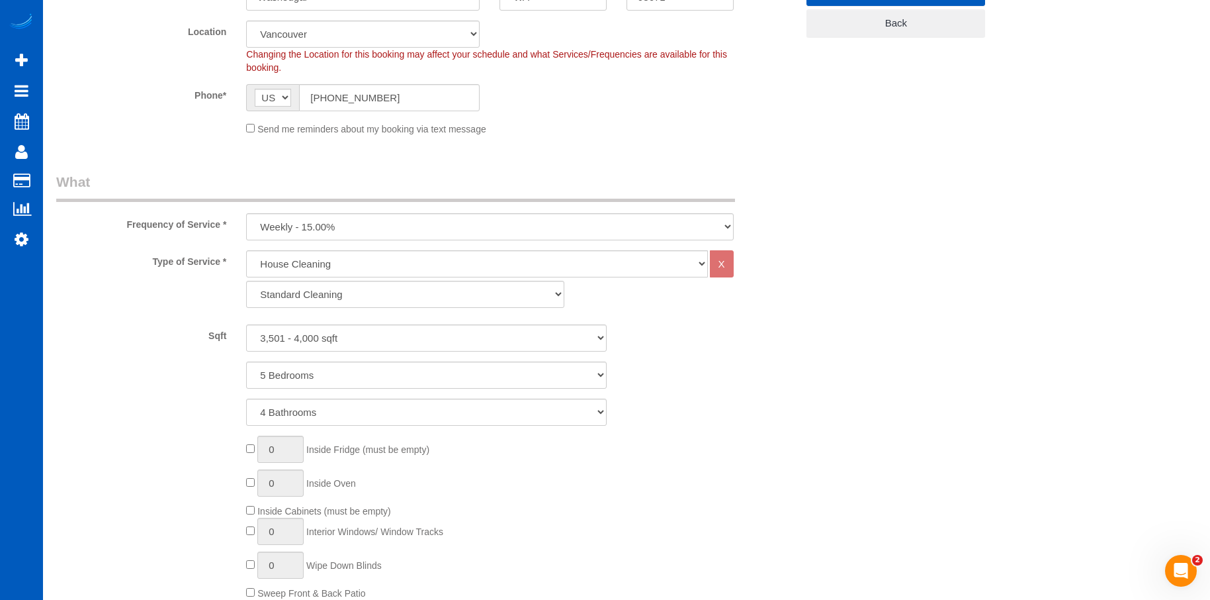
select select "spot59"
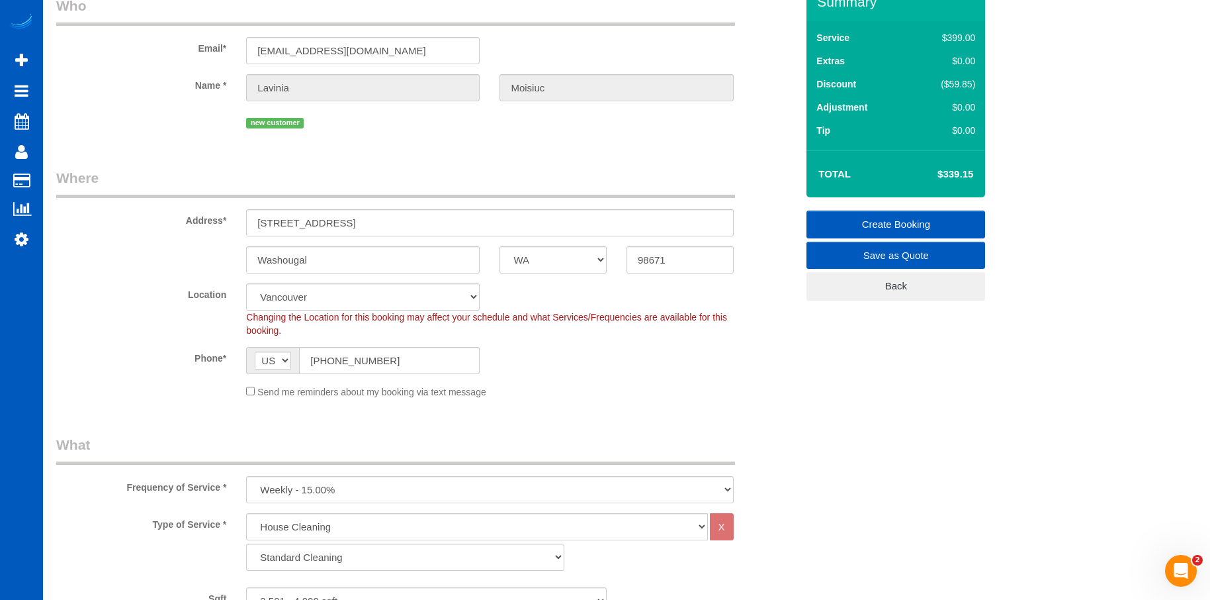
scroll to position [64, 0]
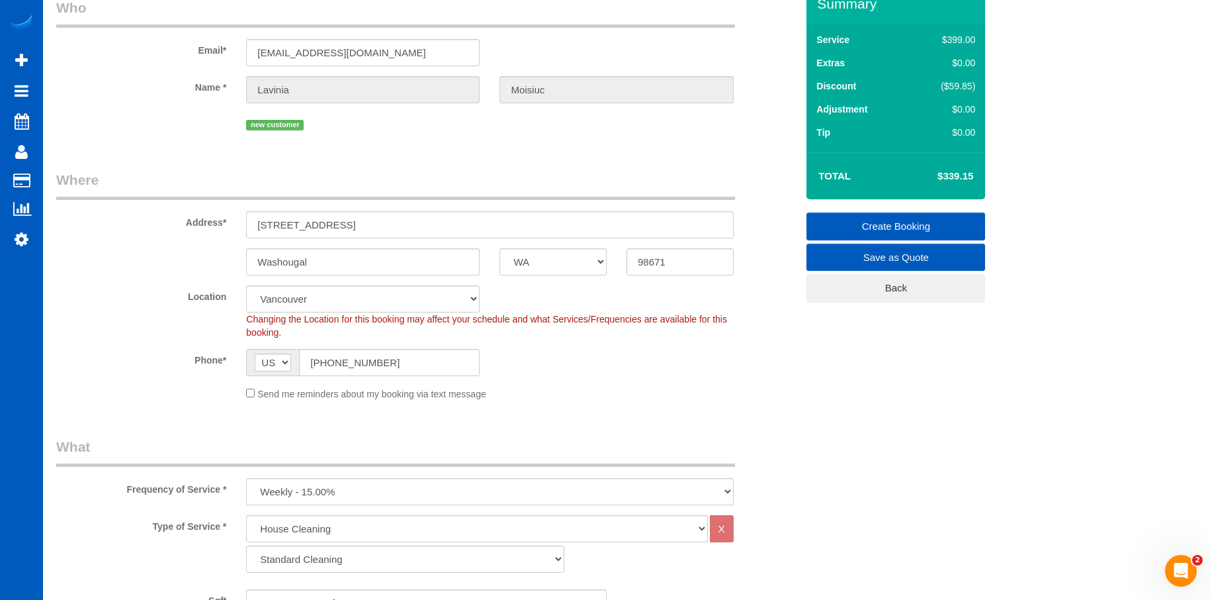
click at [864, 219] on link "Create Booking" at bounding box center [896, 226] width 179 height 28
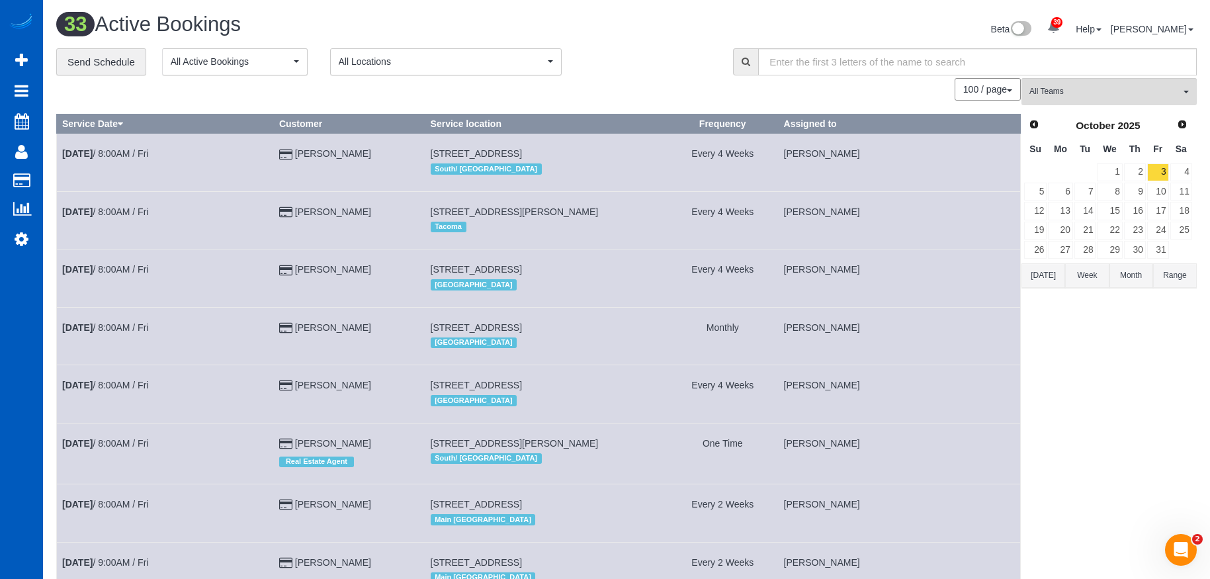
scroll to position [1574, 0]
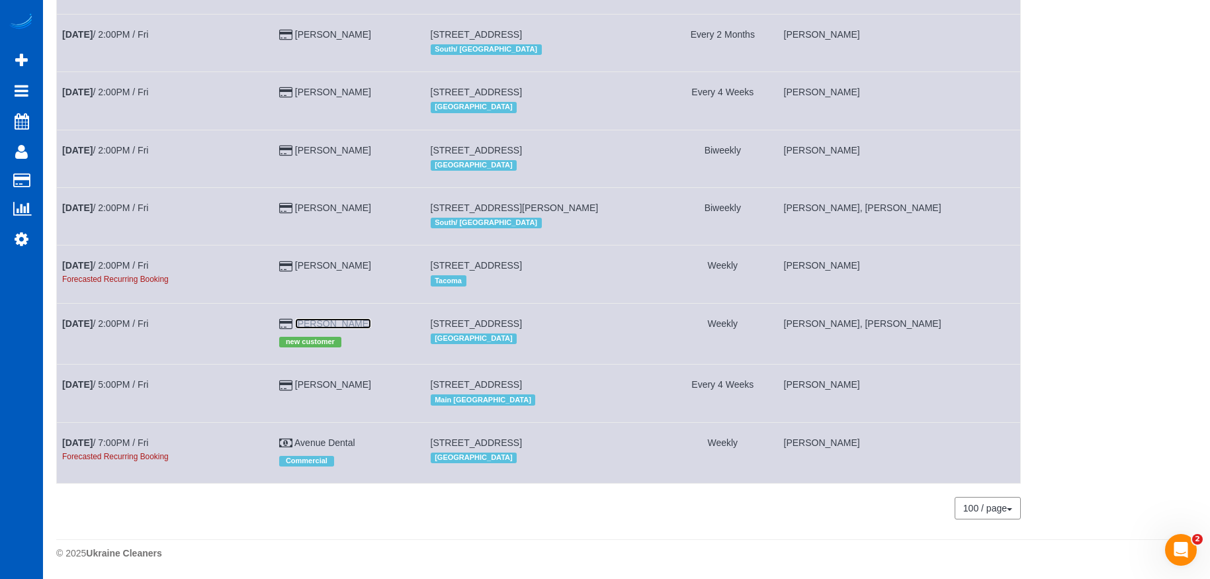
drag, startPoint x: 298, startPoint y: 322, endPoint x: 410, endPoint y: 327, distance: 111.9
drag, startPoint x: 437, startPoint y: 326, endPoint x: 586, endPoint y: 326, distance: 148.9
click at [586, 326] on td "585 W U St, Washougal, WA 98671 Vancouver" at bounding box center [546, 333] width 242 height 61
copy span "585 W U St, Washougal, WA 98671"
click at [628, 164] on div "[GEOGRAPHIC_DATA]" at bounding box center [546, 165] width 231 height 17
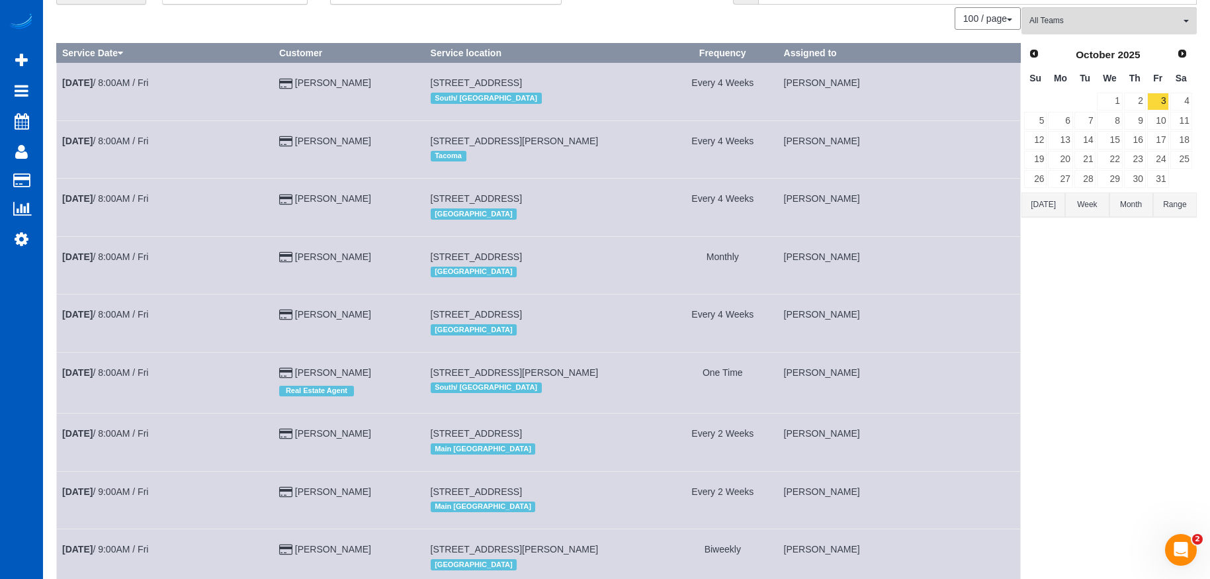
scroll to position [0, 0]
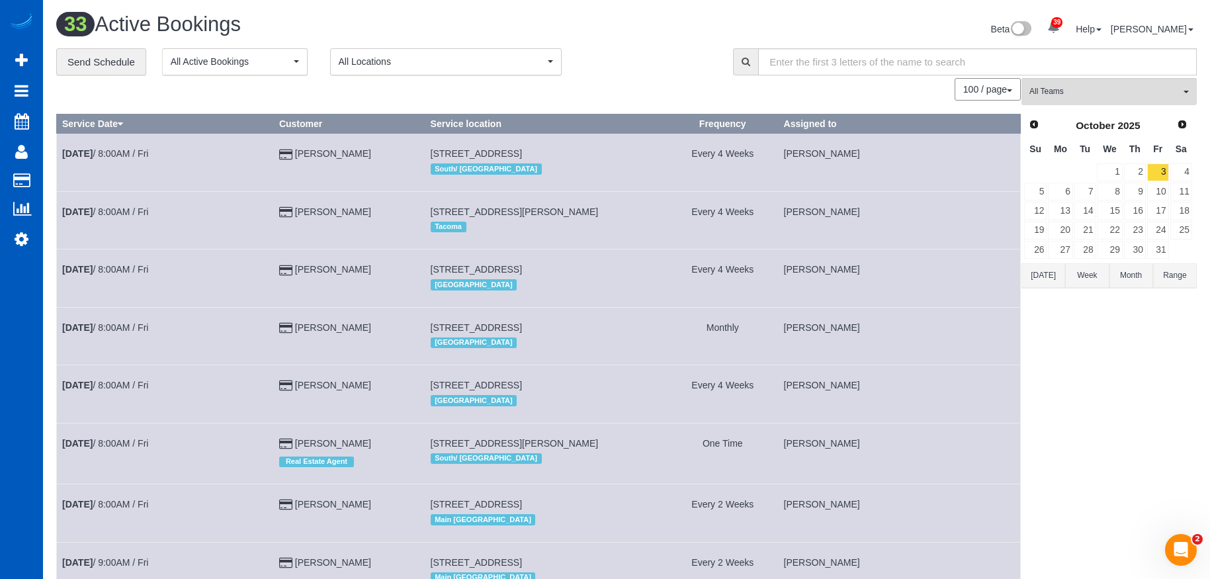
click at [1036, 275] on button "Today" at bounding box center [1044, 275] width 44 height 24
click at [1130, 232] on link "25" at bounding box center [1135, 231] width 22 height 18
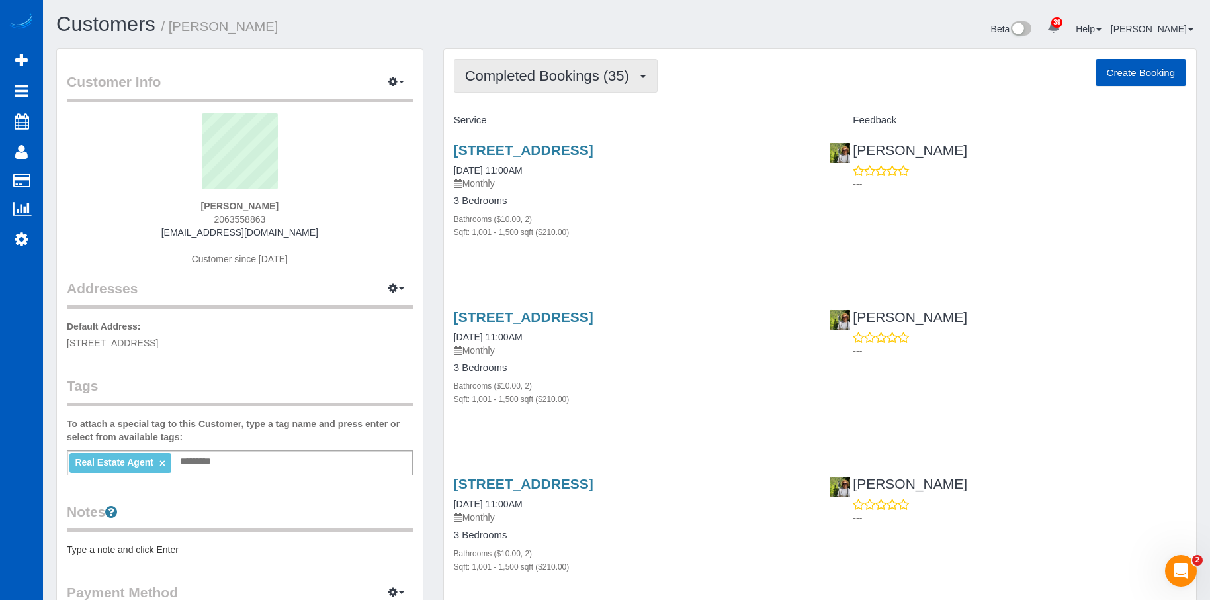
click at [561, 76] on span "Completed Bookings (35)" at bounding box center [550, 76] width 171 height 17
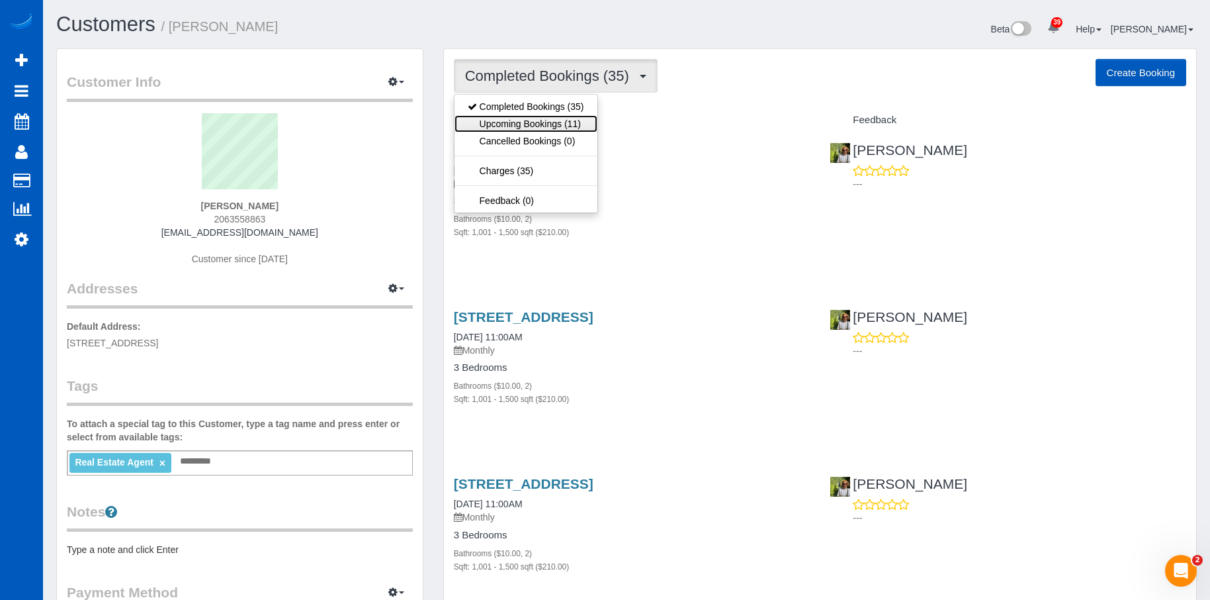
click at [552, 118] on link "Upcoming Bookings (11)" at bounding box center [526, 123] width 143 height 17
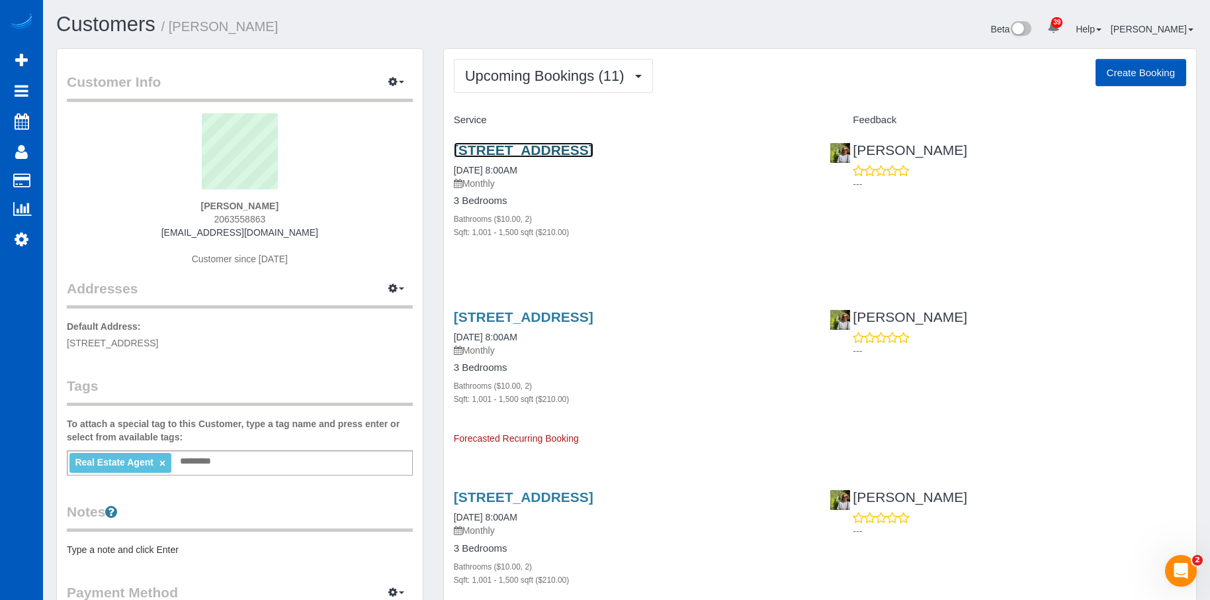
click at [568, 146] on link "[STREET_ADDRESS]" at bounding box center [524, 149] width 140 height 15
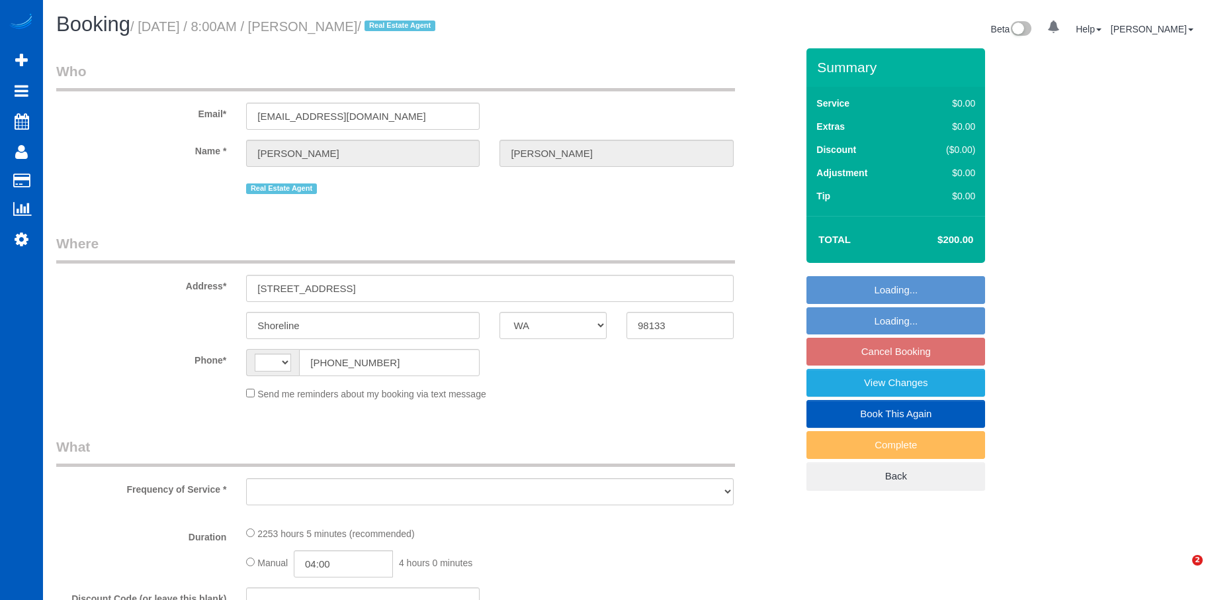
select select "WA"
select select "string:[GEOGRAPHIC_DATA]"
select select "string:fspay-722edfbd-aee6-46fc-b642-cfc218882464"
select select "2"
select select "1001"
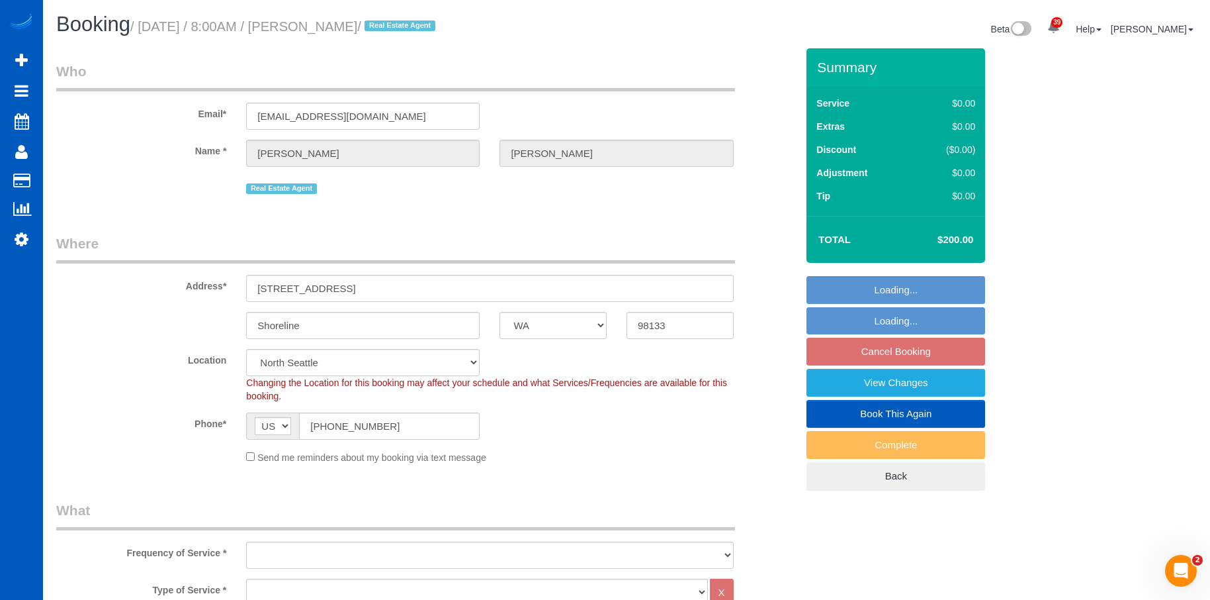
select select "2"
select select "1001"
select select "object:1056"
select select "spot1"
select select "object:1183"
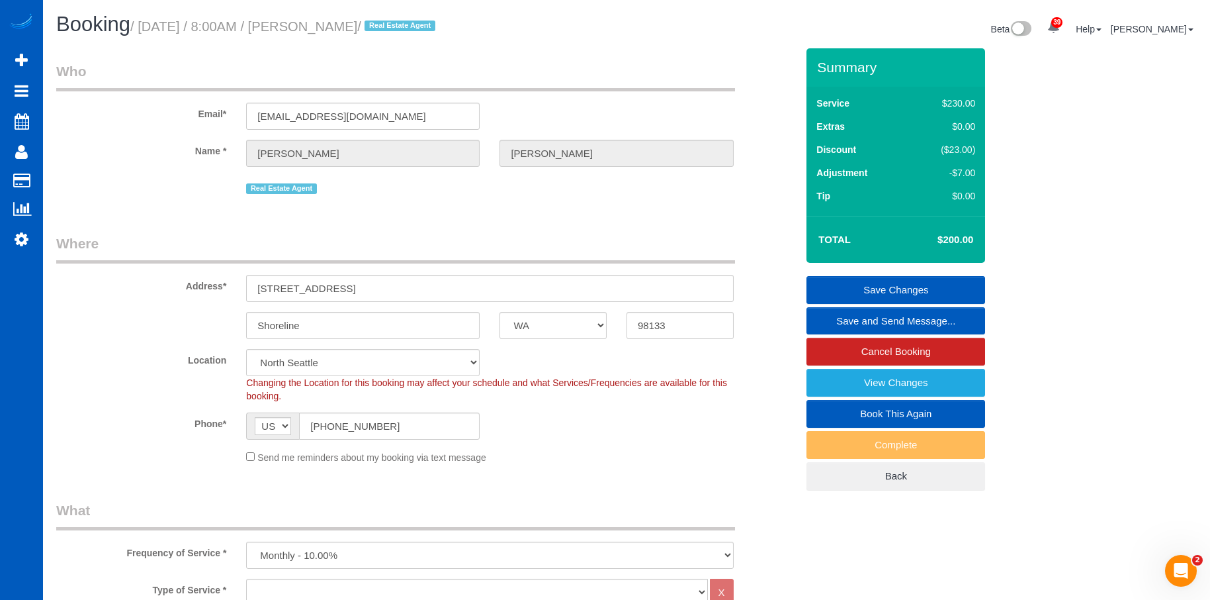
click at [832, 313] on link "Save and Send Message..." at bounding box center [896, 321] width 179 height 28
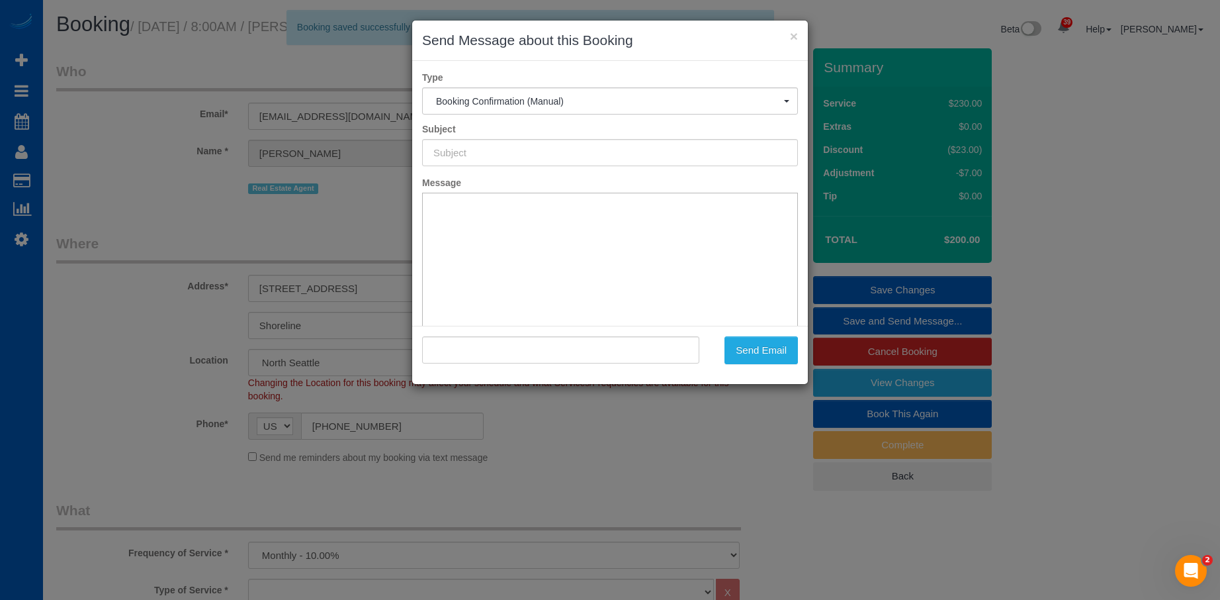
type input "Cleaning Service Confirmed!"
type input ""Marc Mignogna" <marcmig@msn.com>"
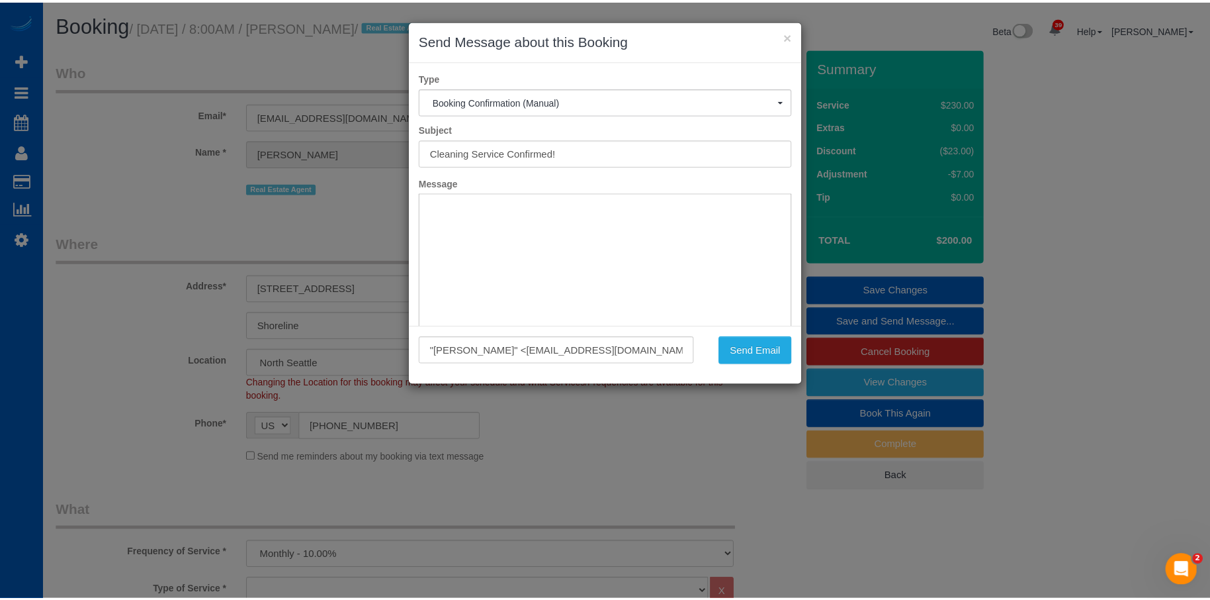
scroll to position [97, 0]
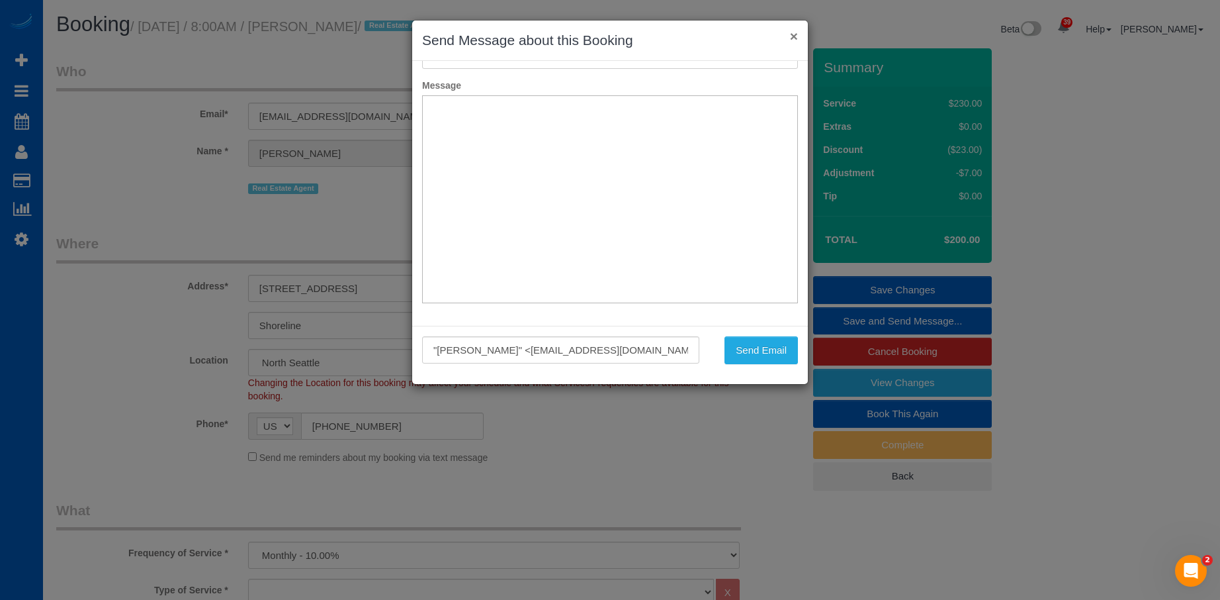
click at [795, 37] on button "×" at bounding box center [794, 36] width 8 height 14
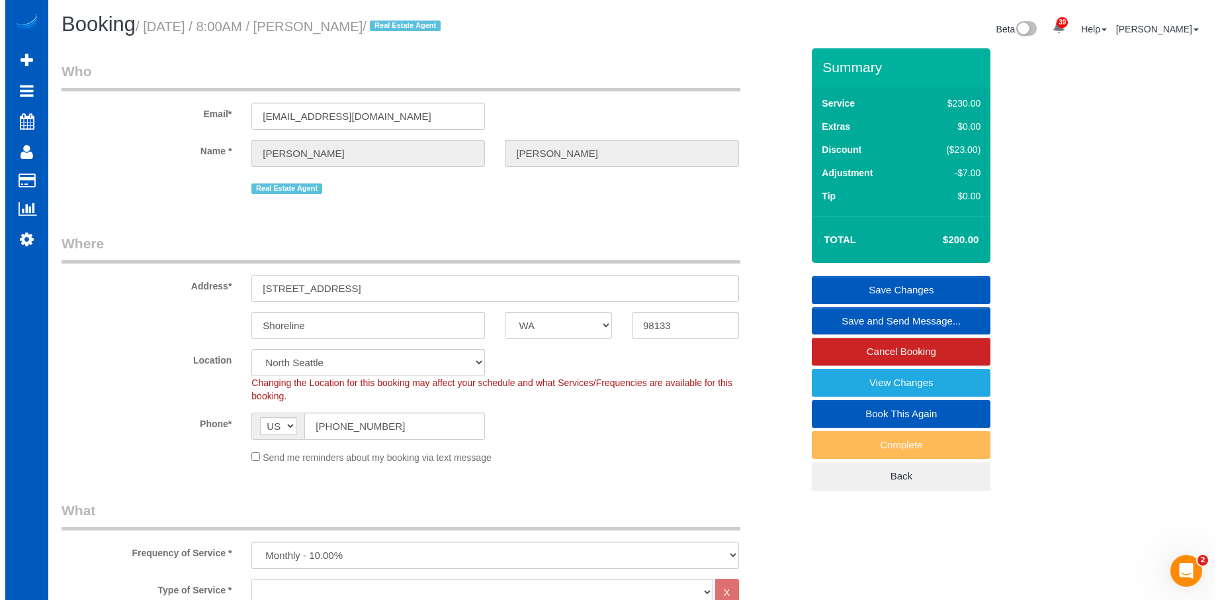
scroll to position [0, 0]
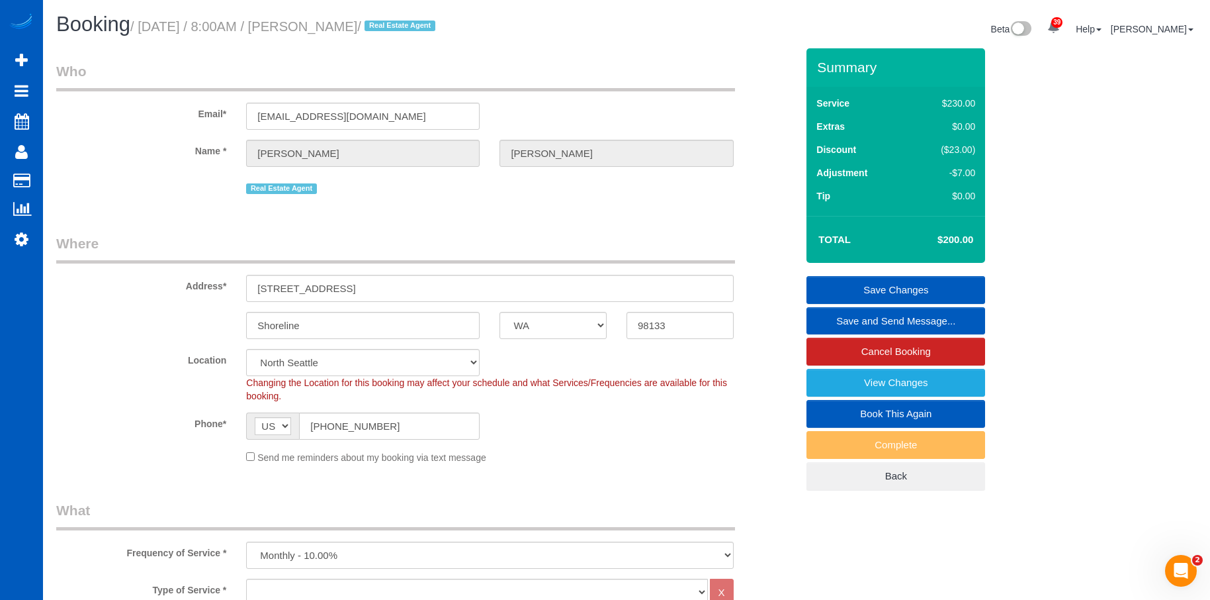
click at [833, 314] on link "Save and Send Message..." at bounding box center [896, 321] width 179 height 28
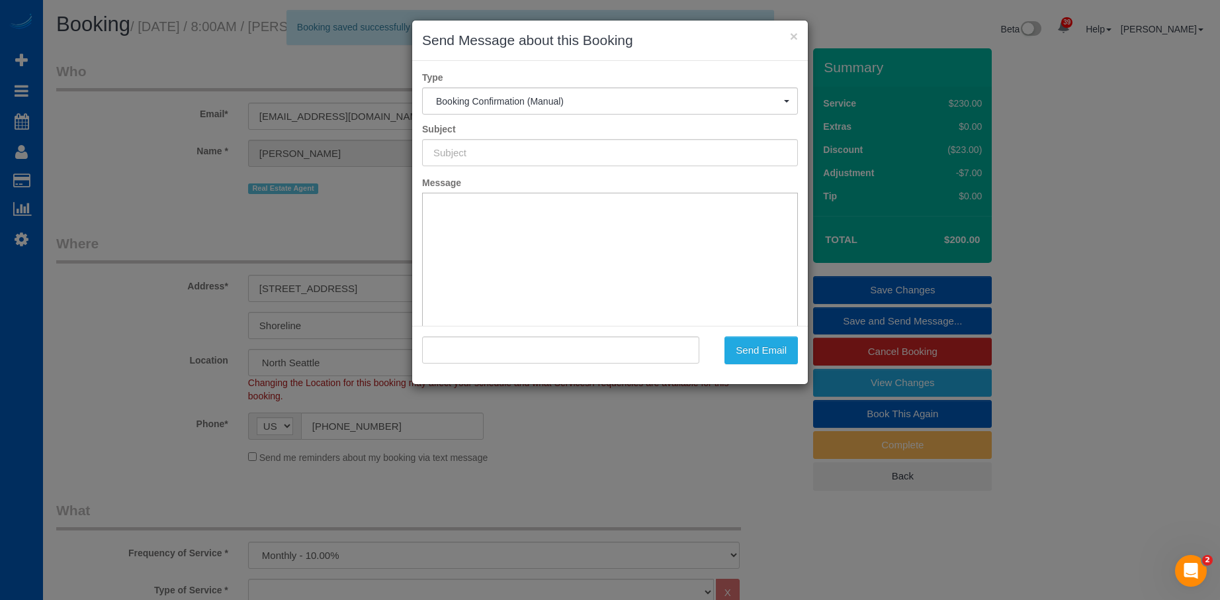
type input "Cleaning Service Confirmed!"
type input ""Marc Mignogna" <marcmig@msn.com>"
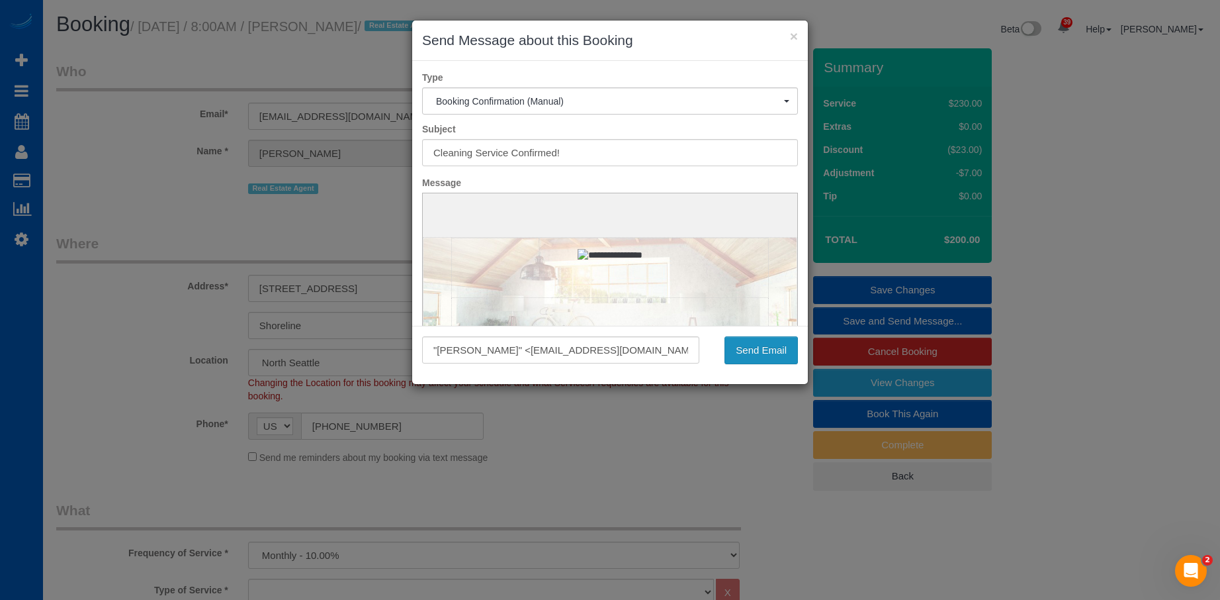
click at [761, 351] on button "Send Email" at bounding box center [761, 350] width 73 height 28
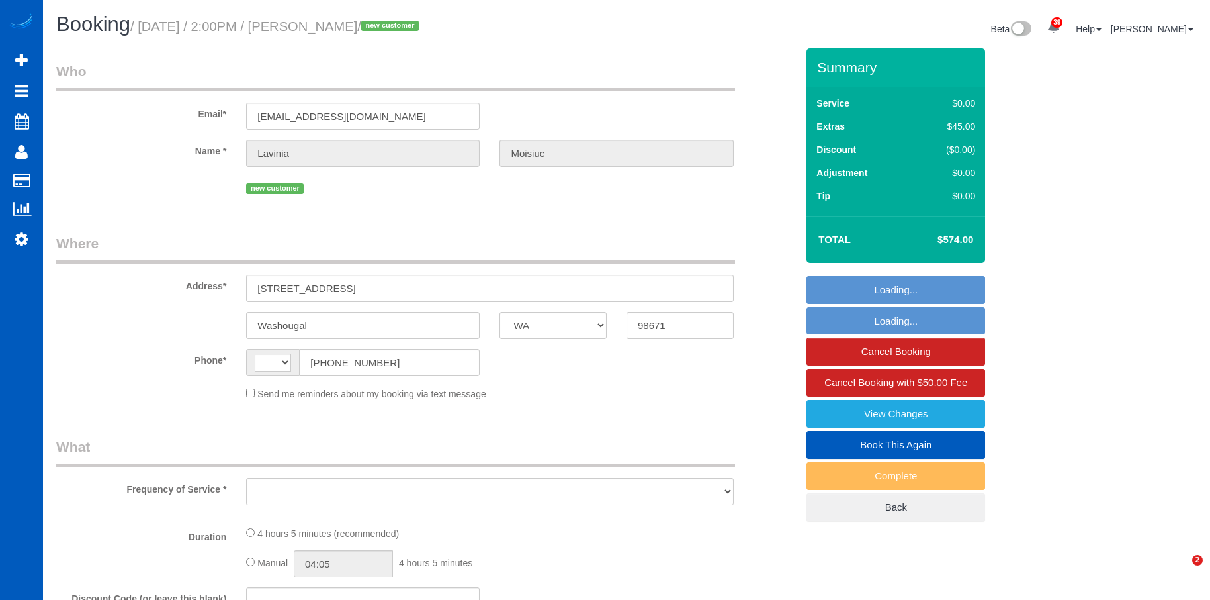
select select "WA"
select select "object:604"
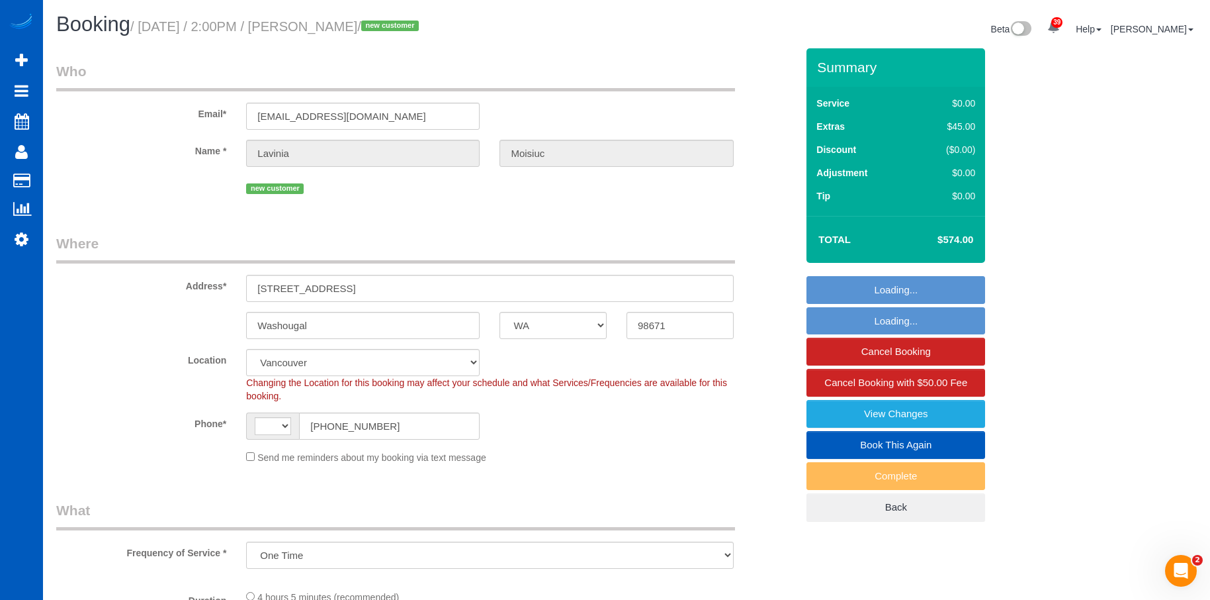
select select "199"
select select "3501"
select select "5"
select select "4"
select select "spot1"
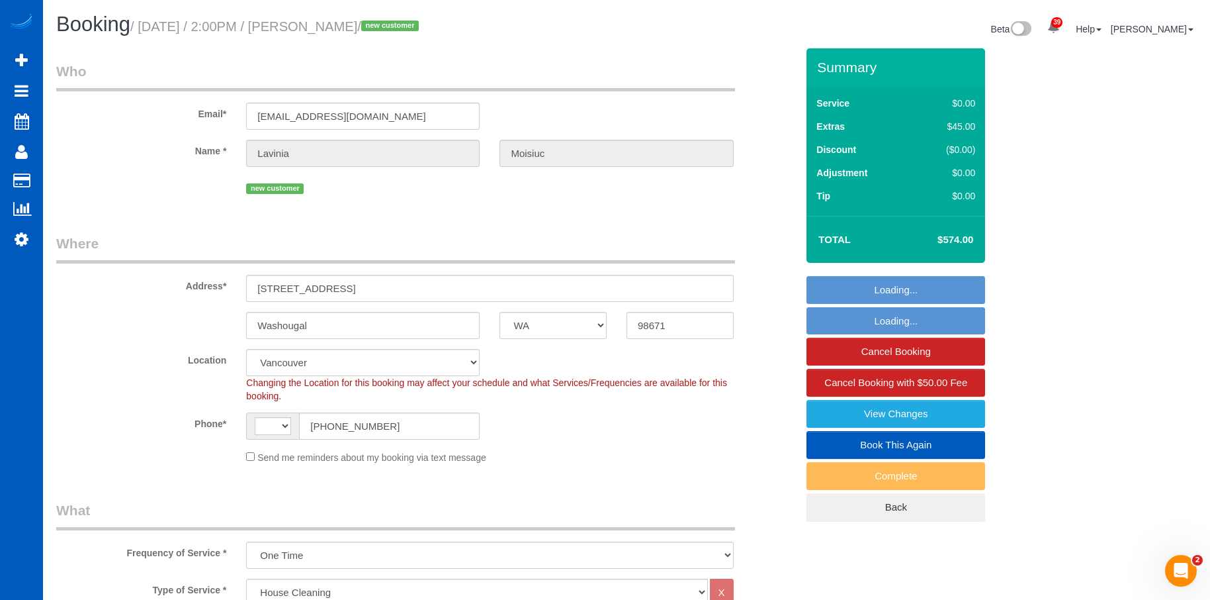
select select "string:fspay-d6e09793-6074-40bf-9efd-049660afd341"
select select "string:[GEOGRAPHIC_DATA]"
select select "object:1215"
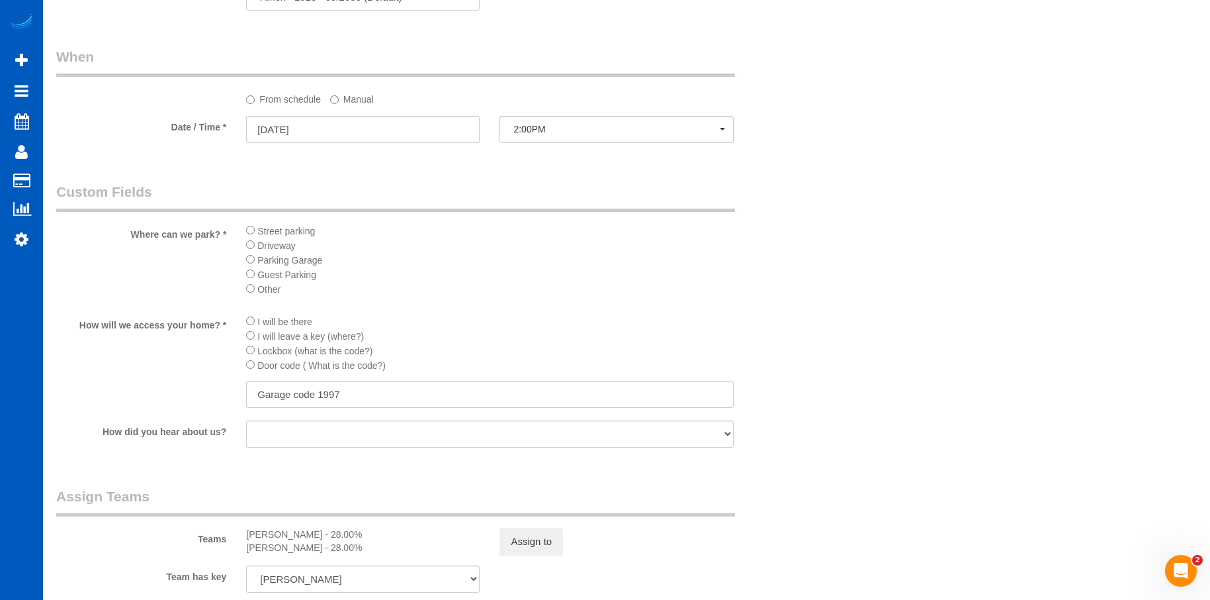
scroll to position [1456, 0]
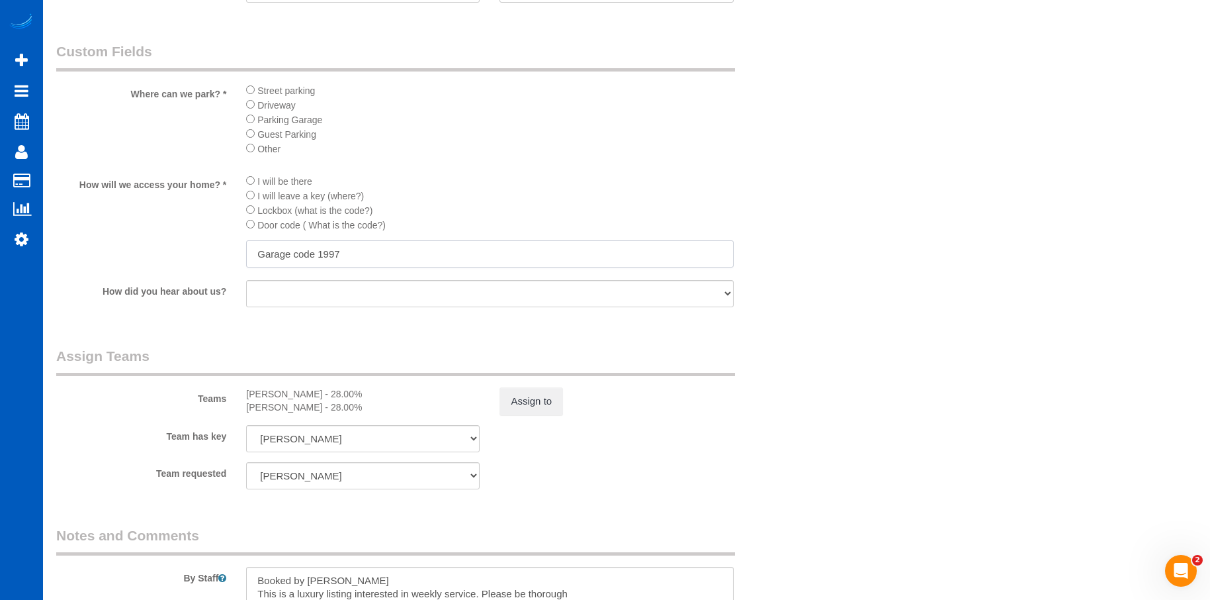
drag, startPoint x: 347, startPoint y: 257, endPoint x: 212, endPoint y: 251, distance: 134.5
click at [212, 251] on div "How will we access your home? * I will be there I will leave a key (where?) Loc…" at bounding box center [426, 221] width 760 height 97
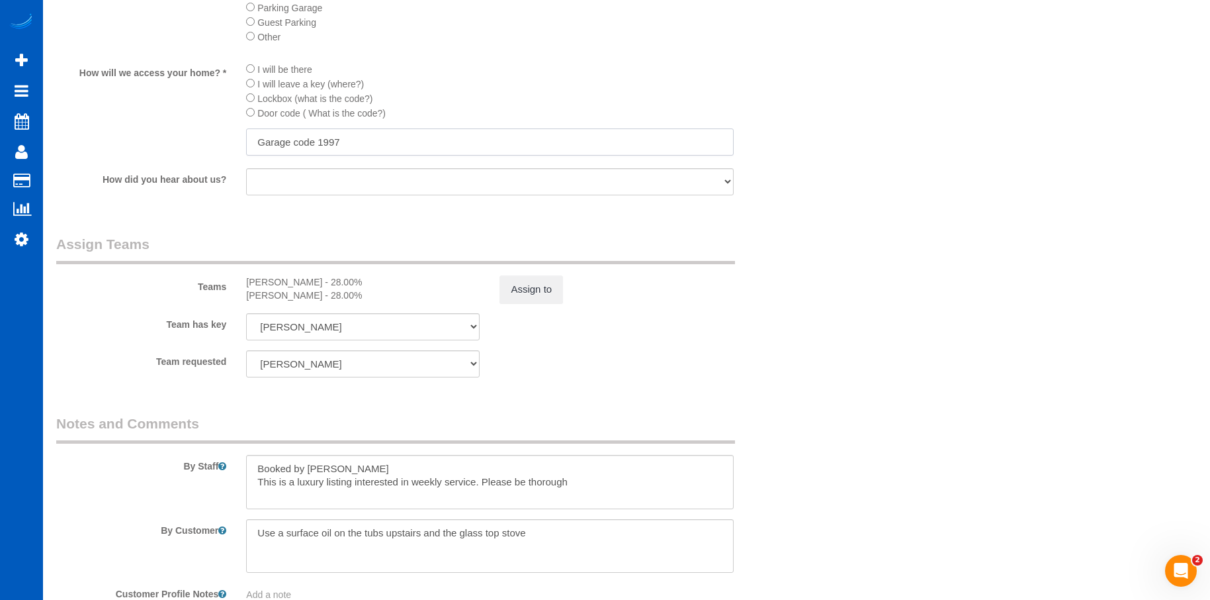
scroll to position [1721, 0]
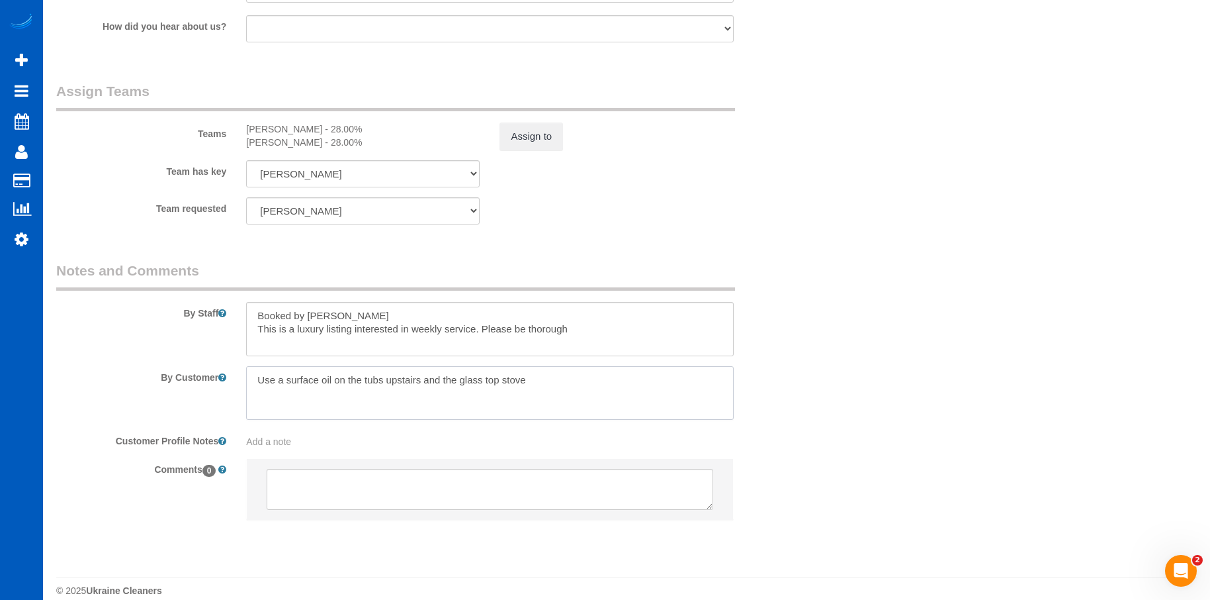
click at [461, 382] on textarea at bounding box center [489, 393] width 487 height 54
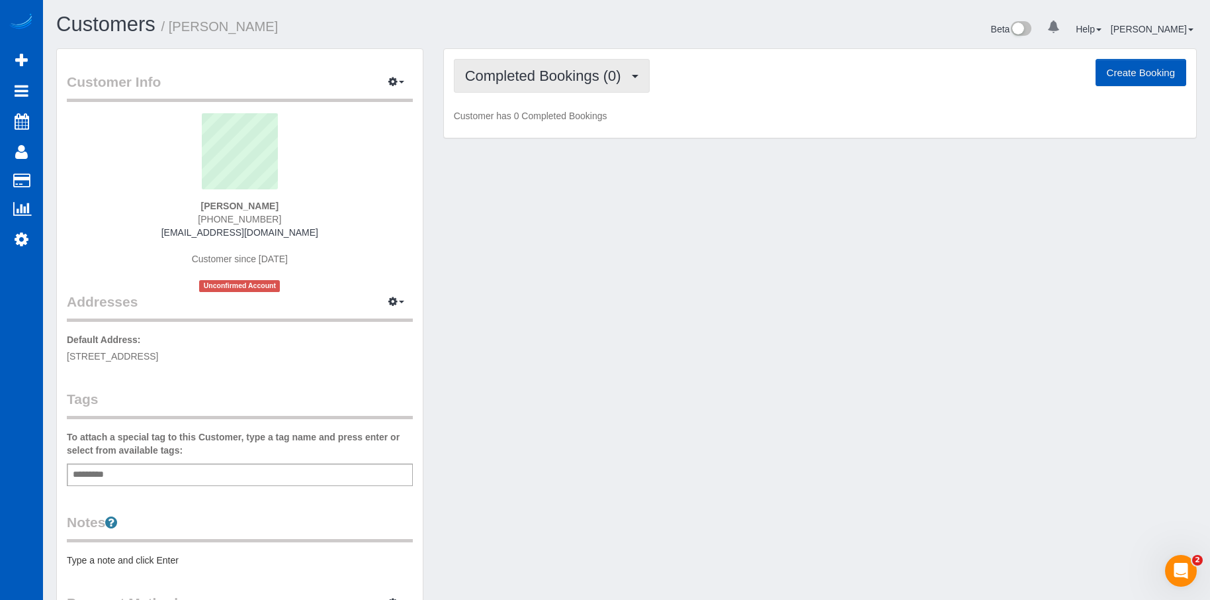
click at [539, 64] on button "Completed Bookings (0)" at bounding box center [552, 76] width 196 height 34
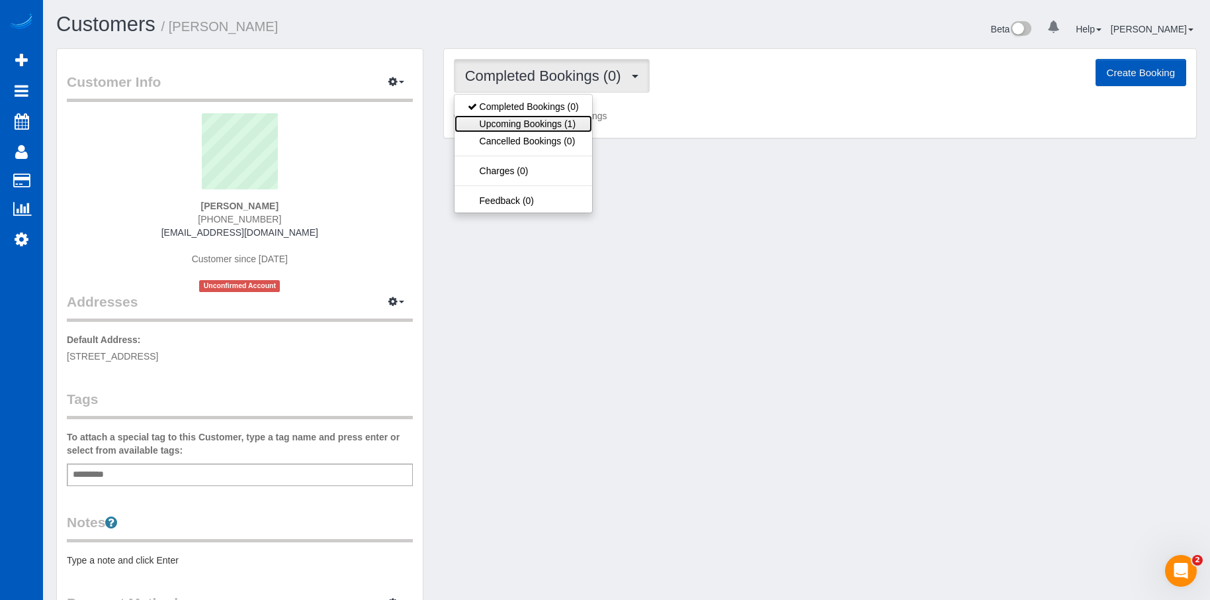
click at [524, 121] on link "Upcoming Bookings (1)" at bounding box center [524, 123] width 138 height 17
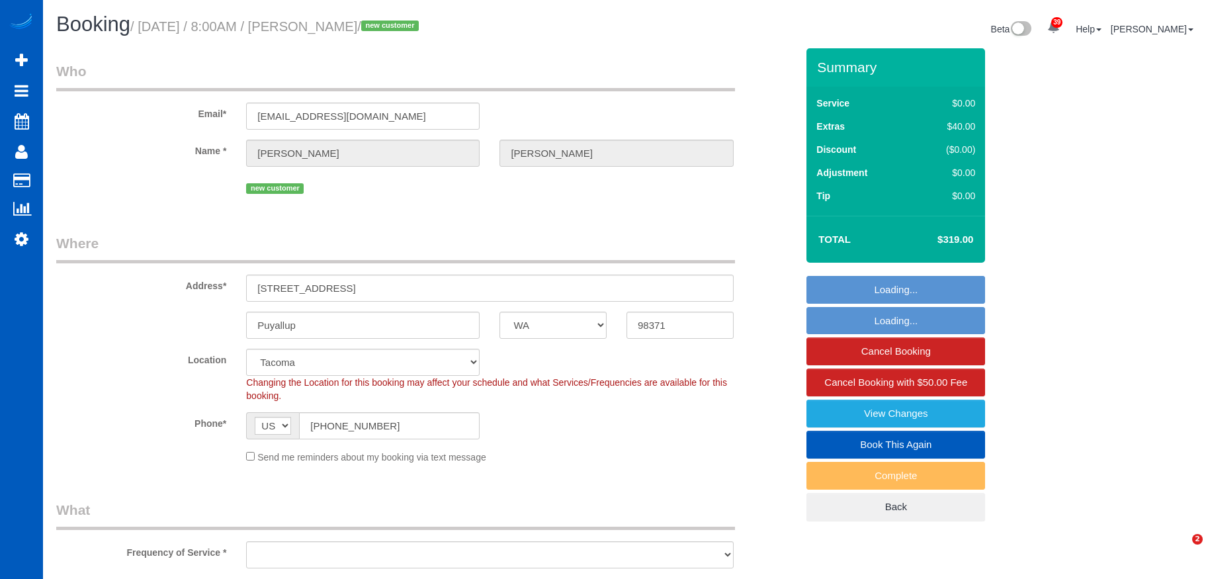
select select "WA"
select select "number:8"
select select "object:1131"
select select "spot1"
select select "199"
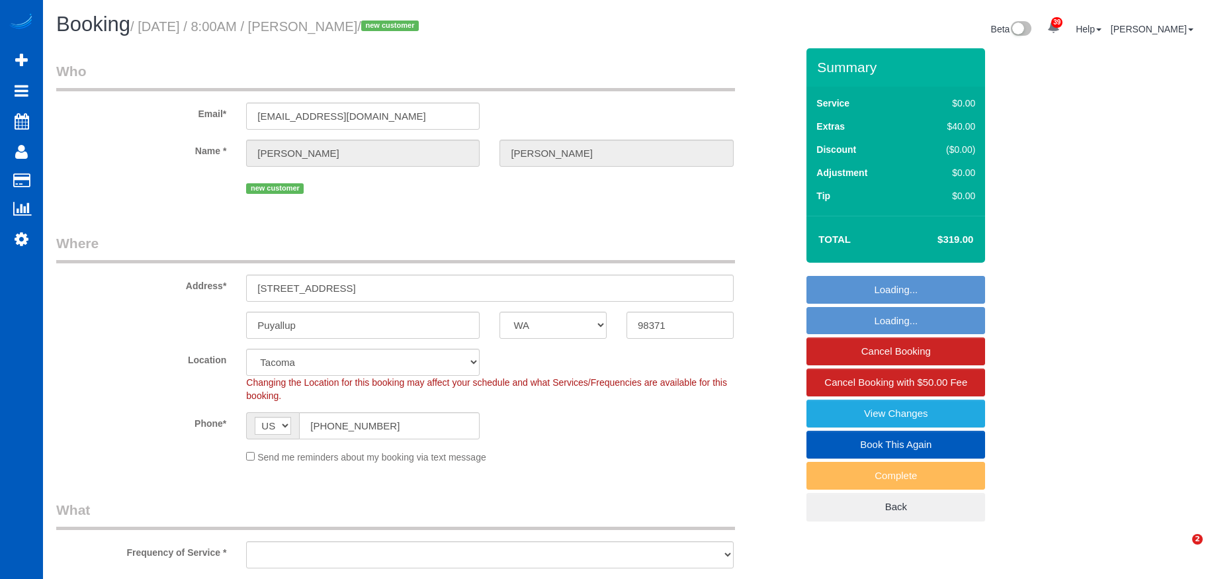
select select "1001"
select select "2"
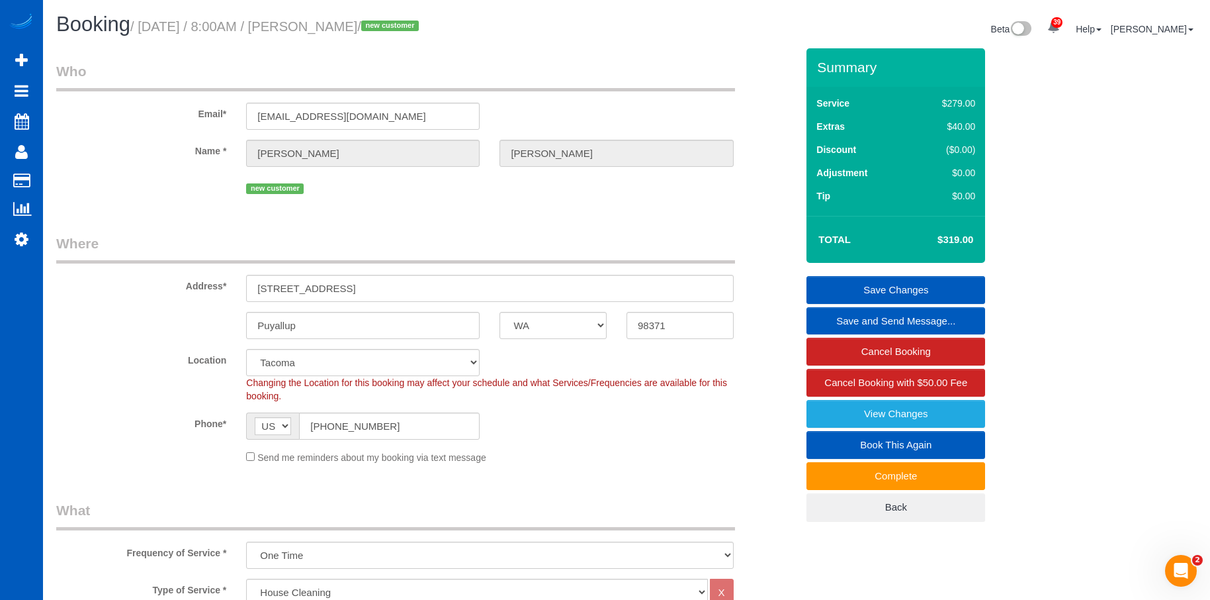
drag, startPoint x: 330, startPoint y: 24, endPoint x: 422, endPoint y: 29, distance: 92.1
click at [422, 29] on small "/ September 25, 2025 / 8:00AM / Tanner Bushaw / new customer" at bounding box center [276, 26] width 293 height 15
click at [386, 38] on div "Booking / September 25, 2025 / 8:00AM / Tanner Bushaw / new customer" at bounding box center [336, 27] width 580 height 28
drag, startPoint x: 334, startPoint y: 24, endPoint x: 420, endPoint y: 25, distance: 86.7
click at [420, 25] on small "/ September 25, 2025 / 8:00AM / Tanner Bushaw / new customer" at bounding box center [276, 26] width 293 height 15
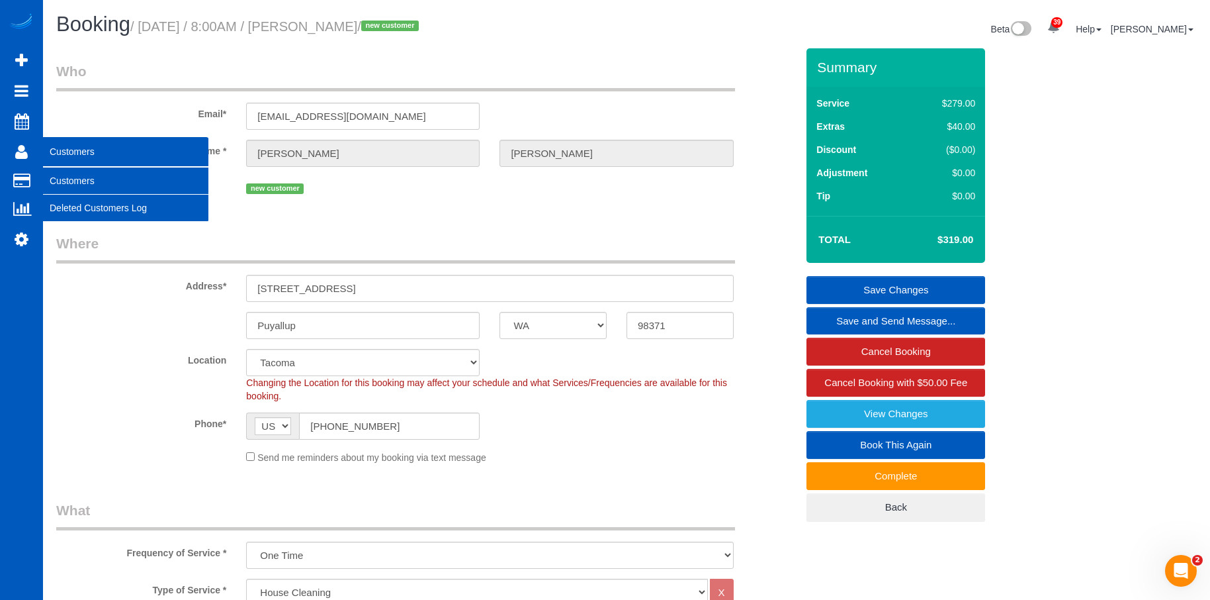
copy small "Tanner Bushaw"
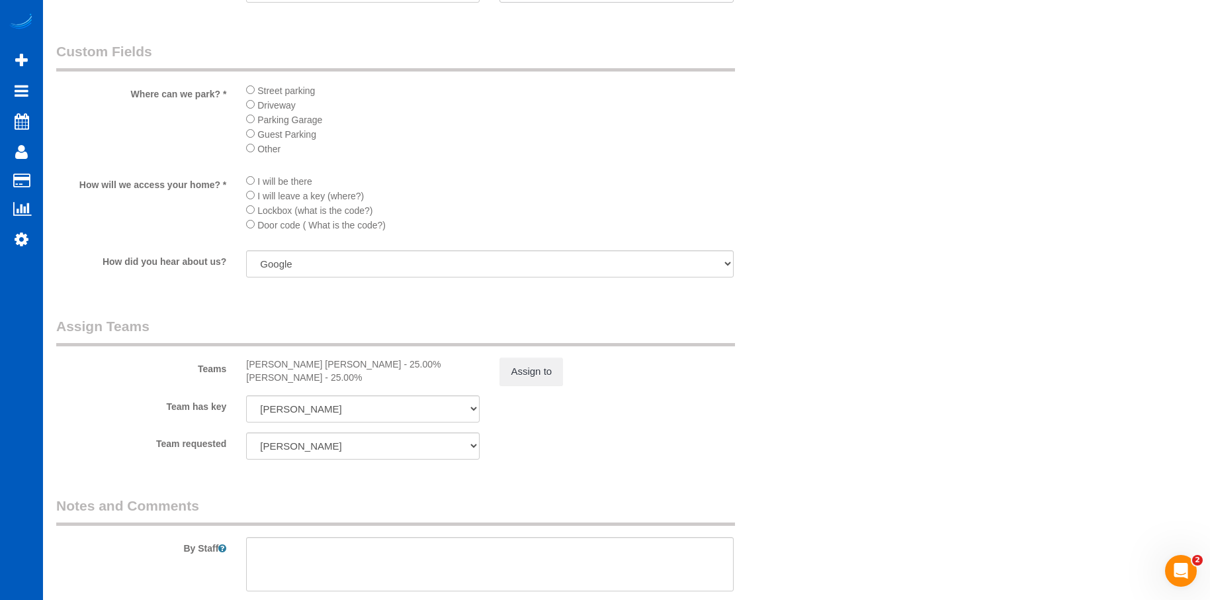
scroll to position [1522, 0]
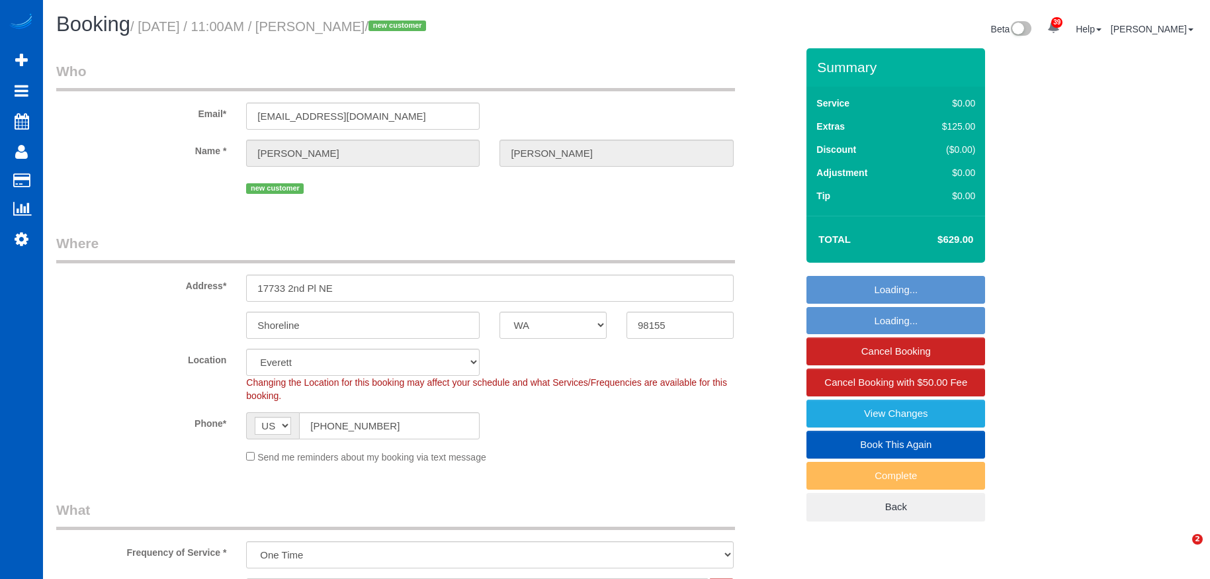
select select "WA"
select select "199"
select select "2001"
select select "4"
select select "2"
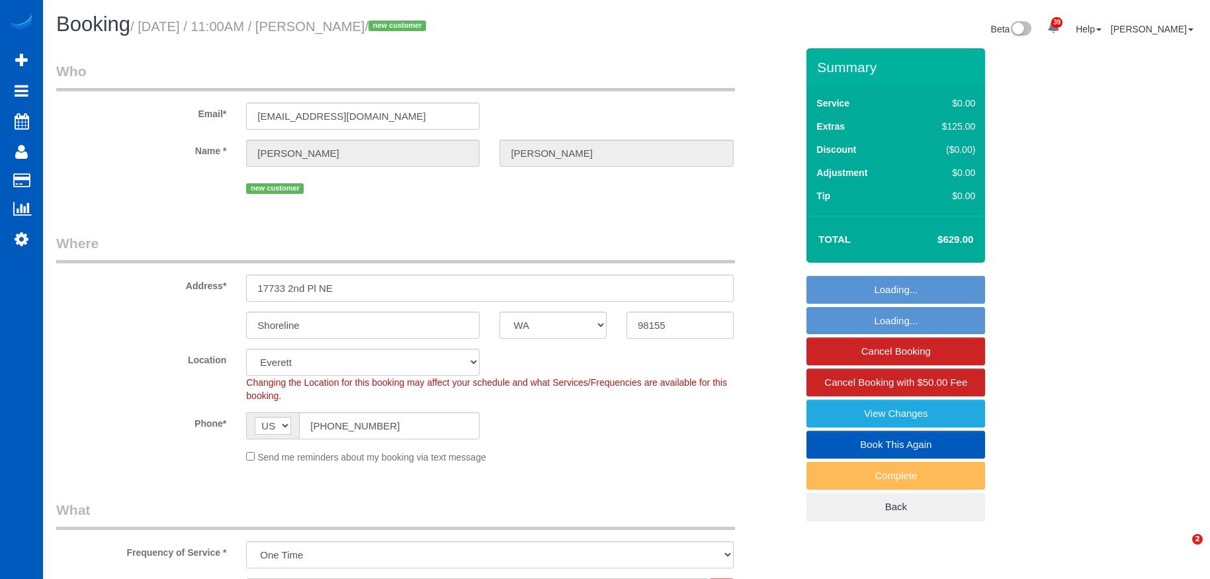
select select "spot10"
select select "number:33"
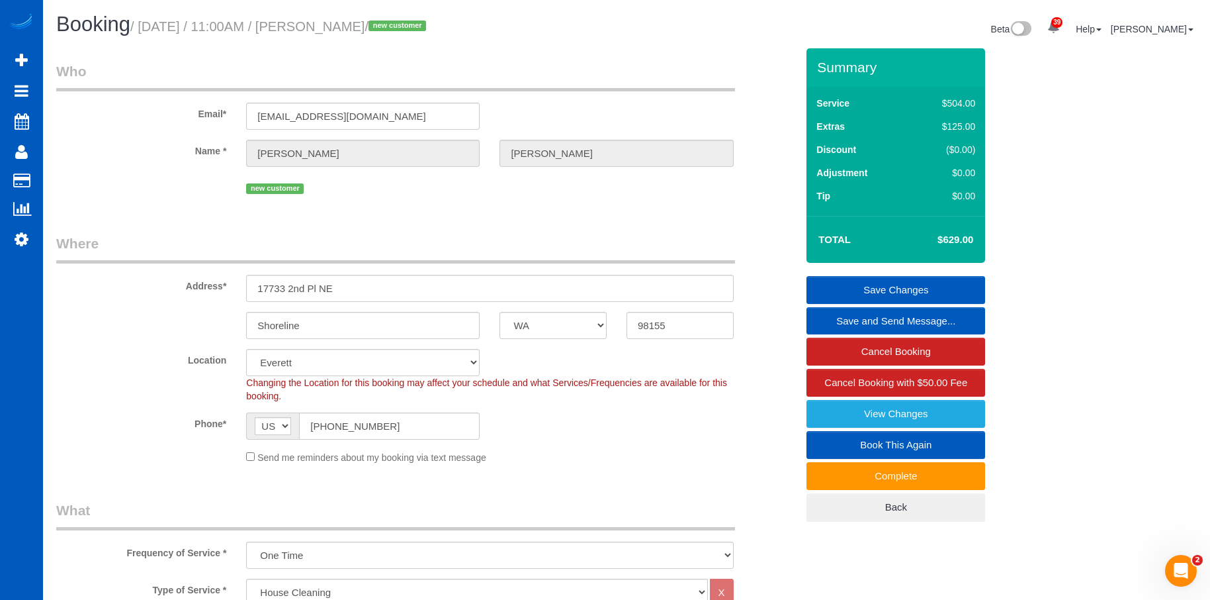
drag, startPoint x: 341, startPoint y: 23, endPoint x: 437, endPoint y: 26, distance: 96.0
click at [430, 26] on small "/ September 25, 2025 / 11:00AM / Stephanie Vance / new customer" at bounding box center [280, 26] width 300 height 15
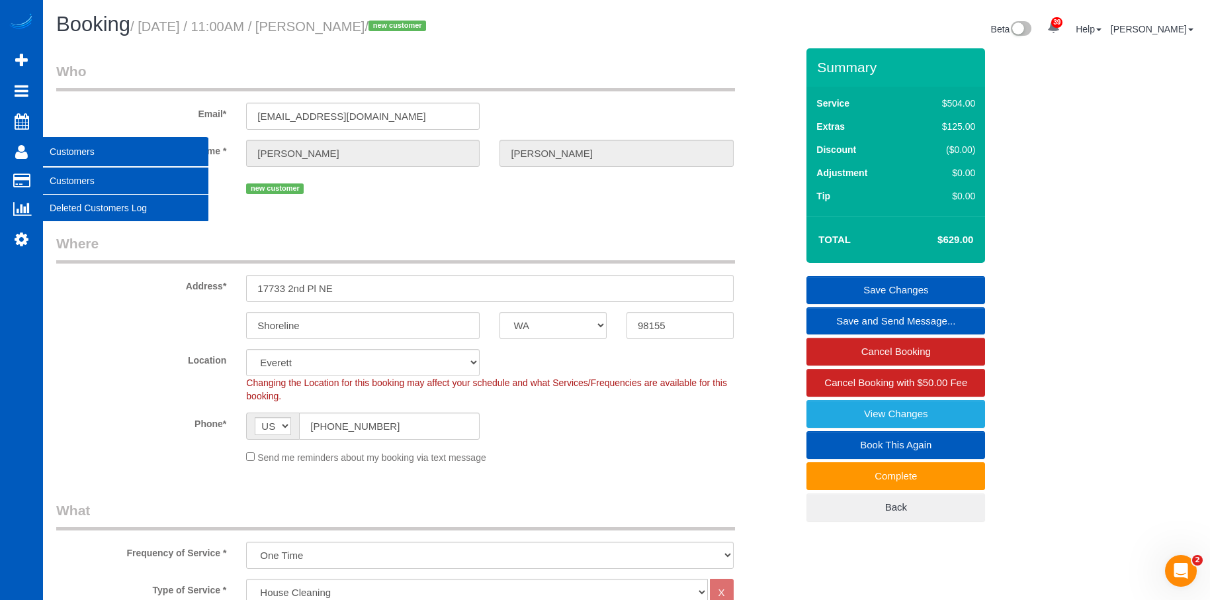
copy small "Stephanie Vance"
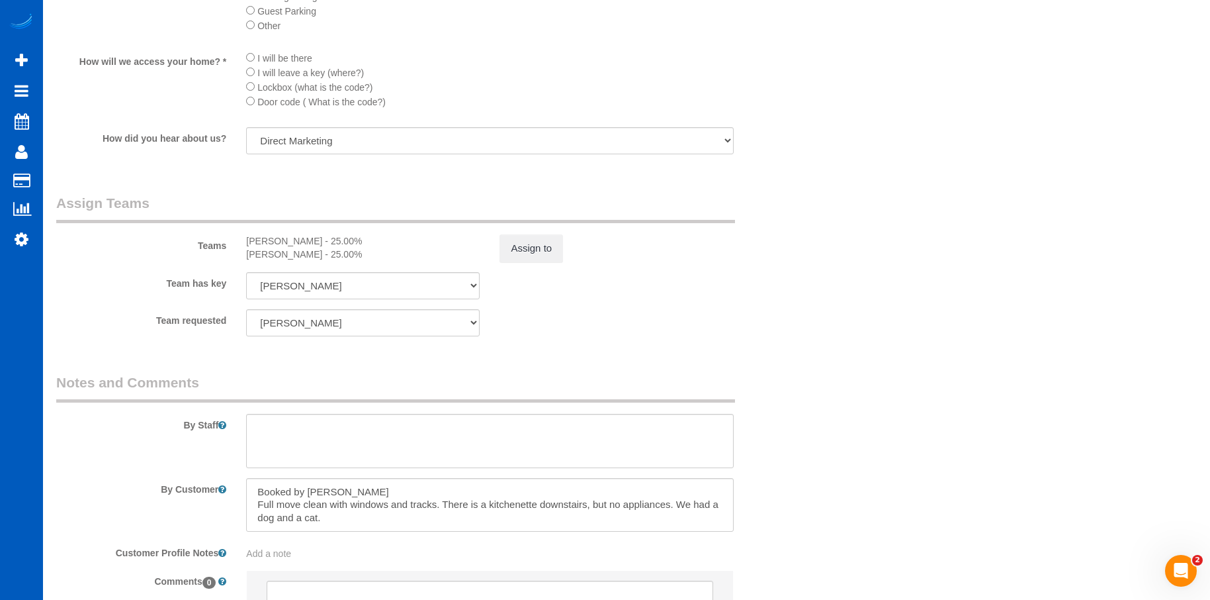
scroll to position [1669, 0]
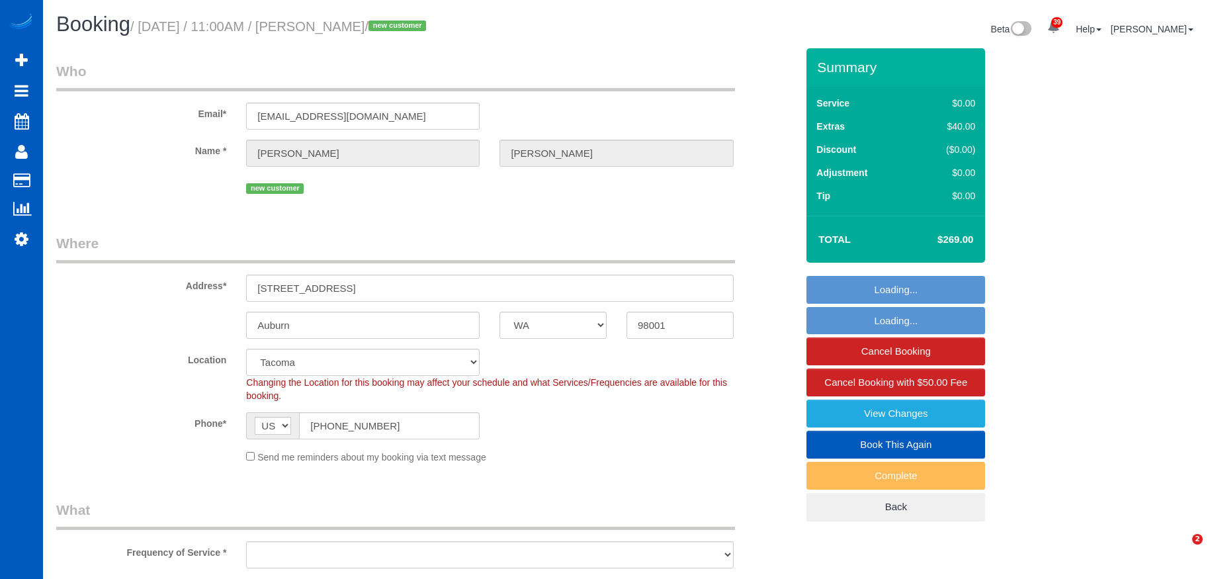
select select "WA"
select select "number:8"
select select "object:983"
select select "199"
select select "spot1"
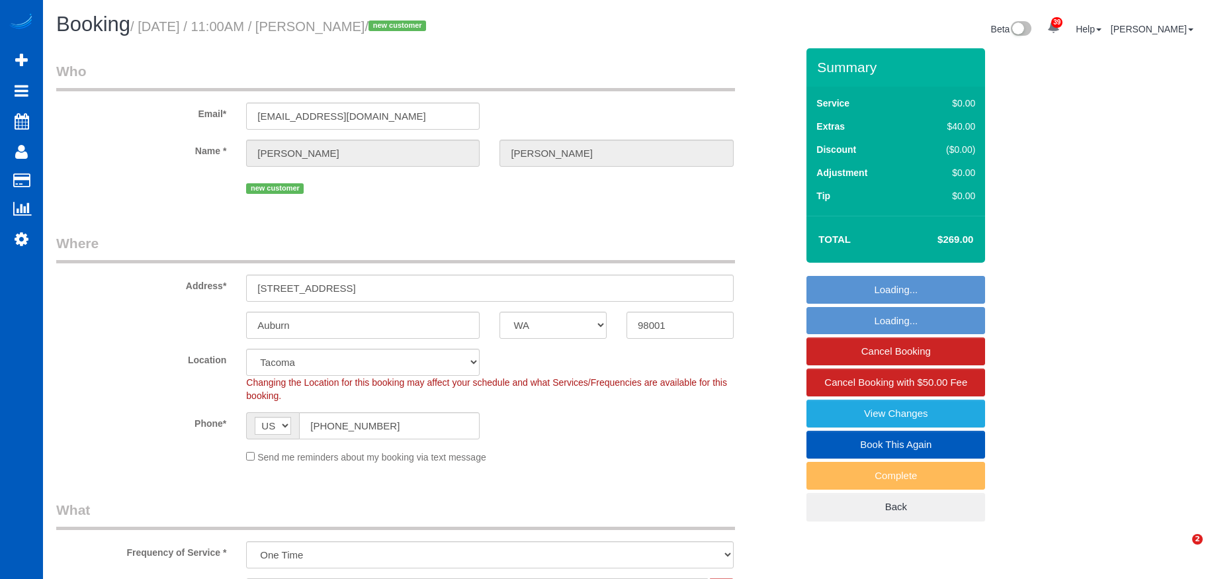
select select "object:1127"
select select "2"
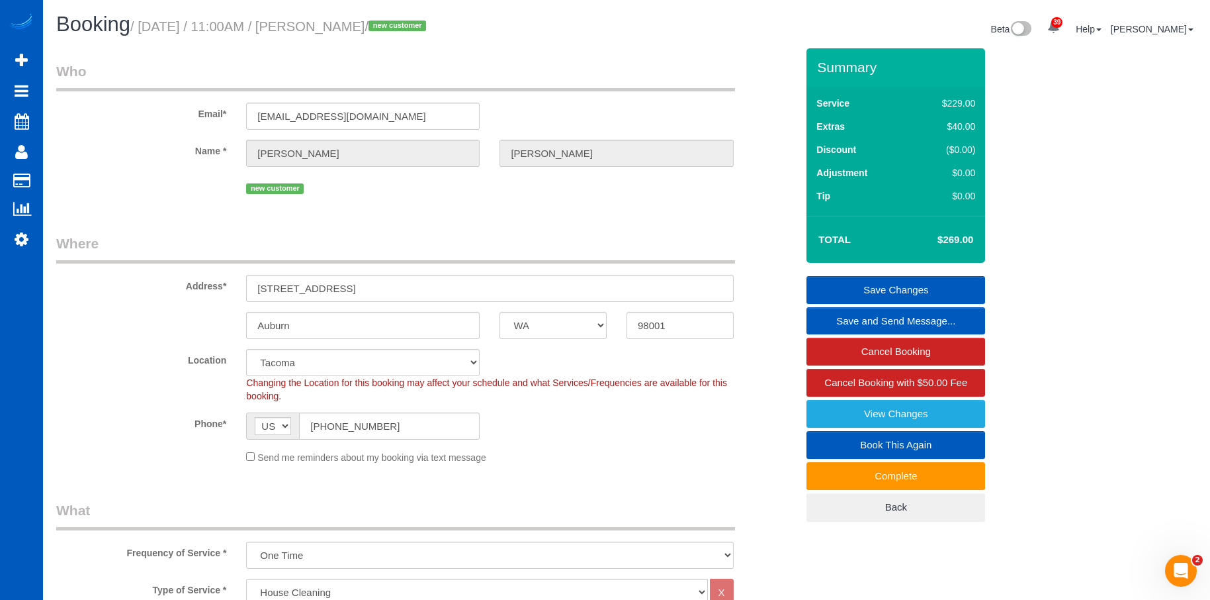
drag, startPoint x: 341, startPoint y: 21, endPoint x: 406, endPoint y: 26, distance: 65.1
click at [406, 26] on small "/ September 25, 2025 / 11:00AM / Bob Ketrick / new customer" at bounding box center [280, 26] width 300 height 15
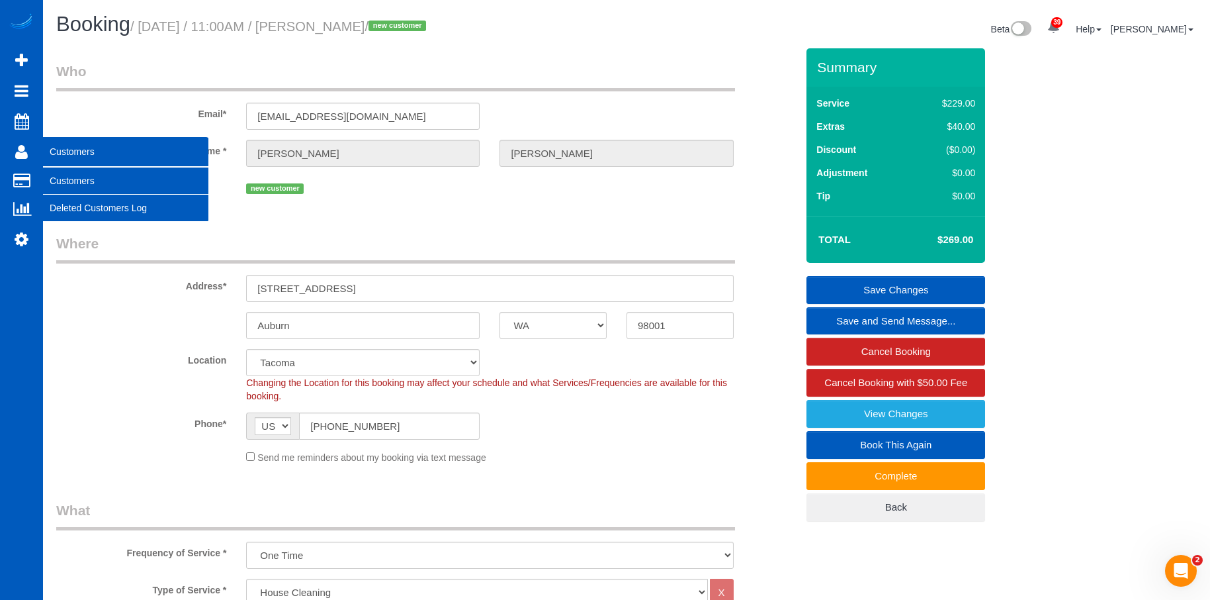
copy small "Bob Ketrick"
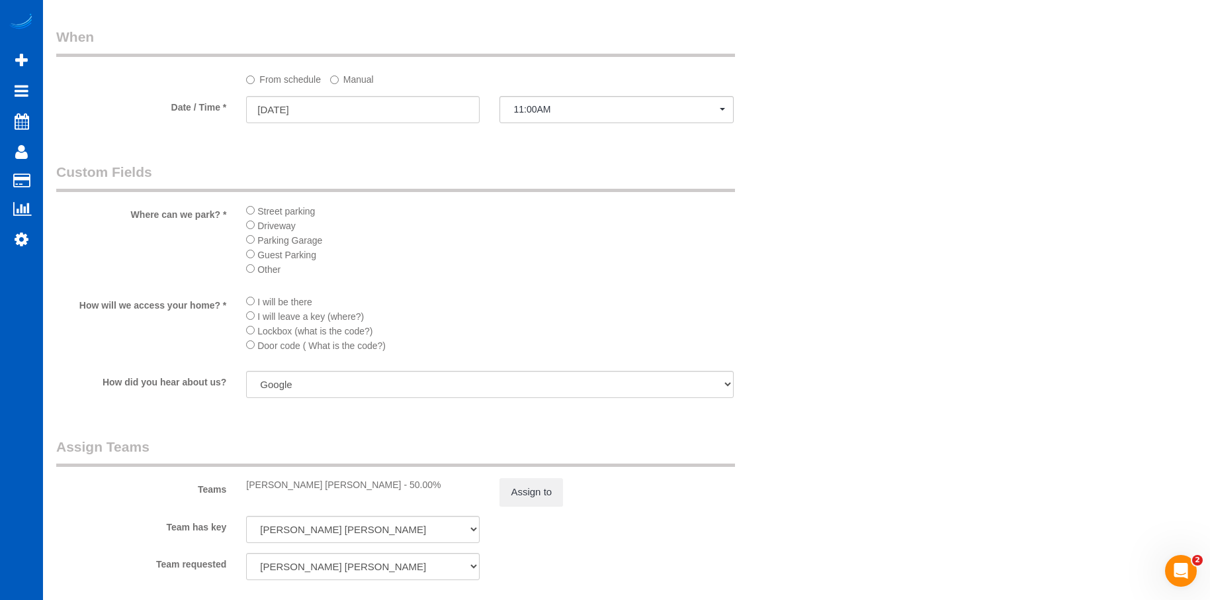
scroll to position [1456, 0]
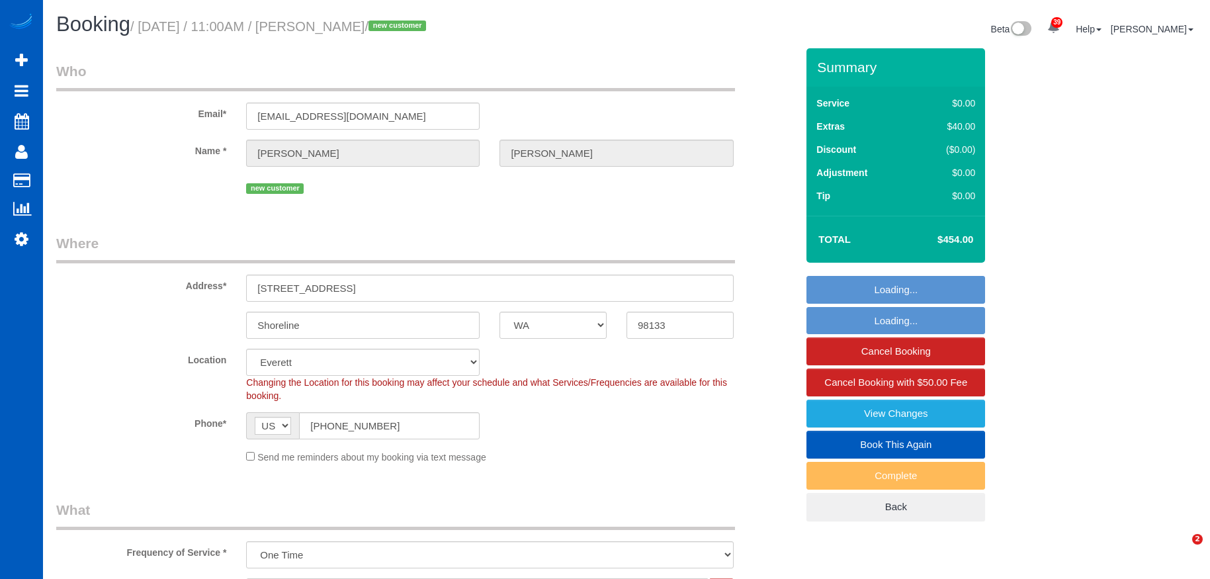
select select "WA"
select select "199"
select select "1001"
select select "2"
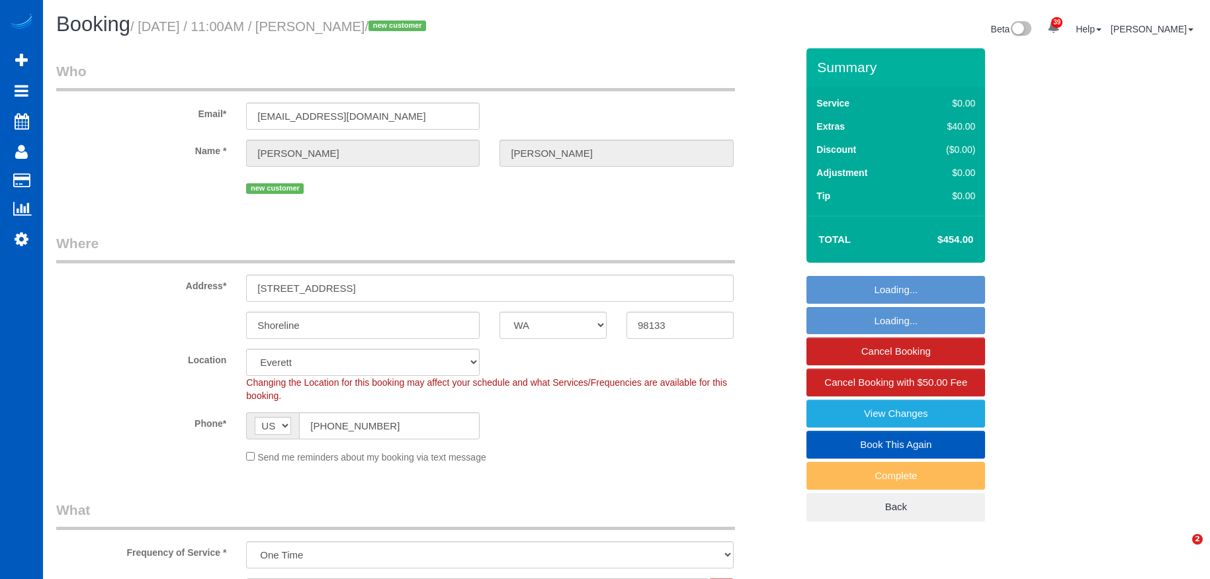
select select "spot1"
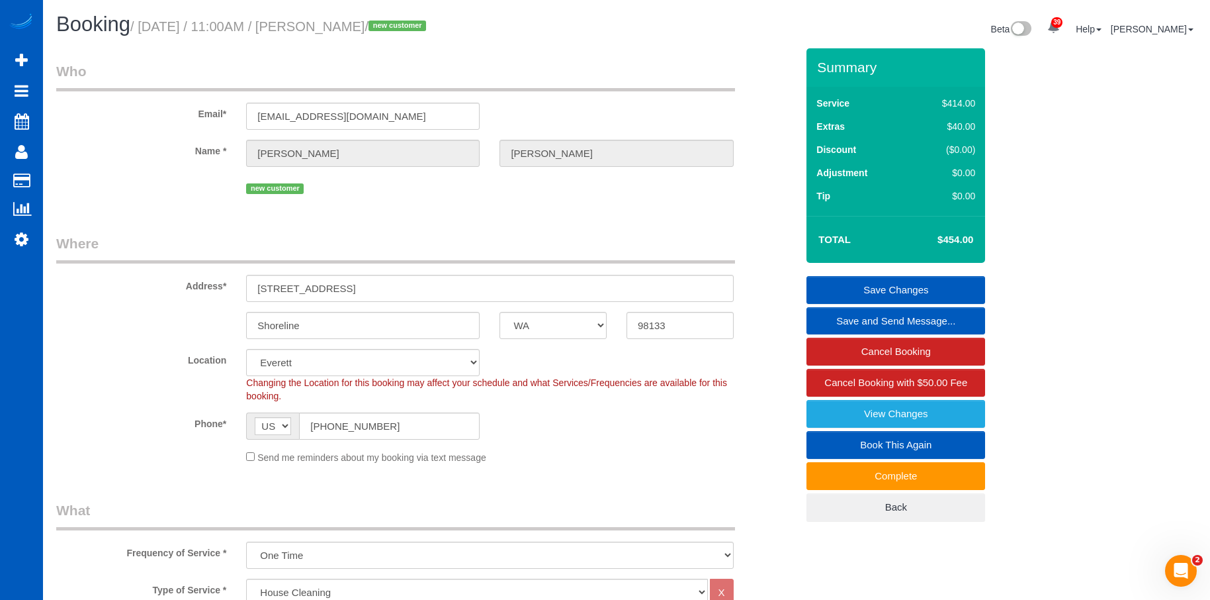
drag, startPoint x: 343, startPoint y: 25, endPoint x: 406, endPoint y: 29, distance: 63.0
click at [406, 29] on small "/ [DATE] / 11:00AM / [PERSON_NAME] / new customer" at bounding box center [280, 26] width 300 height 15
copy small "[PERSON_NAME]"
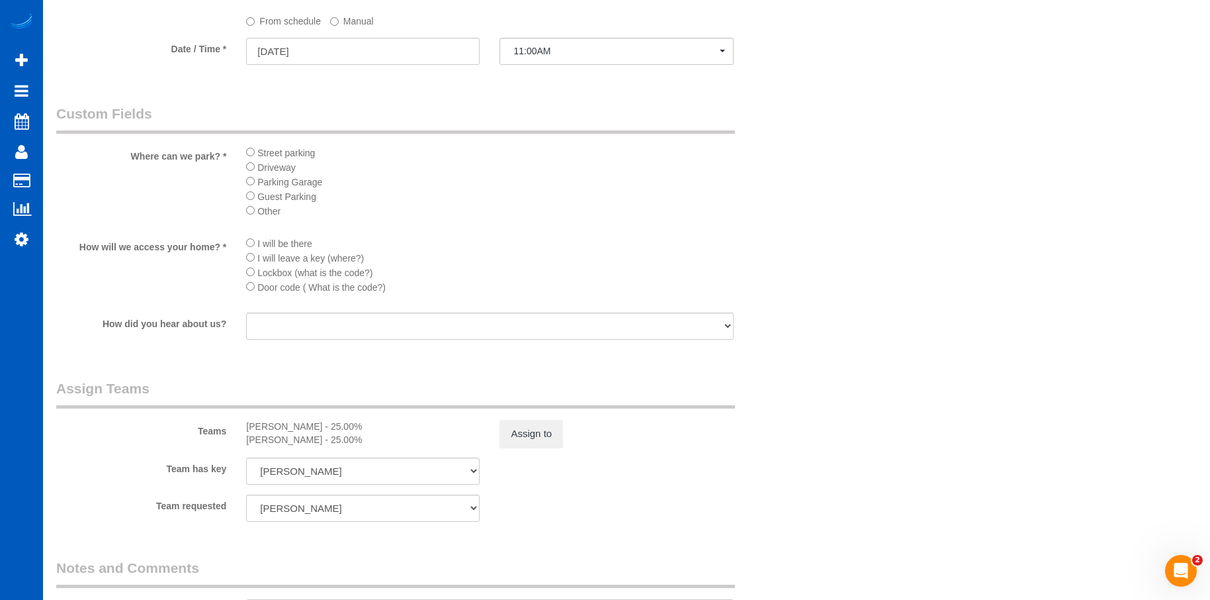
scroll to position [1522, 0]
